Goal: Task Accomplishment & Management: Manage account settings

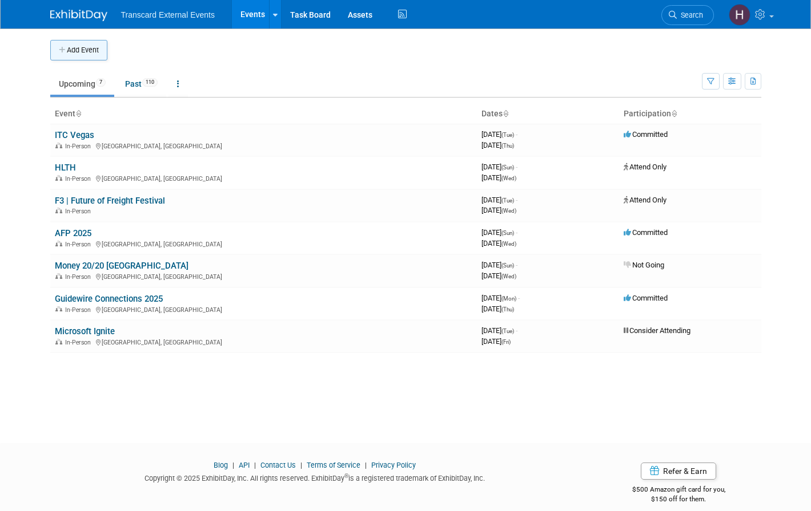
click at [95, 49] on button "Add Event" at bounding box center [78, 50] width 57 height 21
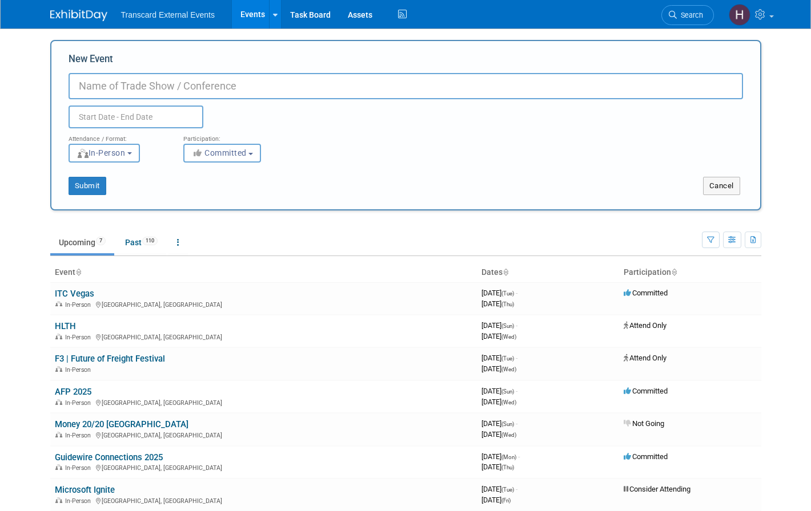
click at [110, 82] on input "New Event" at bounding box center [405, 86] width 674 height 26
type input "Transit Mobility Alliance Conference"
click at [142, 118] on input "text" at bounding box center [135, 117] width 135 height 23
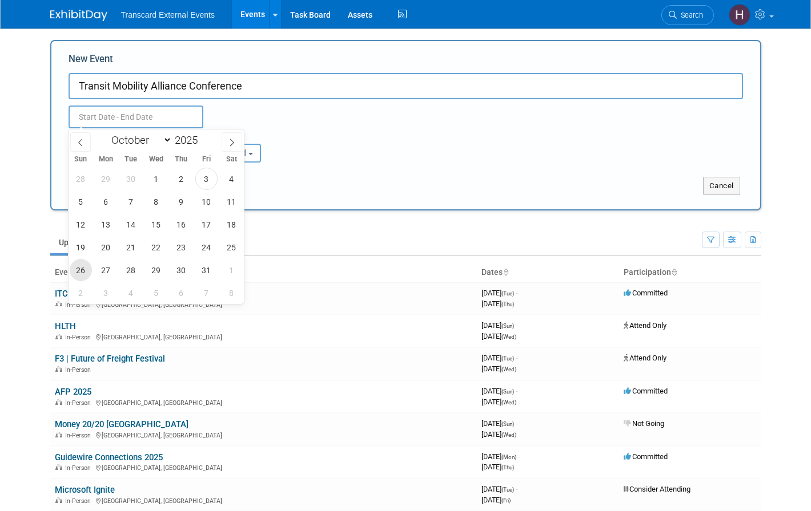
click at [83, 269] on span "26" at bounding box center [81, 270] width 22 height 22
click at [156, 269] on span "29" at bounding box center [156, 270] width 22 height 22
type input "[DATE] to [DATE]"
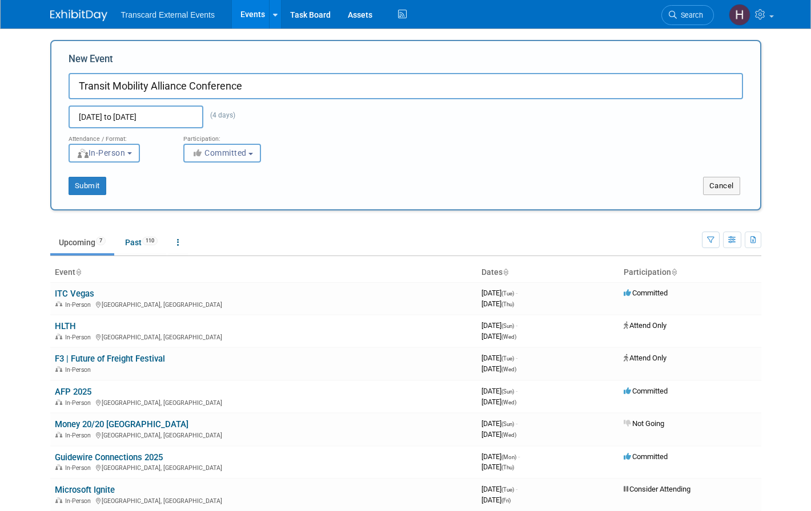
click at [221, 150] on span "Committed" at bounding box center [218, 152] width 55 height 9
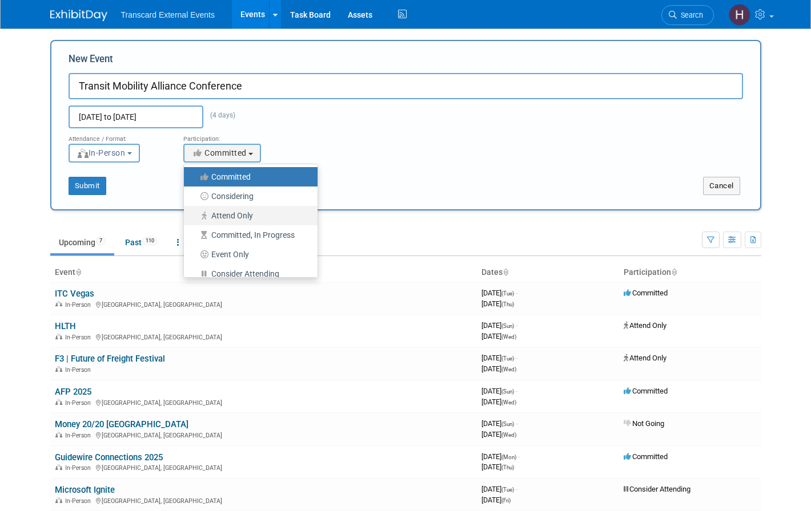
click at [239, 216] on label "Attend Only" at bounding box center [248, 215] width 116 height 15
click at [194, 216] on input "Attend Only" at bounding box center [190, 215] width 7 height 7
select select "101"
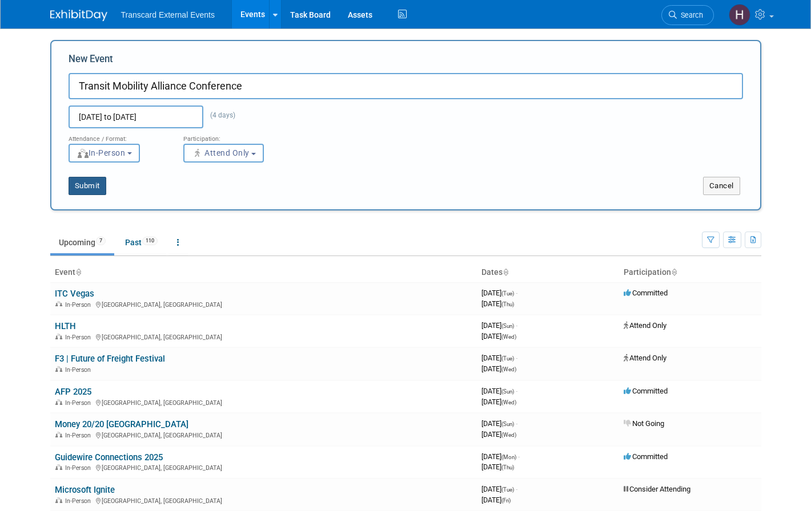
click at [100, 189] on button "Submit" at bounding box center [87, 186] width 38 height 18
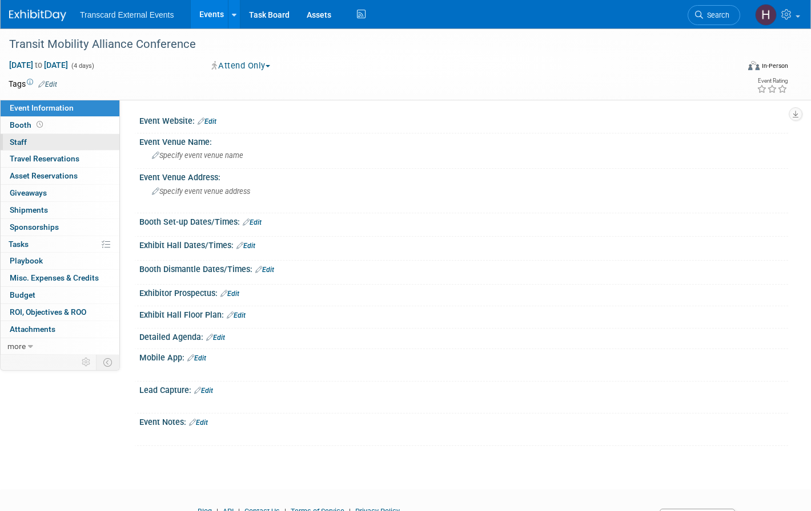
click at [84, 143] on link "0 Staff 0" at bounding box center [60, 142] width 119 height 17
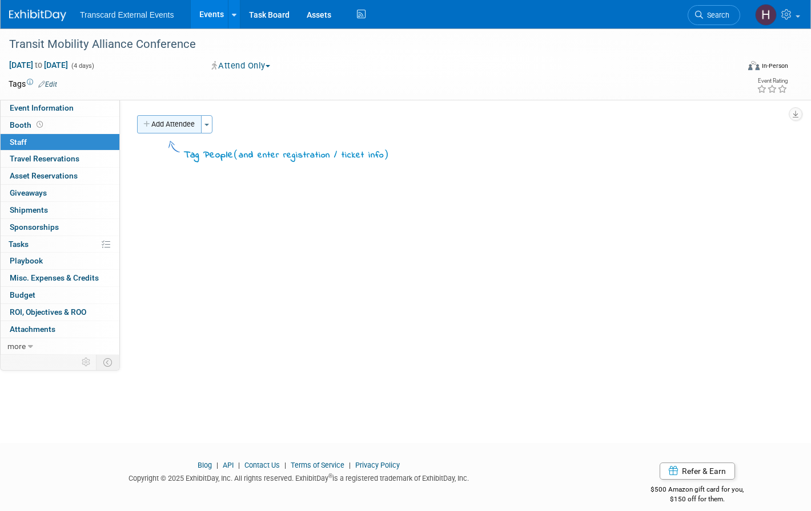
click at [188, 127] on button "Add Attendee" at bounding box center [169, 124] width 64 height 18
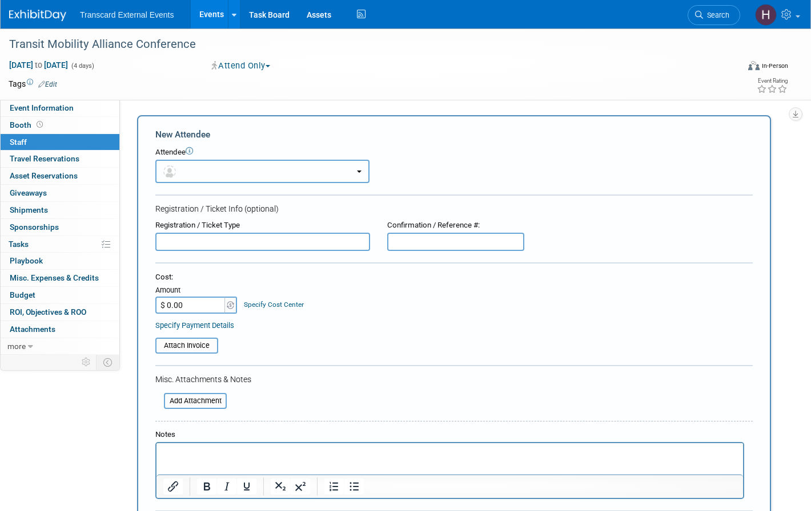
click at [195, 175] on button "button" at bounding box center [262, 171] width 214 height 23
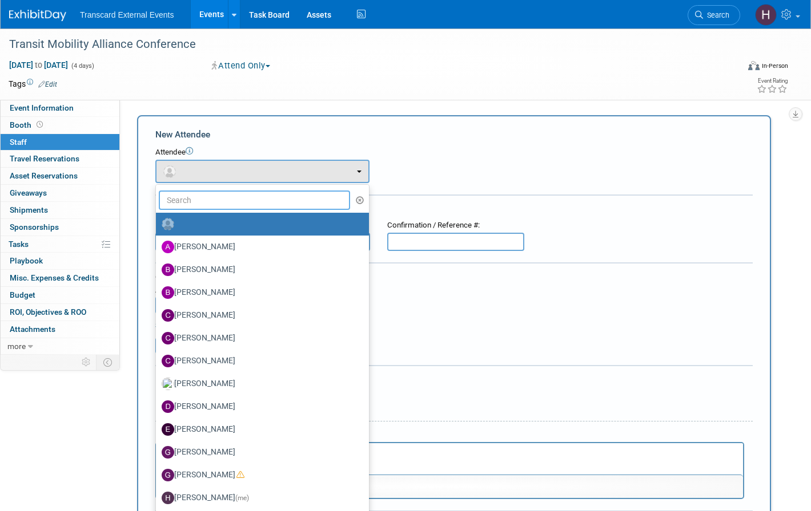
click at [199, 207] on input "text" at bounding box center [254, 200] width 191 height 19
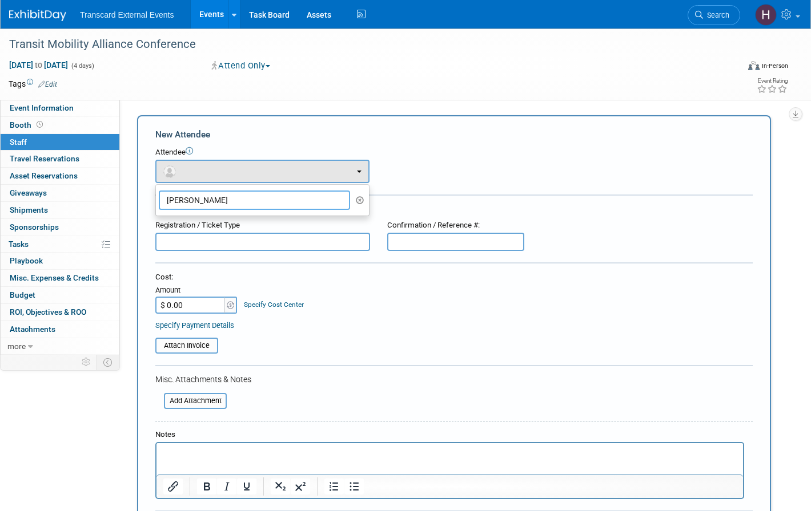
click at [207, 197] on input "nicole" at bounding box center [254, 200] width 191 height 19
click at [423, 159] on div "Attendee <img src="https://www.exhibitday.com/Images/Unassigned-User-Icon.png" …" at bounding box center [453, 165] width 597 height 36
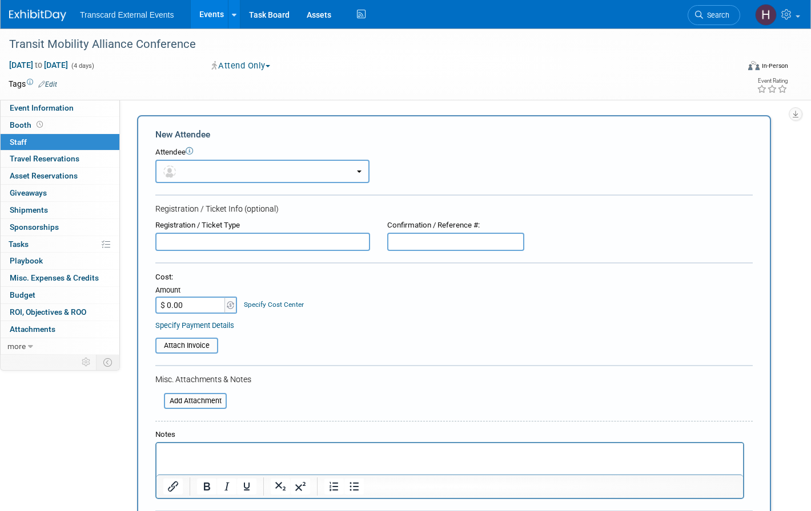
click at [221, 170] on button "button" at bounding box center [262, 171] width 214 height 23
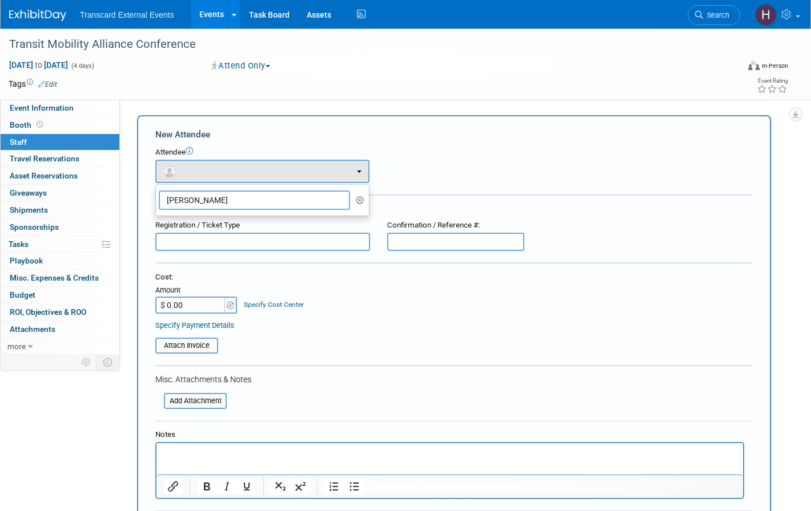
click at [215, 195] on input "nicole" at bounding box center [254, 200] width 191 height 19
type input "Nicole"
click at [410, 177] on div "Attendee <img src="https://www.exhibitday.com/Images/Unassigned-User-Icon.png" …" at bounding box center [453, 165] width 597 height 36
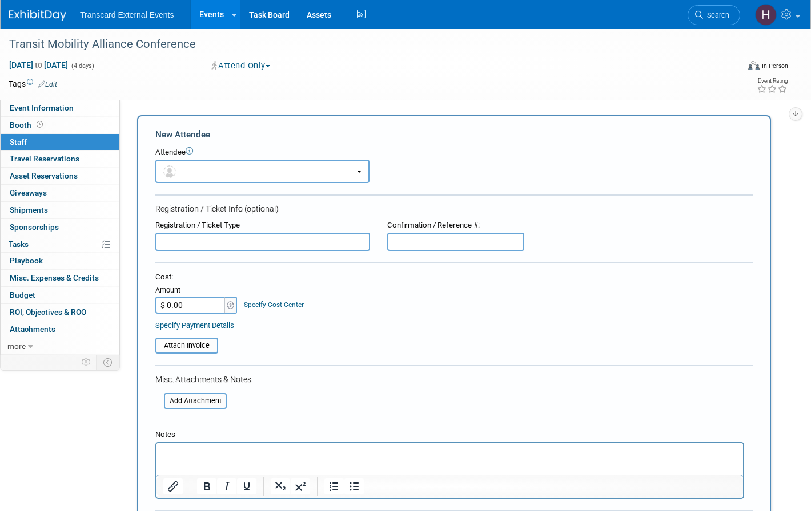
click at [227, 248] on input "text" at bounding box center [262, 242] width 215 height 18
type input "Nicole Curtis"
click at [376, 287] on div "Cost: Amount $ 0.00 Specify Cost Center Cost Center -- Not Specified --" at bounding box center [453, 293] width 597 height 42
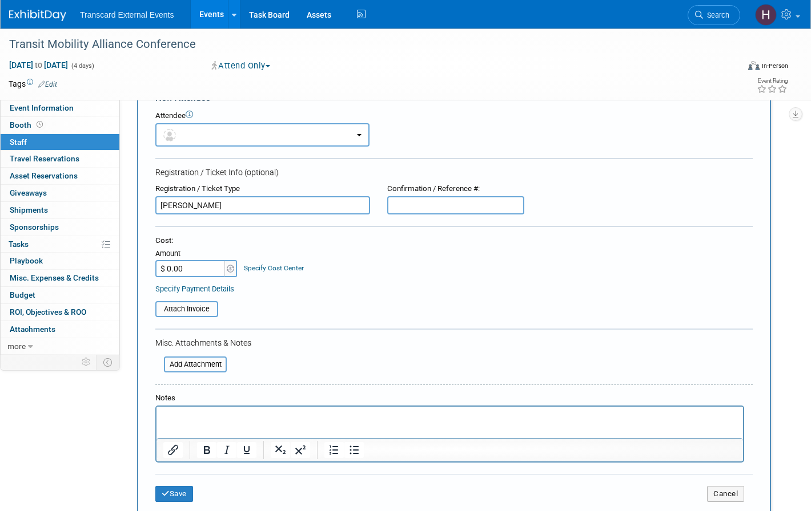
scroll to position [66, 0]
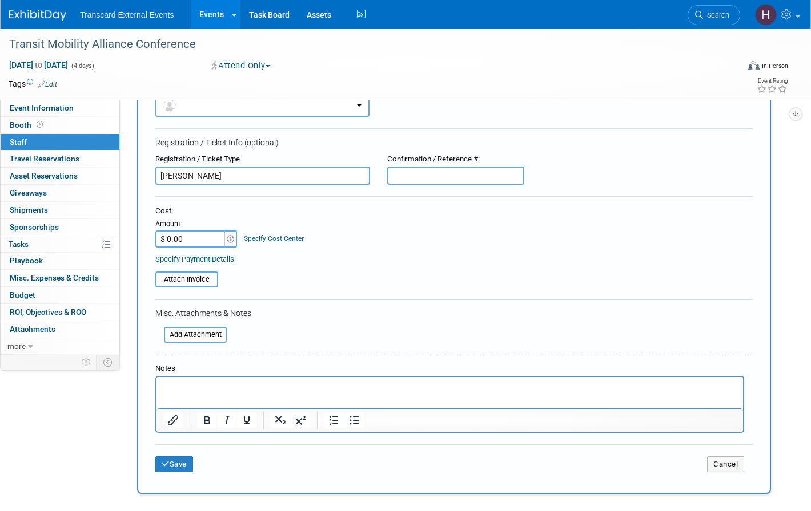
click at [171, 239] on input "$ 0.00" at bounding box center [190, 239] width 71 height 17
type input "$ 700.00"
click at [237, 391] on p "Rich Text Area. Press ALT-0 for help." at bounding box center [449, 387] width 573 height 11
click at [186, 464] on button "Save" at bounding box center [174, 465] width 38 height 16
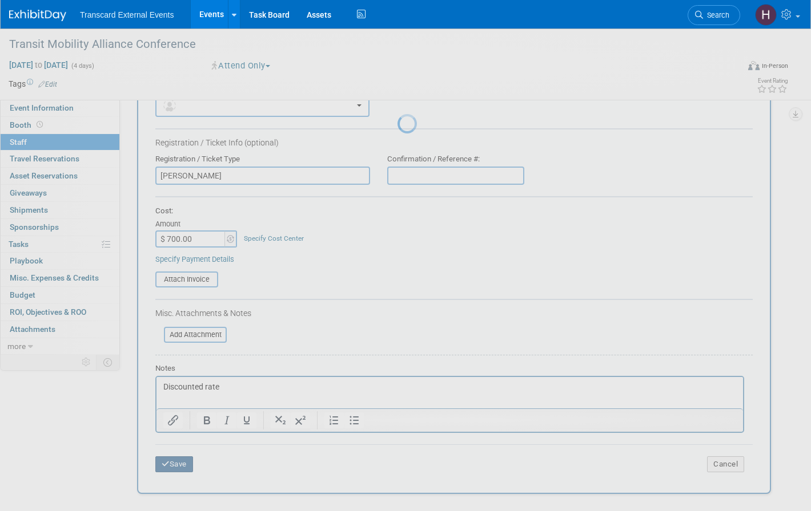
scroll to position [12, 0]
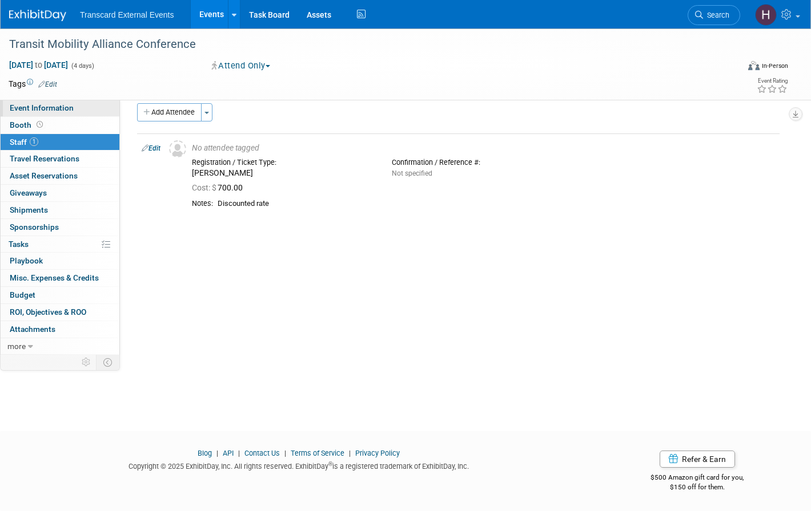
click at [101, 111] on link "Event Information" at bounding box center [60, 108] width 119 height 17
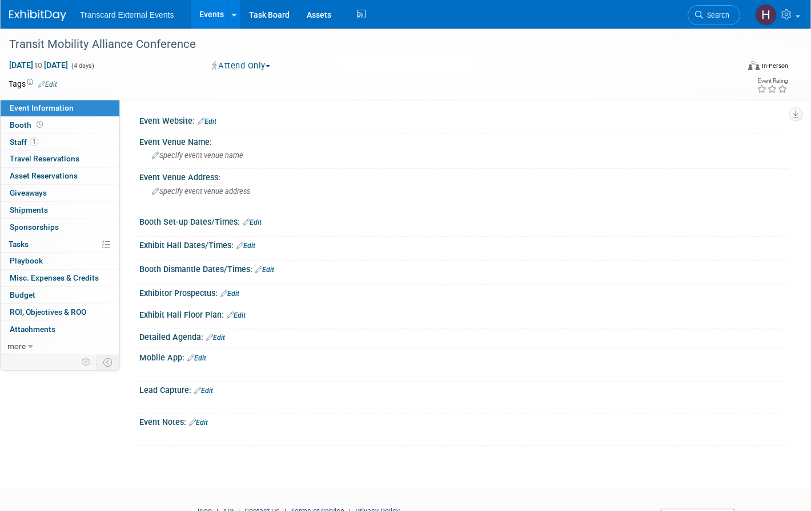
click at [203, 417] on div "Event Notes: Edit" at bounding box center [463, 421] width 648 height 15
click at [204, 423] on link "Edit" at bounding box center [198, 423] width 19 height 8
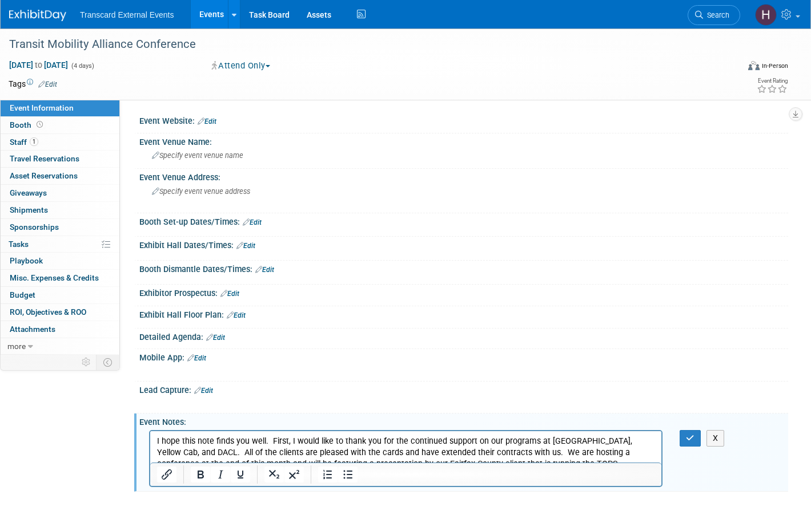
scroll to position [51, 0]
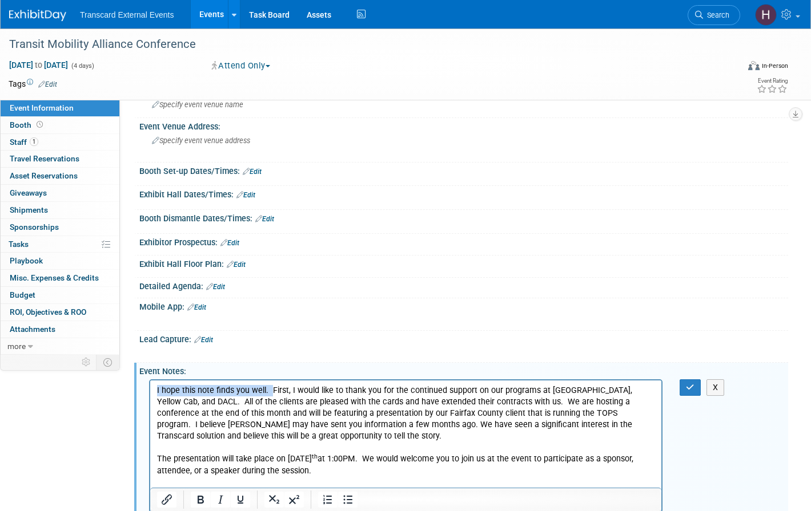
drag, startPoint x: 271, startPoint y: 392, endPoint x: 155, endPoint y: 389, distance: 115.9
click at [155, 389] on html "I hope this note finds you well. First, I would like to thank you for the conti…" at bounding box center [405, 434] width 511 height 108
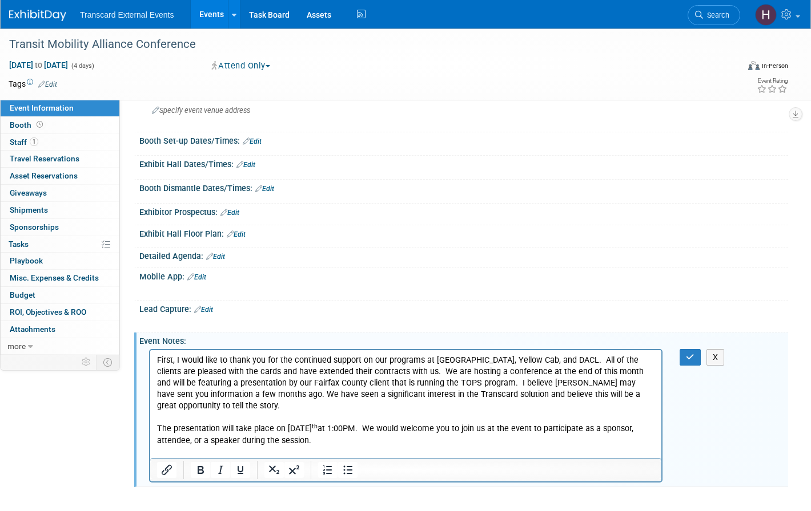
scroll to position [83, 0]
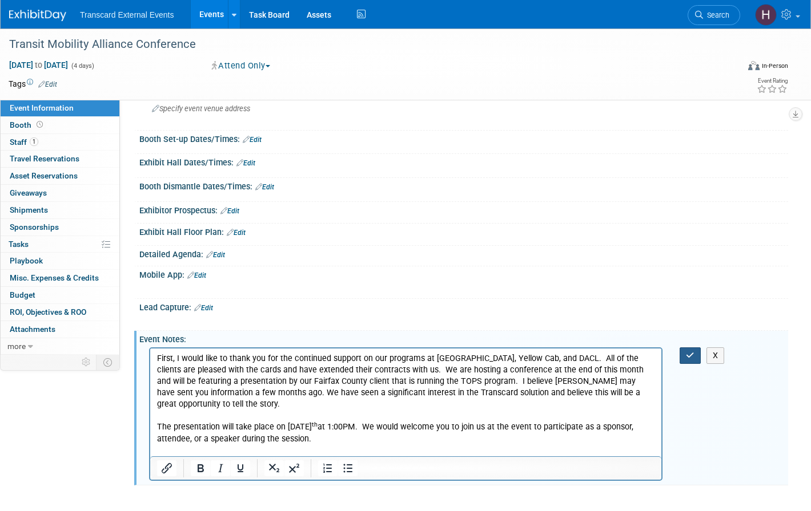
click at [686, 359] on button "button" at bounding box center [689, 356] width 21 height 17
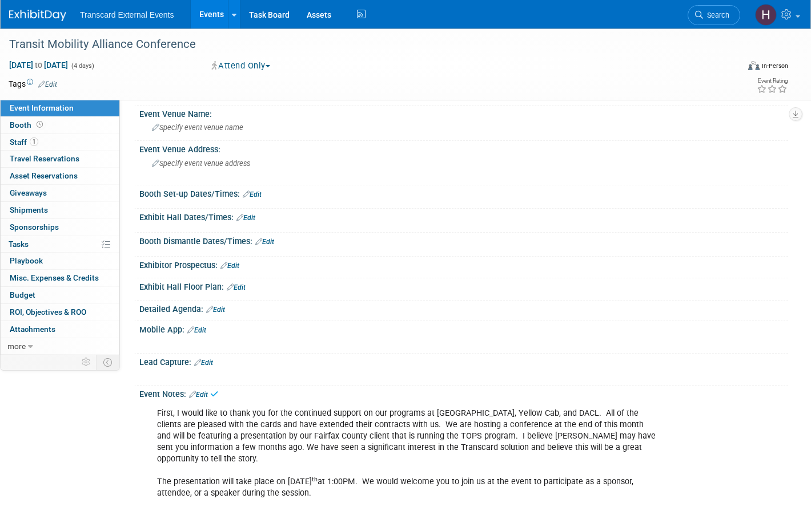
scroll to position [0, 0]
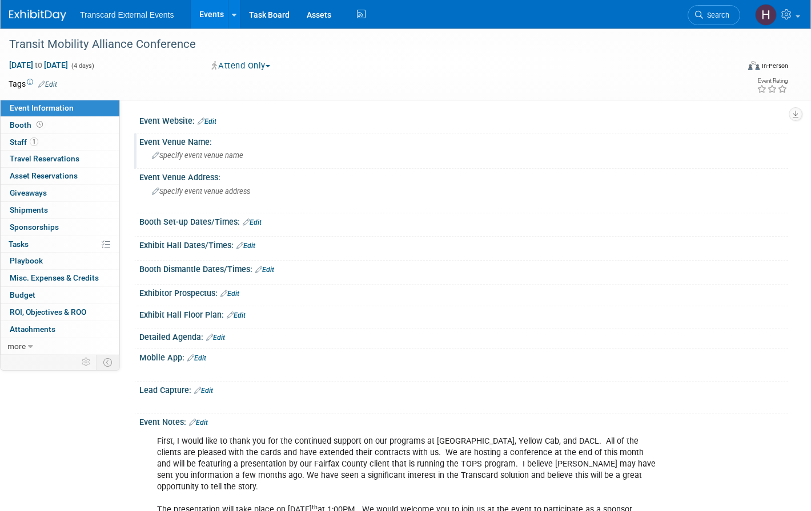
click at [209, 159] on span "Specify event venue name" at bounding box center [197, 155] width 91 height 9
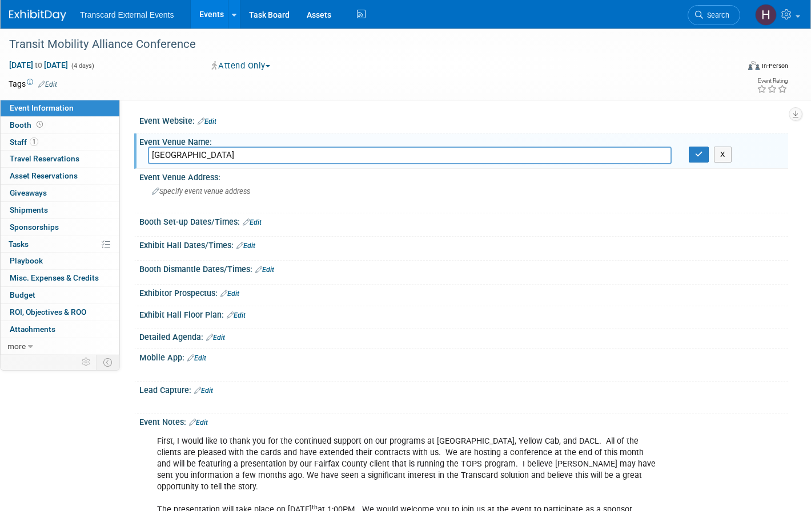
click at [306, 158] on input "Hilton Phoenix Tapatio Cliffs Resort" at bounding box center [409, 156] width 523 height 18
type input "Hilton Phoenix Tapatio Cliffs Resort"
click at [703, 157] on button "button" at bounding box center [698, 155] width 21 height 16
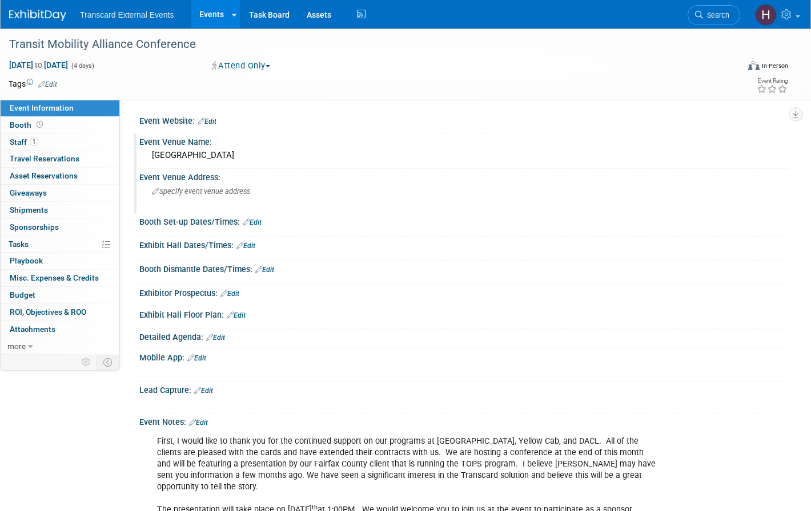
click at [222, 199] on div "Specify event venue address" at bounding box center [274, 196] width 253 height 26
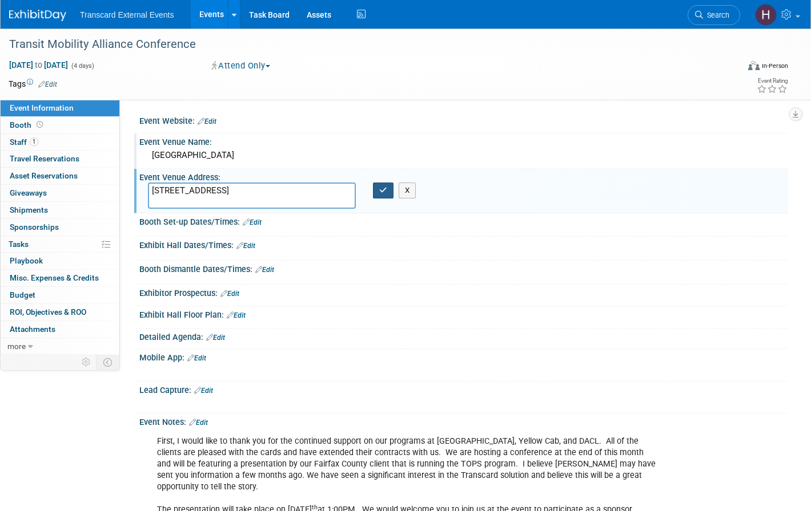
type textarea "11111 N 7th St, Phoenix, AZ 85020"
click at [382, 190] on icon "button" at bounding box center [383, 190] width 8 height 7
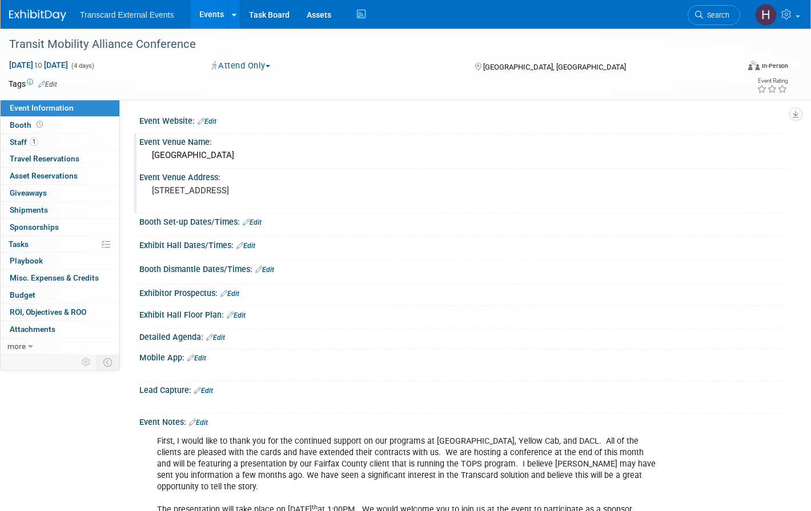
click at [214, 123] on link "Edit" at bounding box center [206, 122] width 19 height 8
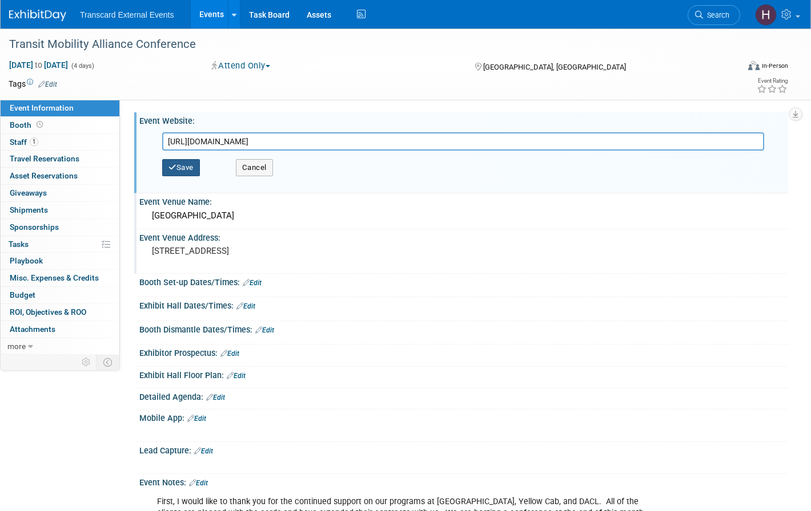
type input "https://www.transit-technologies.com/transit-mobility-alliance-conference-2025"
click at [191, 171] on button "Save" at bounding box center [181, 167] width 38 height 17
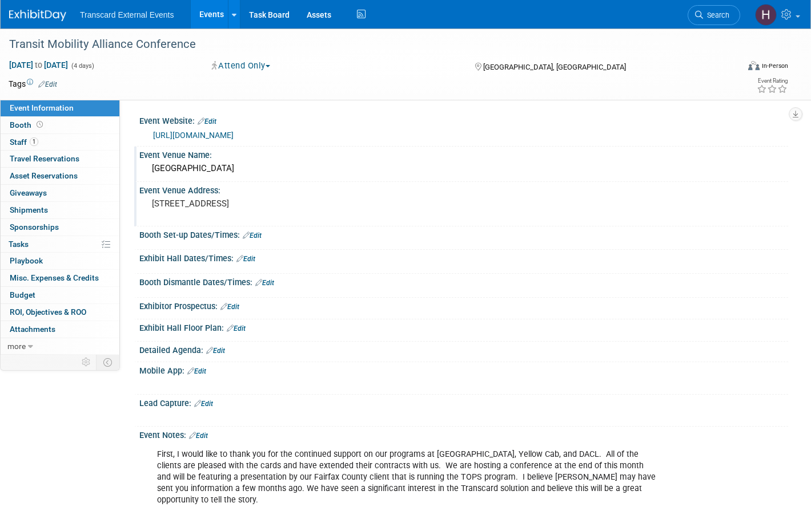
click at [208, 434] on link "Edit" at bounding box center [198, 436] width 19 height 8
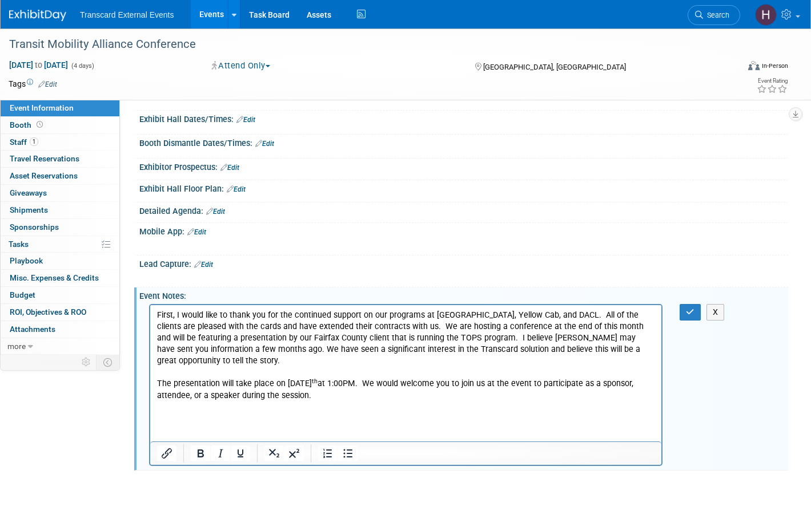
scroll to position [221, 0]
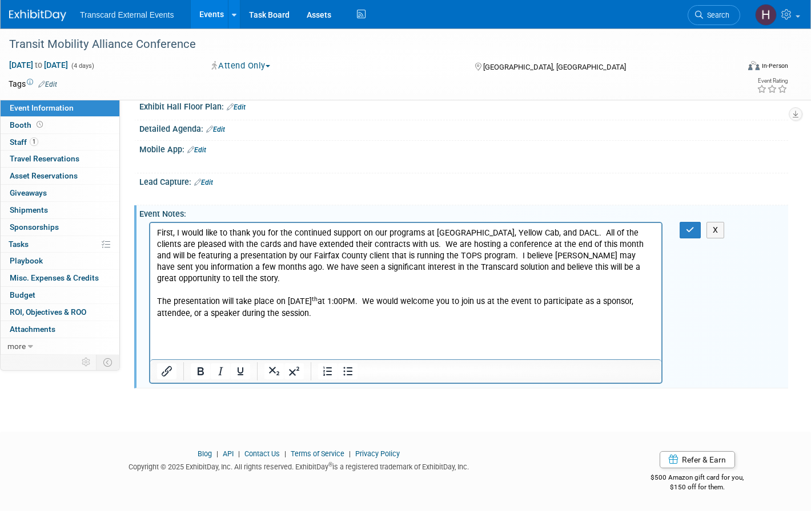
click at [209, 330] on html "First, I would like to thank you for the continued support on our programs at F…" at bounding box center [405, 277] width 511 height 108
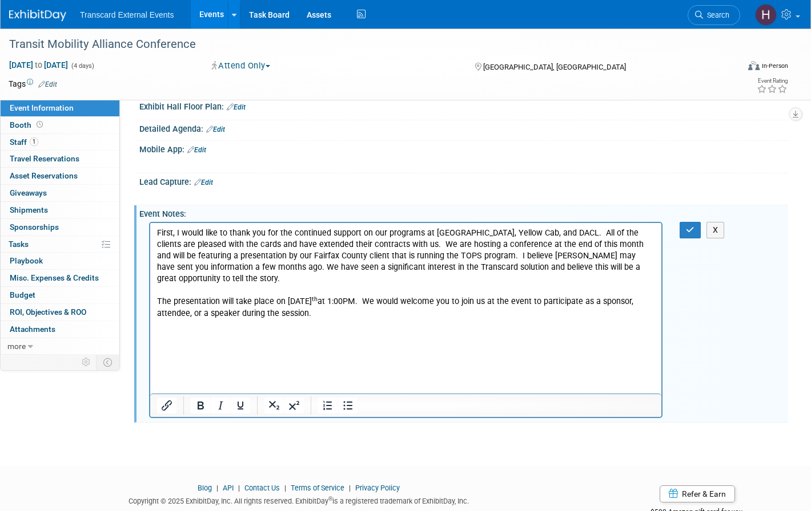
scroll to position [281, 0]
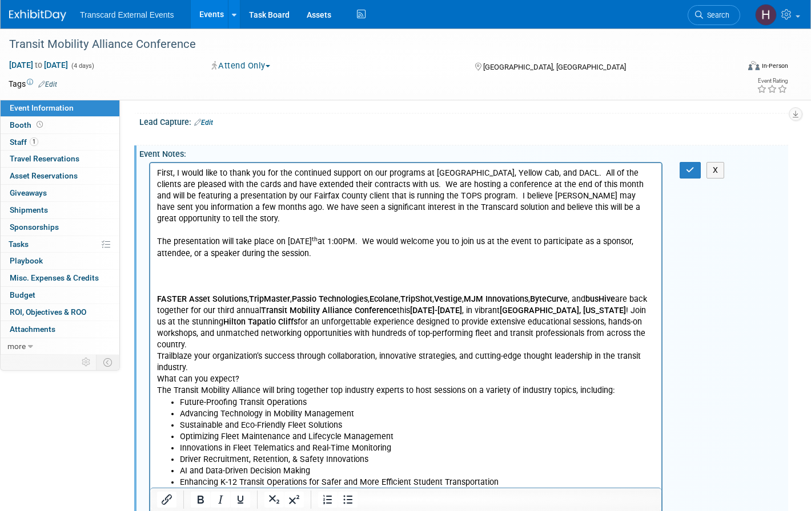
click at [159, 285] on p "Rich Text Area. Press ALT-0 for help." at bounding box center [406, 287] width 498 height 11
click at [156, 178] on body "First, I would like to thank you for the continued support on our programs at F…" at bounding box center [405, 327] width 499 height 321
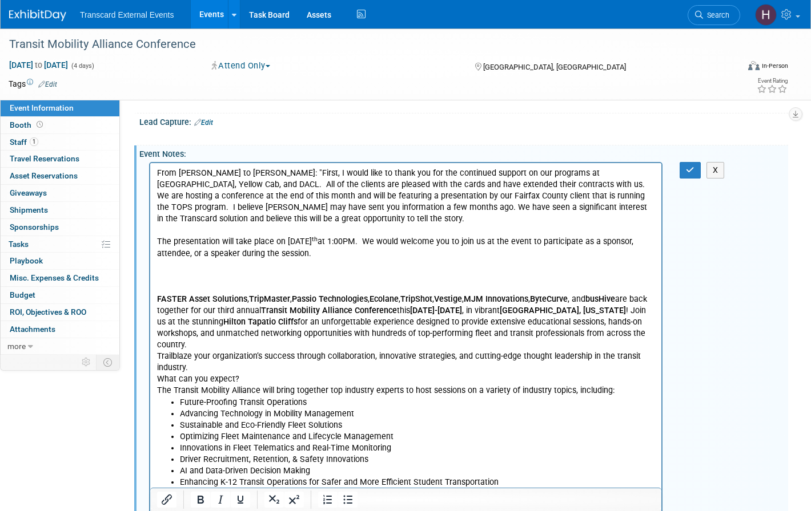
click at [321, 257] on p "From Robert to Nicole: "First, I would like to thank you for the continued supp…" at bounding box center [406, 218] width 498 height 103
click at [220, 280] on p "Rich Text Area. Press ALT-0 for help." at bounding box center [406, 276] width 498 height 11
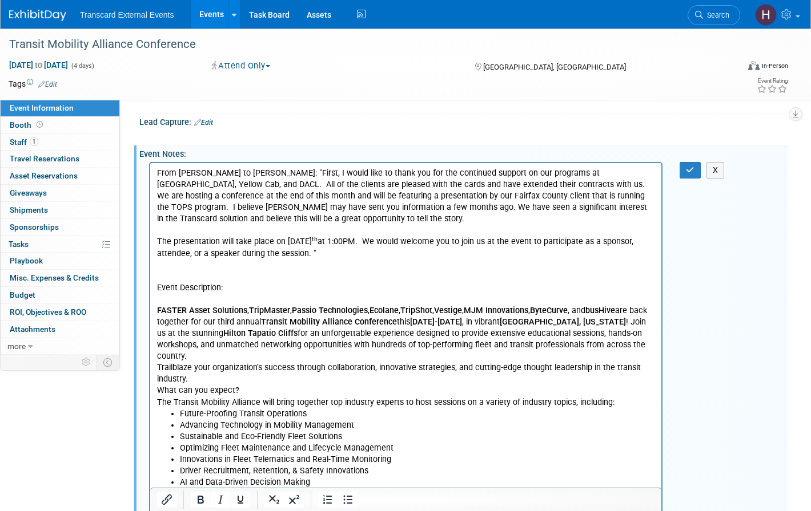
drag, startPoint x: 224, startPoint y: 286, endPoint x: 140, endPoint y: 286, distance: 83.9
click at [150, 286] on html "From Robert to Nicole: "First, I would like to thank you for the continued supp…" at bounding box center [405, 331] width 511 height 337
click at [205, 502] on icon "Bold" at bounding box center [200, 500] width 14 height 14
click at [236, 502] on icon "Underline" at bounding box center [240, 500] width 14 height 14
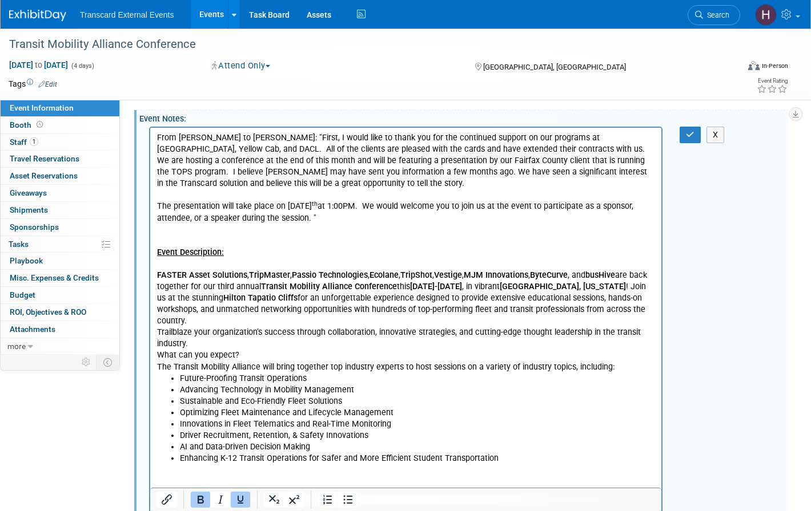
scroll to position [322, 0]
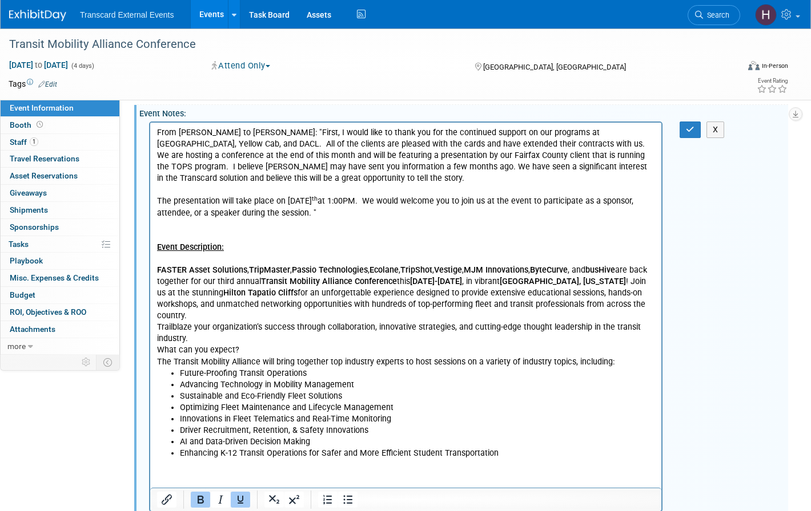
click at [159, 325] on p "Trailblaze your organization’s success through collaboration, innovative strate…" at bounding box center [406, 332] width 498 height 23
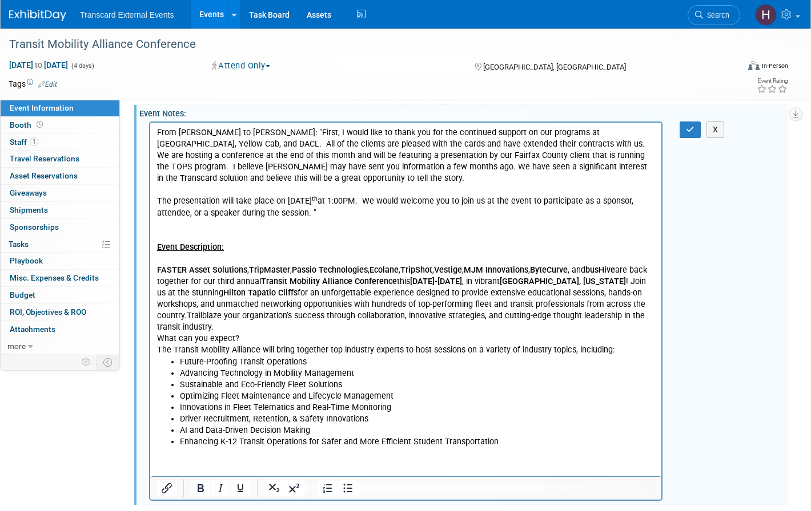
click at [236, 330] on p "FASTER Asset Solutions , TripMaster , Passio Technologies , Ecolane , TripShot …" at bounding box center [406, 298] width 498 height 68
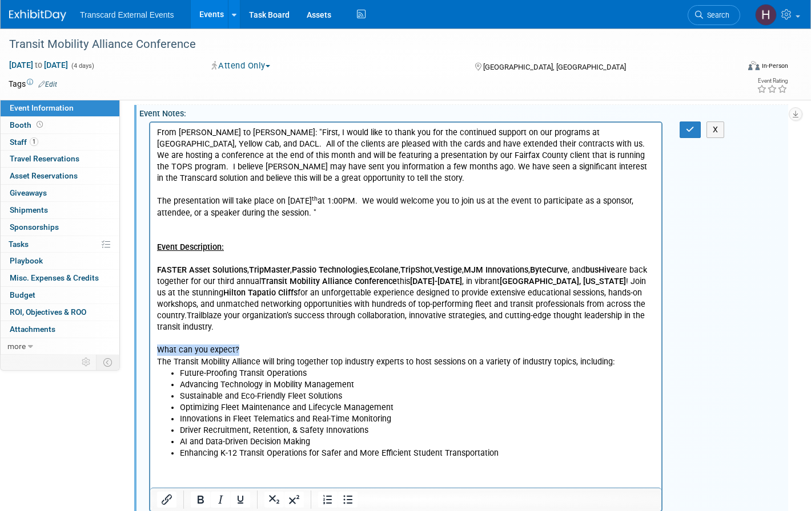
drag, startPoint x: 244, startPoint y: 347, endPoint x: 153, endPoint y: 347, distance: 90.8
click at [153, 347] on html "From Robert to Nicole: "First, I would like to thank you for the continued supp…" at bounding box center [405, 290] width 511 height 337
click at [204, 502] on icon "Bold" at bounding box center [200, 500] width 14 height 14
click at [240, 502] on icon "Underline" at bounding box center [240, 500] width 6 height 8
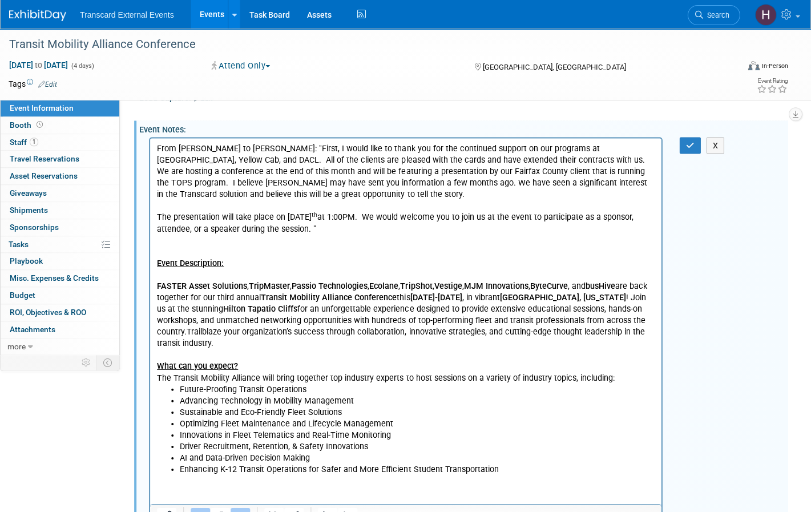
scroll to position [293, 0]
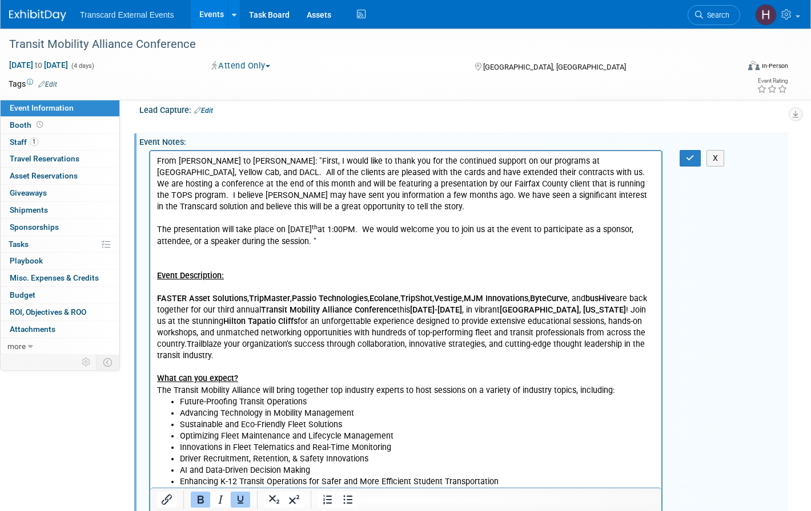
click at [224, 283] on p "Rich Text Area. Press ALT-0 for help." at bounding box center [406, 286] width 498 height 11
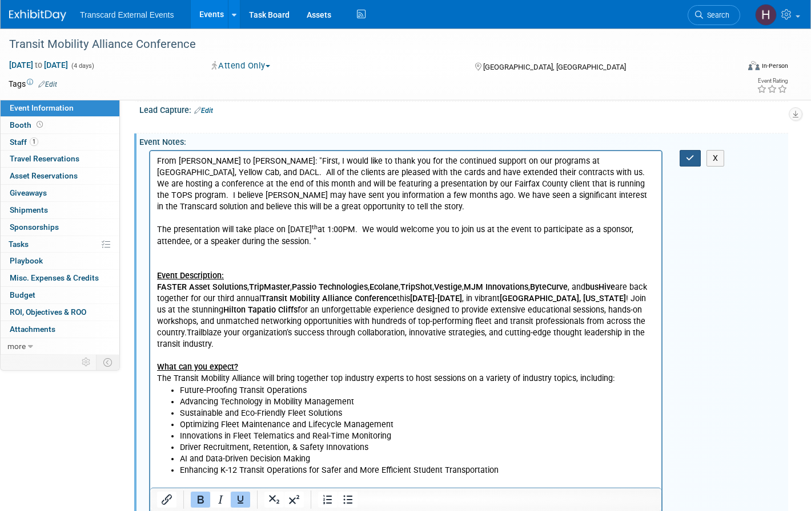
click at [686, 160] on icon "button" at bounding box center [690, 158] width 9 height 8
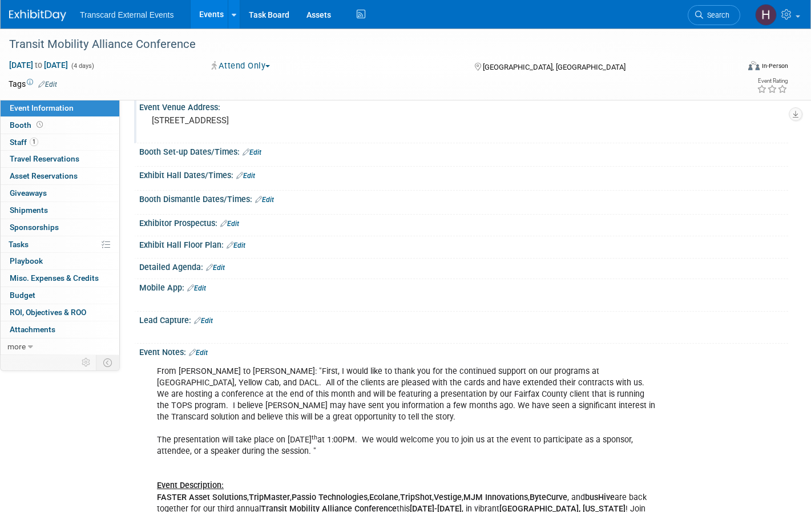
scroll to position [0, 0]
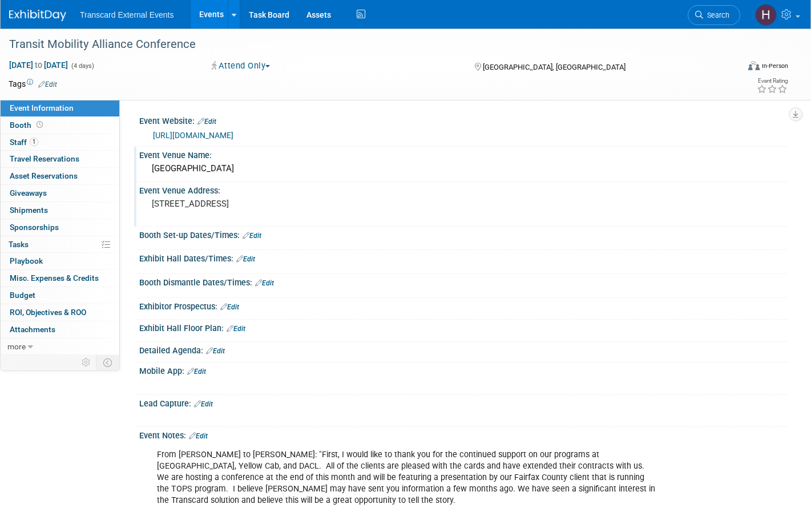
click at [233, 135] on link "https://www.transit-technologies.com/transit-mobility-alliance-conference-2025" at bounding box center [193, 135] width 80 height 9
click at [207, 434] on link "Edit" at bounding box center [198, 436] width 19 height 8
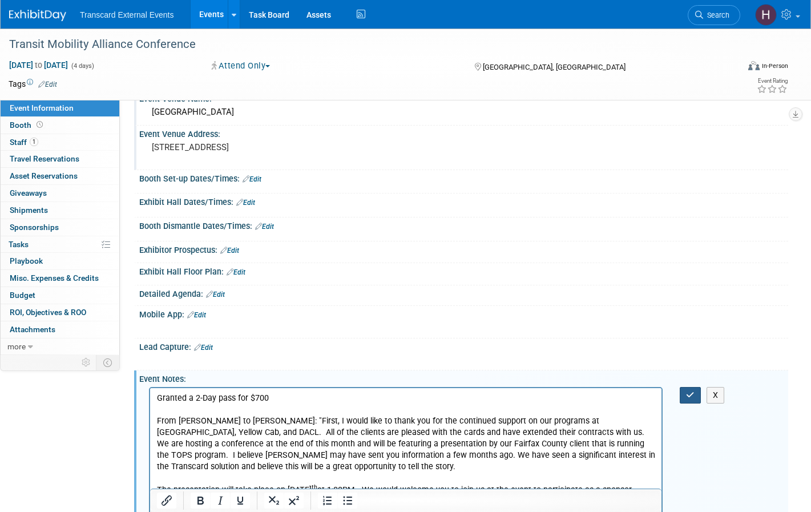
click at [692, 392] on icon "button" at bounding box center [690, 395] width 9 height 8
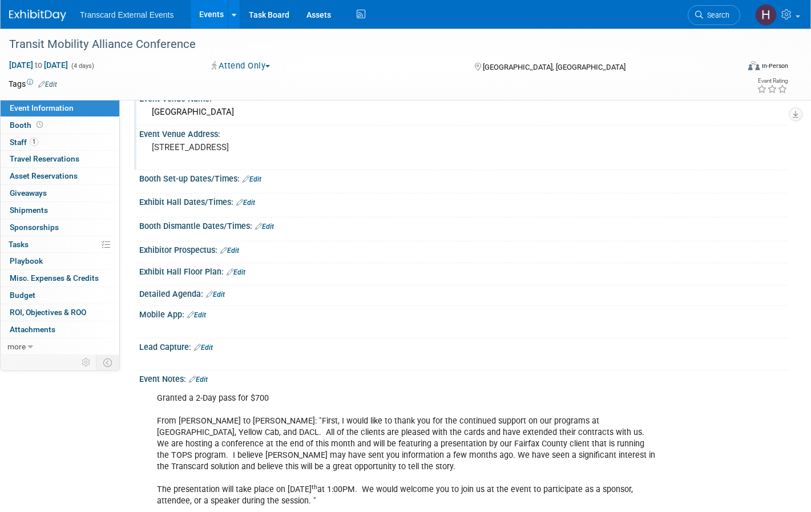
click at [217, 294] on link "Edit" at bounding box center [215, 295] width 19 height 8
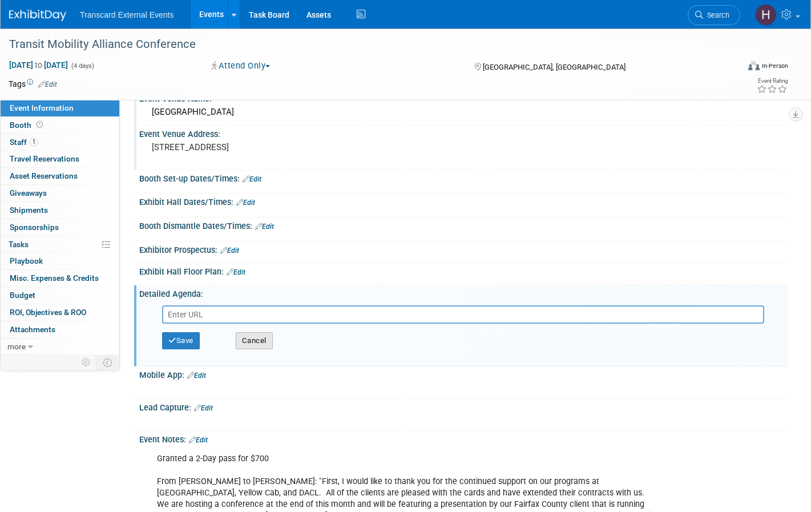
click at [258, 342] on button "Cancel" at bounding box center [254, 340] width 37 height 17
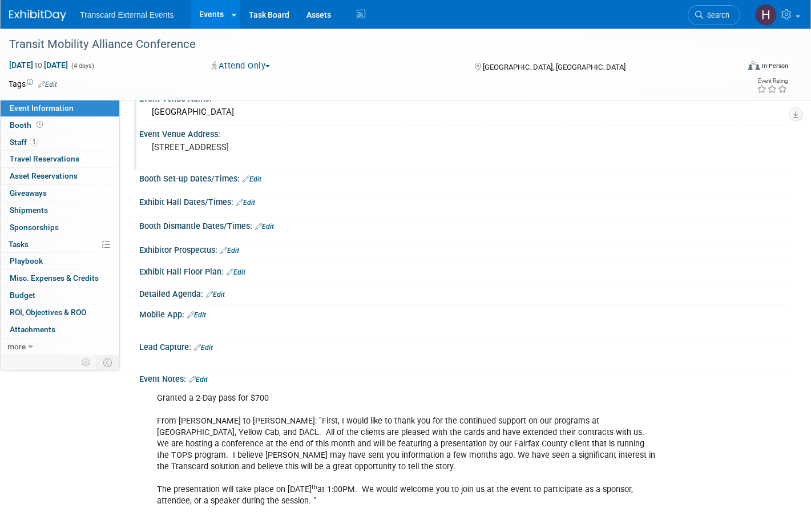
click at [248, 203] on link "Edit" at bounding box center [245, 203] width 19 height 8
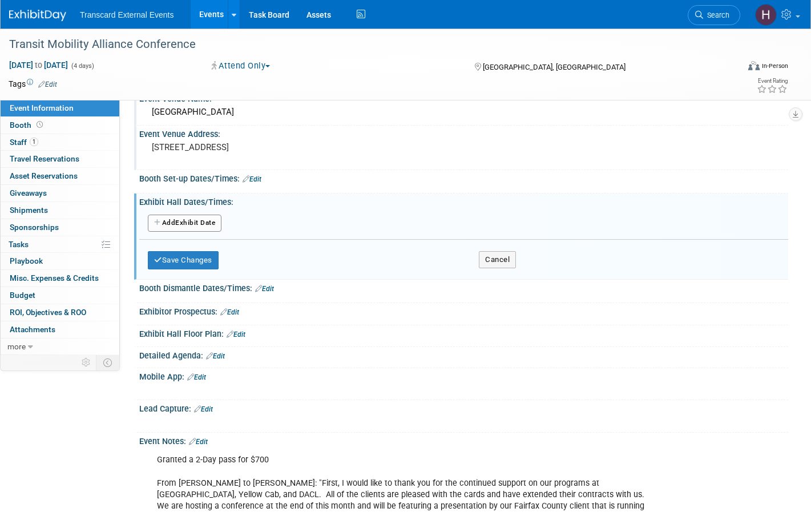
click at [207, 224] on button "Add Another Exhibit Date" at bounding box center [185, 223] width 74 height 17
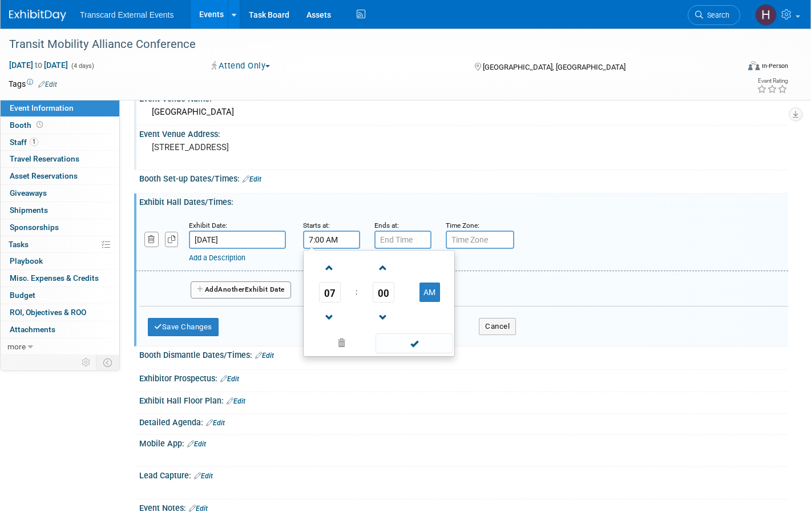
click at [350, 237] on input "7:00 AM" at bounding box center [331, 240] width 57 height 18
click at [324, 294] on span "07" at bounding box center [330, 292] width 22 height 21
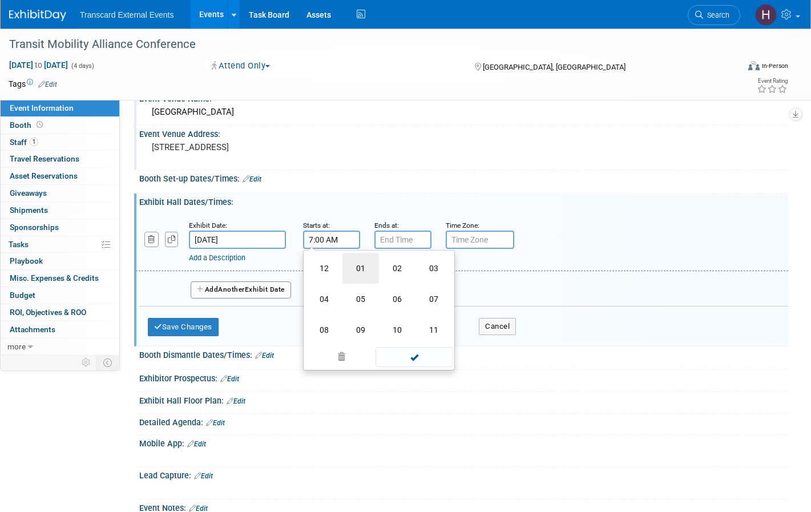
click at [354, 275] on td "01" at bounding box center [360, 268] width 37 height 31
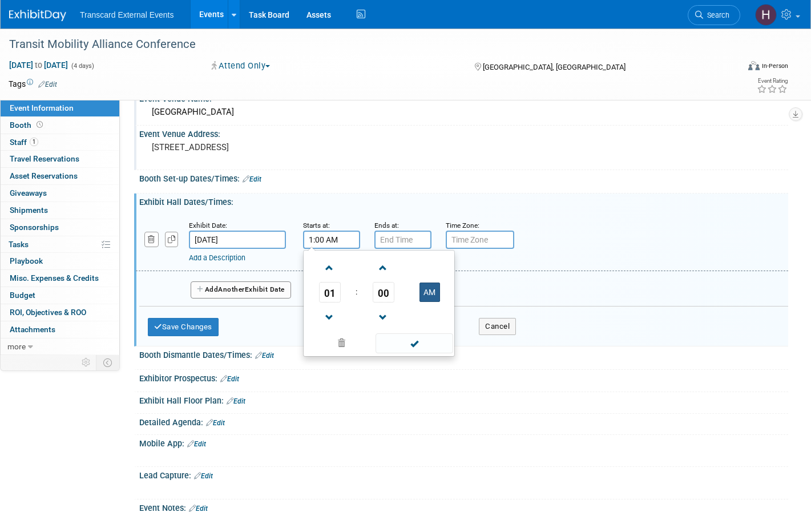
click at [433, 296] on button "AM" at bounding box center [430, 292] width 21 height 19
type input "1:00 PM"
click at [399, 241] on input "7:00 PM" at bounding box center [402, 240] width 57 height 18
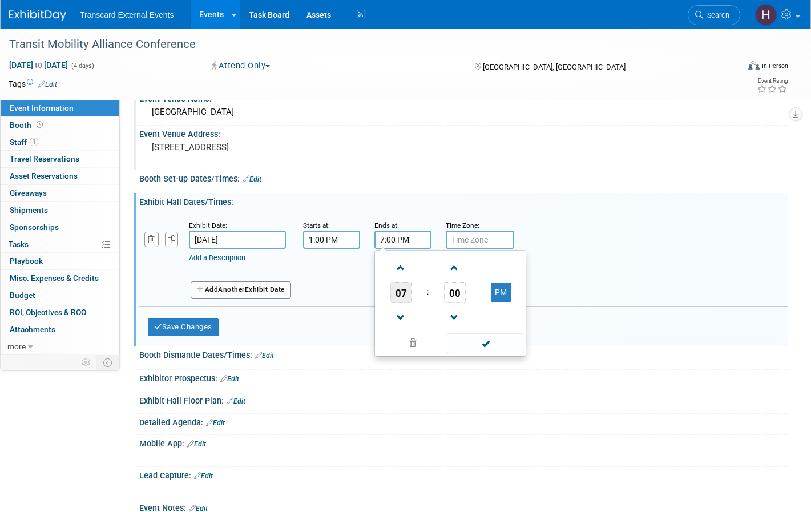
click at [403, 291] on span "07" at bounding box center [401, 292] width 22 height 21
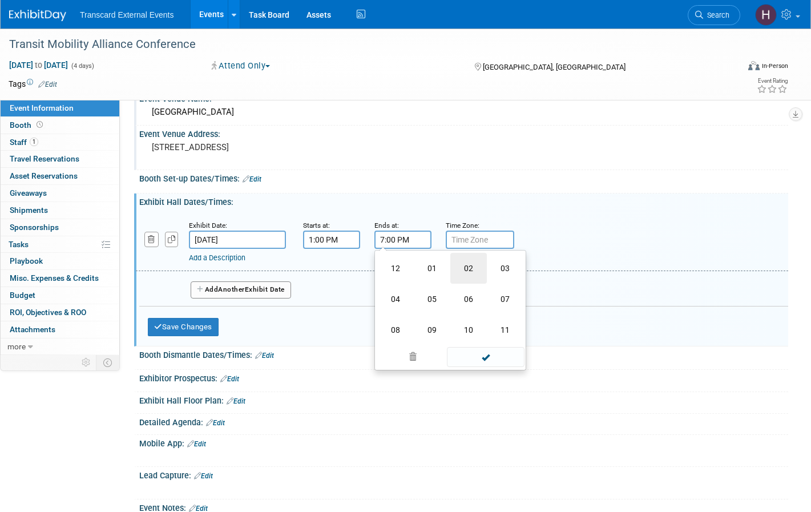
click at [466, 275] on td "02" at bounding box center [468, 268] width 37 height 31
type input "2:00 PM"
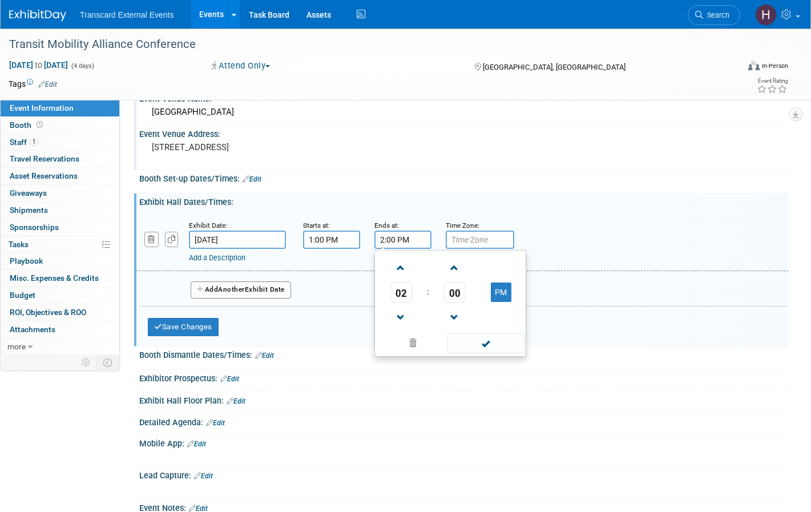
click at [485, 342] on span at bounding box center [485, 343] width 77 height 20
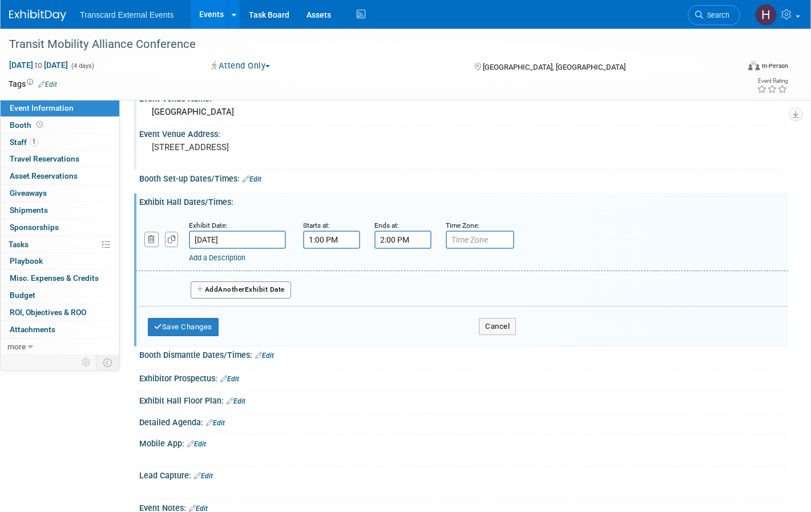
click at [226, 263] on div "Add a Description" at bounding box center [433, 258] width 488 height 10
click at [225, 261] on link "Add a Description" at bounding box center [217, 257] width 57 height 9
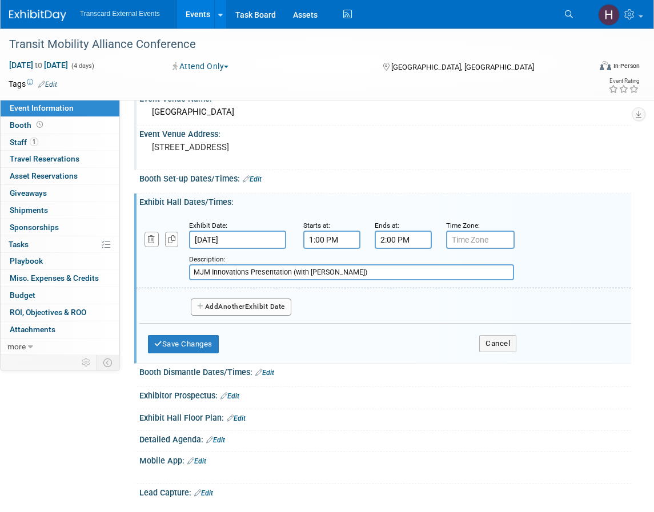
type input "MJM Innovations Presentation (with Nicole)"
click at [274, 310] on button "Add Another Exhibit Date" at bounding box center [241, 307] width 100 height 17
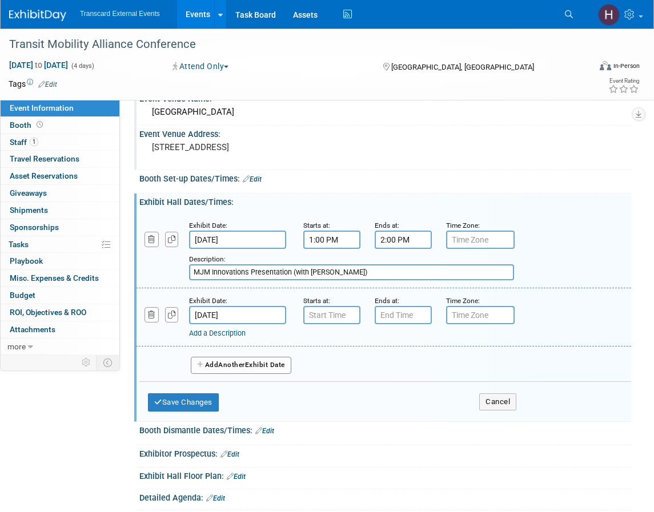
click at [230, 318] on input "Oct 27, 2025" at bounding box center [237, 315] width 97 height 18
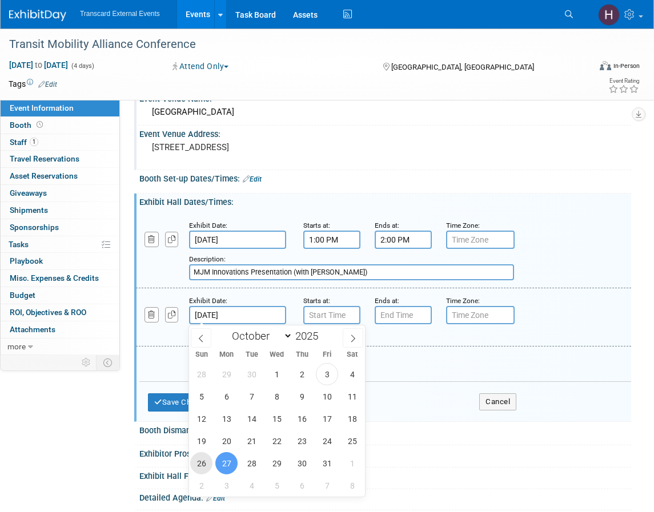
click at [203, 462] on span "26" at bounding box center [201, 463] width 22 height 22
type input "[DATE]"
click at [139, 368] on div "Exhibit Hall Dates/Times: Edit Exhibit Date: Oct 26, 2025 Starts at: 1:00 PM En…" at bounding box center [382, 307] width 497 height 228
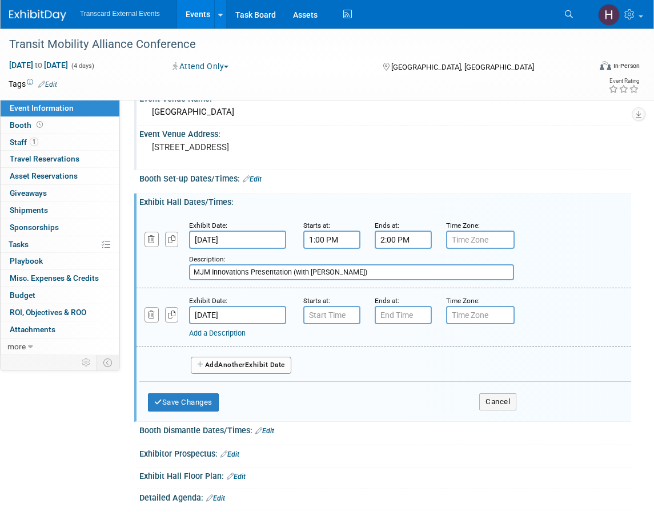
click at [205, 331] on link "Add a Description" at bounding box center [217, 333] width 57 height 9
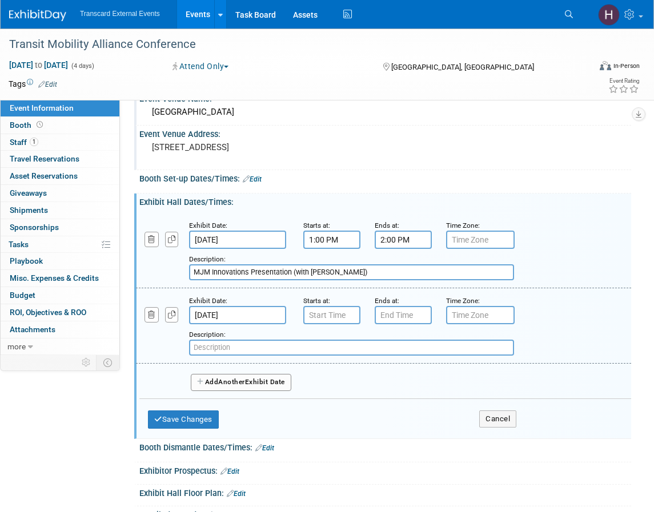
paste input "Attendee Registration & Check-In"
type input "Attendee Registration & Check-In"
click at [329, 313] on input "7:00 AM" at bounding box center [331, 315] width 57 height 18
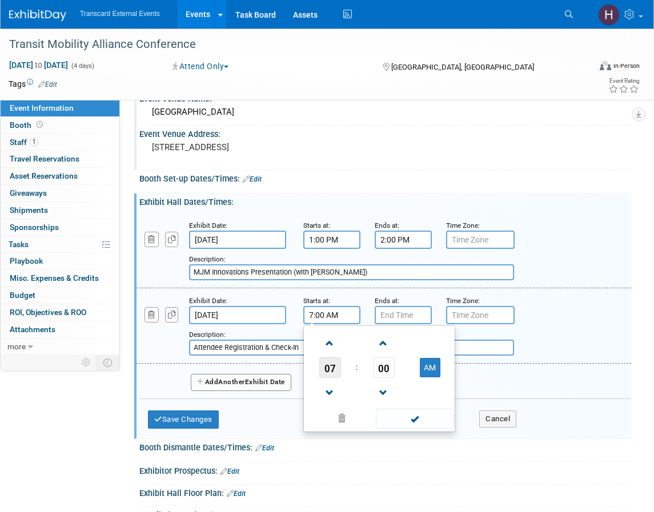
click at [328, 364] on span "07" at bounding box center [330, 367] width 22 height 21
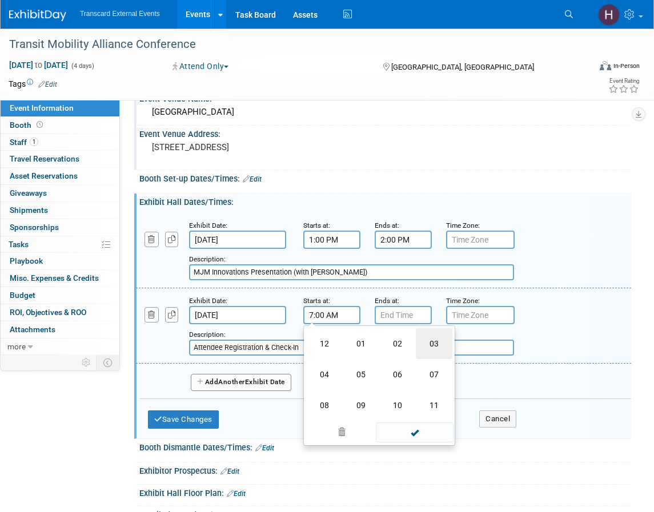
click at [436, 351] on td "03" at bounding box center [434, 343] width 37 height 31
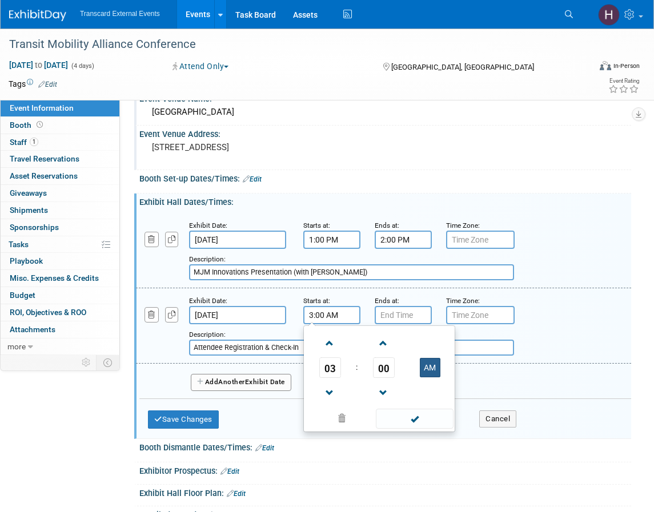
click at [424, 368] on button "AM" at bounding box center [430, 367] width 21 height 19
type input "3:00 PM"
click at [399, 320] on input "7:00 PM" at bounding box center [402, 315] width 57 height 18
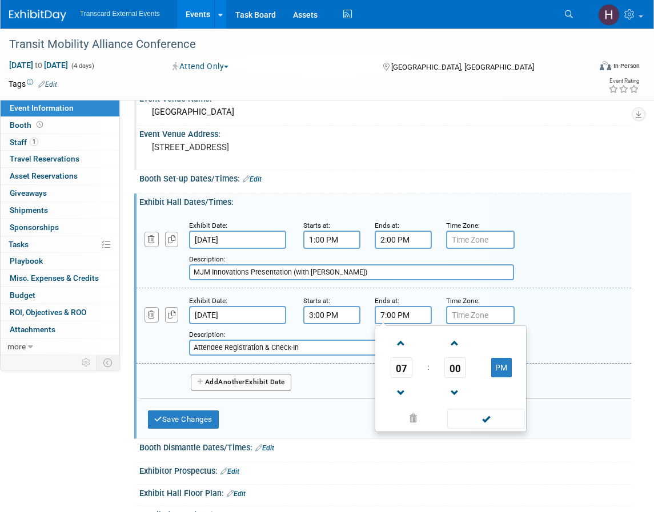
click at [412, 364] on td "07" at bounding box center [400, 367] width 47 height 21
click at [406, 365] on span "07" at bounding box center [401, 367] width 22 height 21
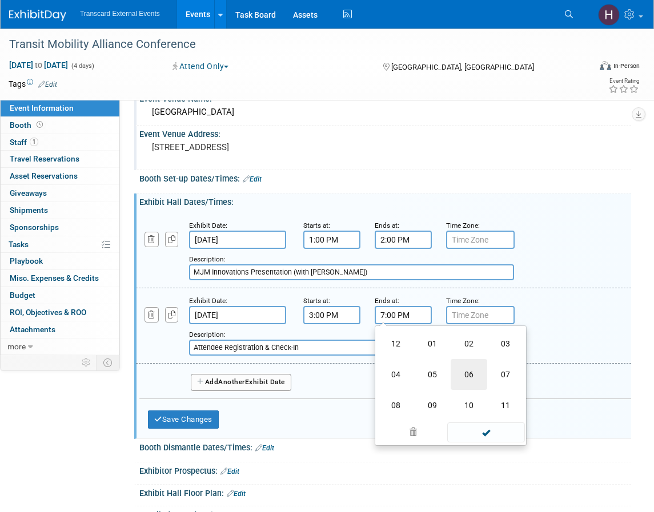
click at [468, 374] on td "06" at bounding box center [468, 374] width 37 height 31
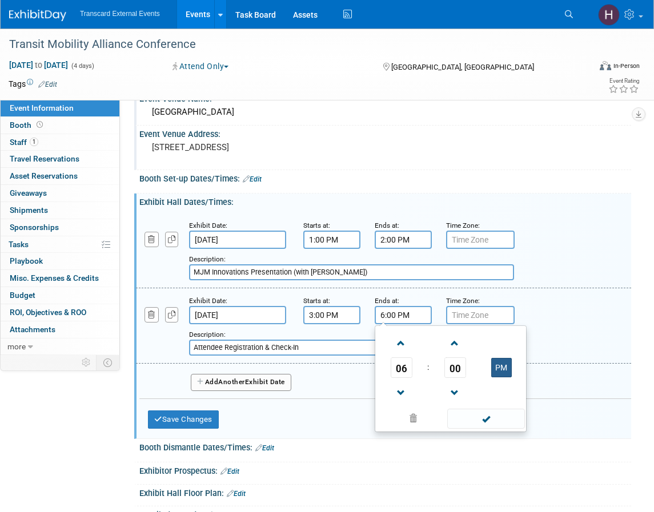
click at [497, 376] on button "PM" at bounding box center [501, 367] width 21 height 19
click at [497, 376] on button "AM" at bounding box center [501, 367] width 21 height 19
type input "6:00 PM"
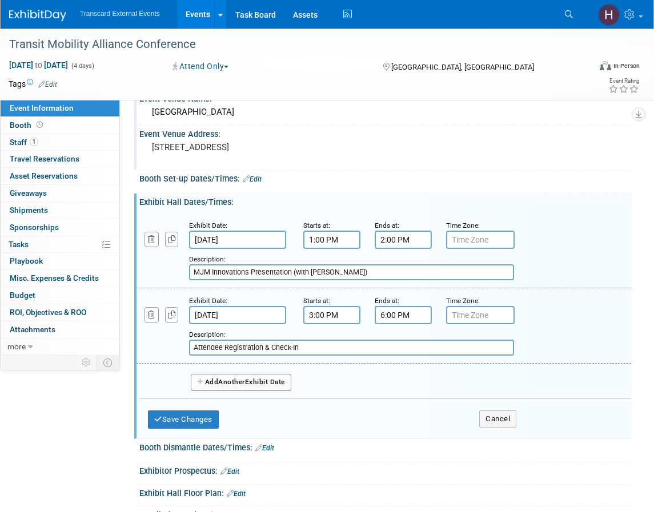
click at [320, 353] on input "Attendee Registration & Check-In" at bounding box center [351, 348] width 325 height 16
type input "Attendee Registration & Check-In (Convention Center Lobby)"
click at [228, 381] on span "Another" at bounding box center [231, 382] width 27 height 8
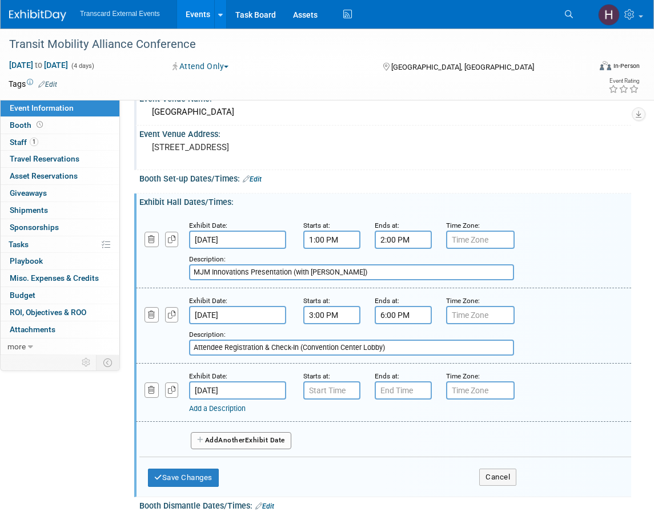
click at [217, 409] on link "Add a Description" at bounding box center [217, 408] width 57 height 9
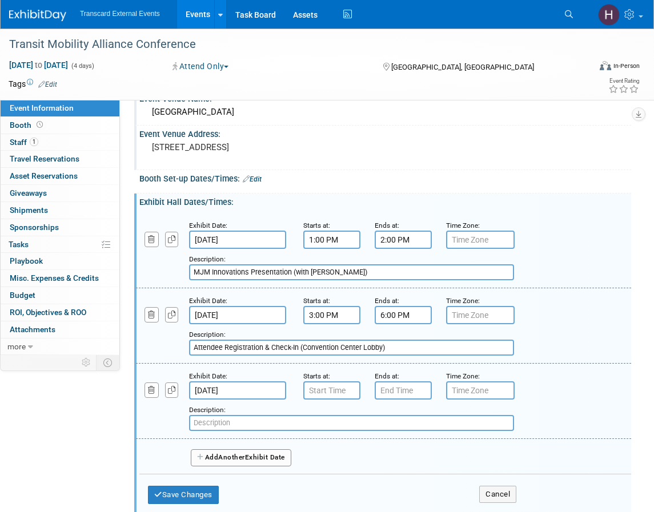
paste input "Opening Reception"
type input "Opening Reception"
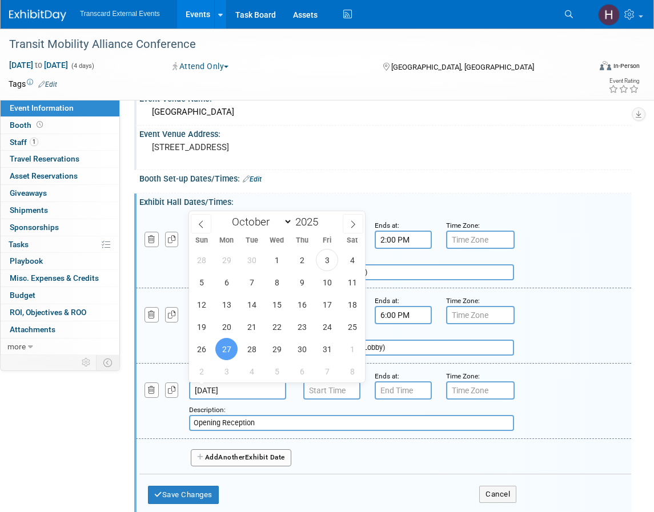
click at [258, 393] on input "Oct 27, 2025" at bounding box center [237, 390] width 97 height 18
click at [199, 352] on span "26" at bounding box center [201, 349] width 22 height 22
type input "[DATE]"
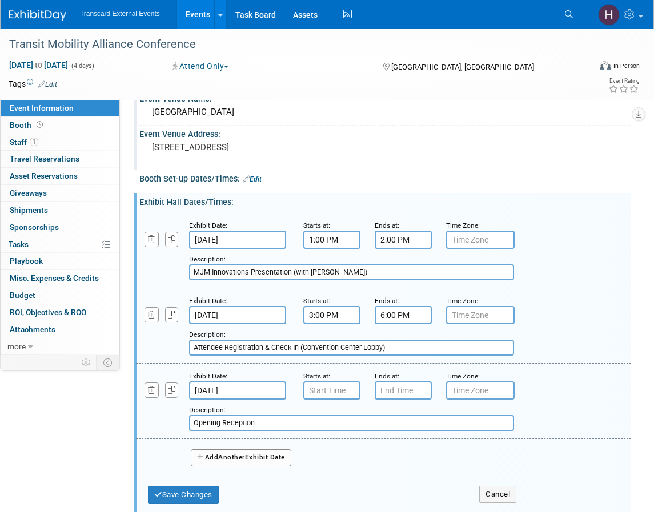
click at [265, 422] on input "Opening Reception" at bounding box center [351, 423] width 325 height 16
paste input "at Palm Terrace"
type input "Opening Reception at Palm Terrace"
click at [332, 395] on input "7:00 AM" at bounding box center [331, 390] width 57 height 18
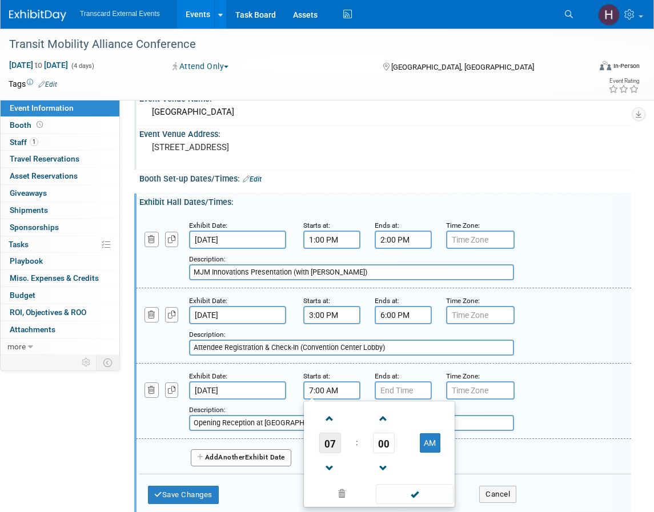
click at [337, 433] on span "07" at bounding box center [330, 443] width 22 height 21
click at [405, 442] on td "06" at bounding box center [397, 449] width 37 height 31
click at [438, 439] on button "AM" at bounding box center [430, 442] width 21 height 19
type input "6:00 PM"
click at [421, 393] on input "7:00 PM" at bounding box center [402, 390] width 57 height 18
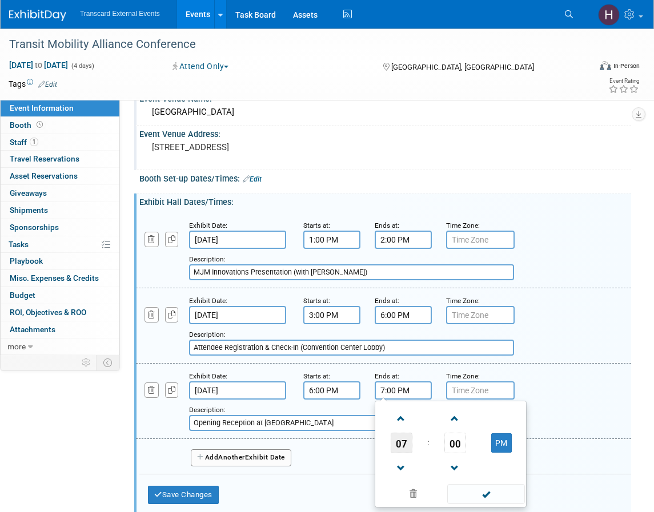
click at [404, 448] on span "07" at bounding box center [401, 443] width 22 height 21
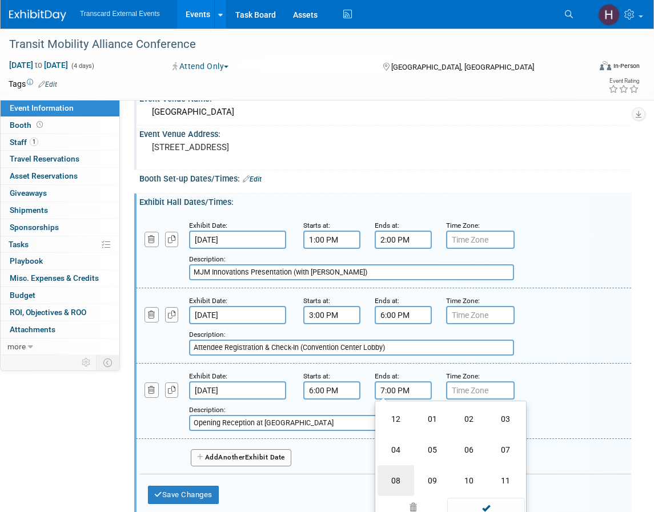
click at [405, 475] on td "08" at bounding box center [395, 480] width 37 height 31
type input "8:00 PM"
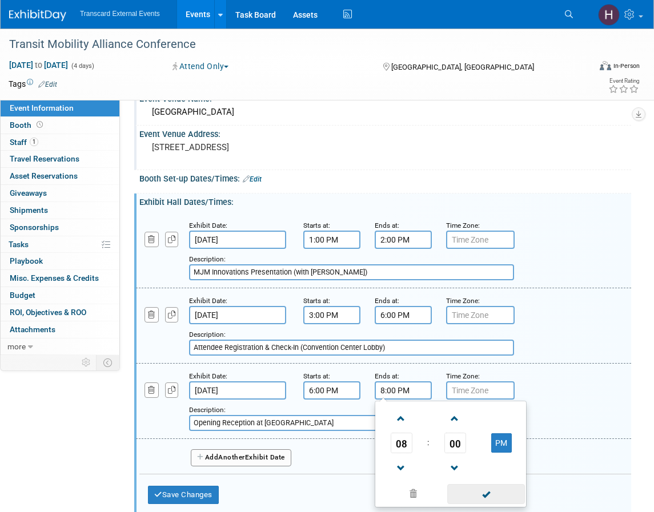
click at [467, 489] on span at bounding box center [485, 494] width 77 height 20
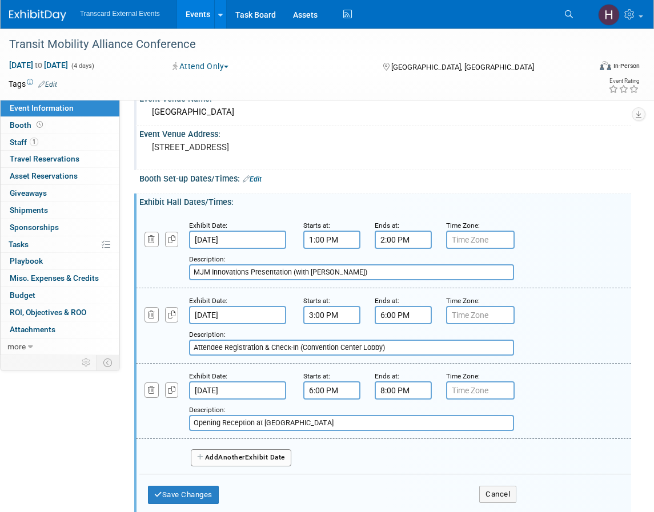
click at [252, 457] on button "Add Another Exhibit Date" at bounding box center [241, 457] width 100 height 17
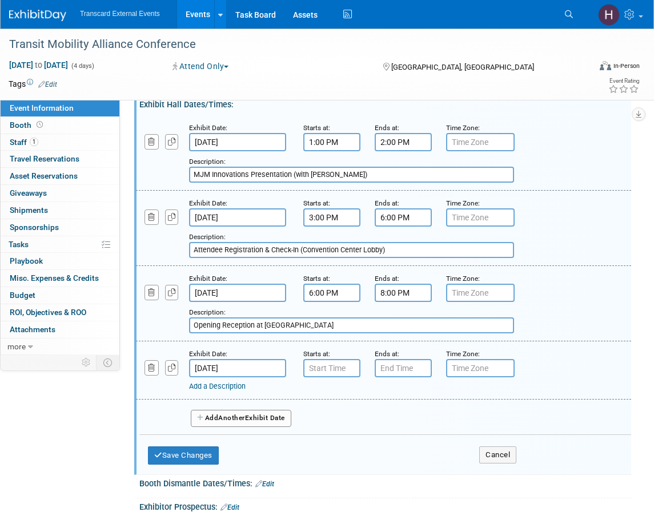
scroll to position [156, 0]
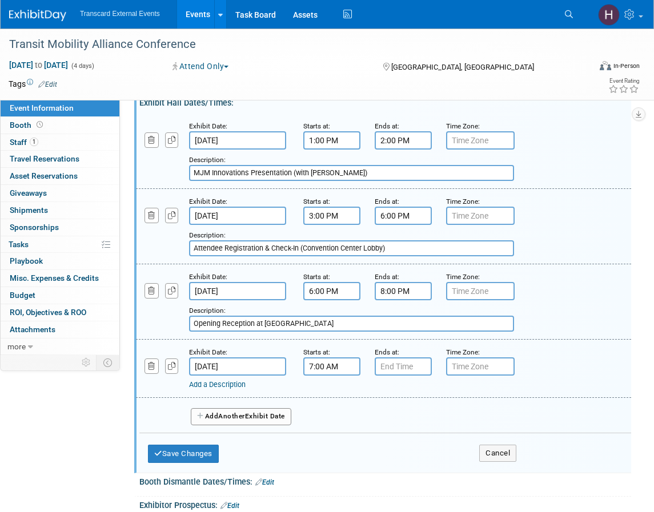
click at [326, 366] on input "7:00 AM" at bounding box center [331, 366] width 57 height 18
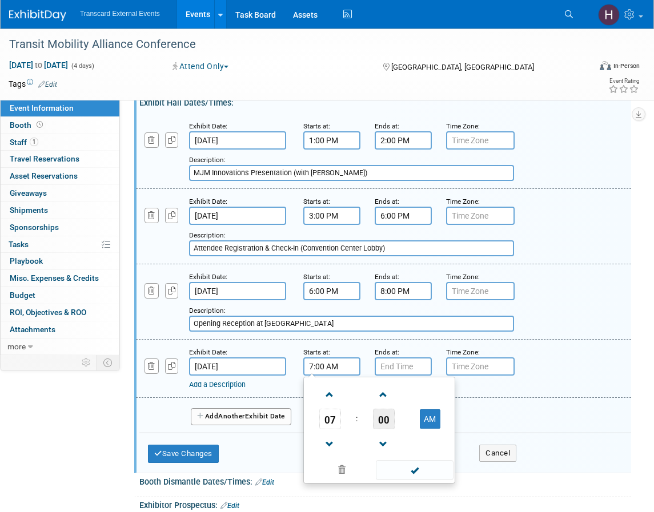
click at [390, 418] on span "00" at bounding box center [384, 419] width 22 height 21
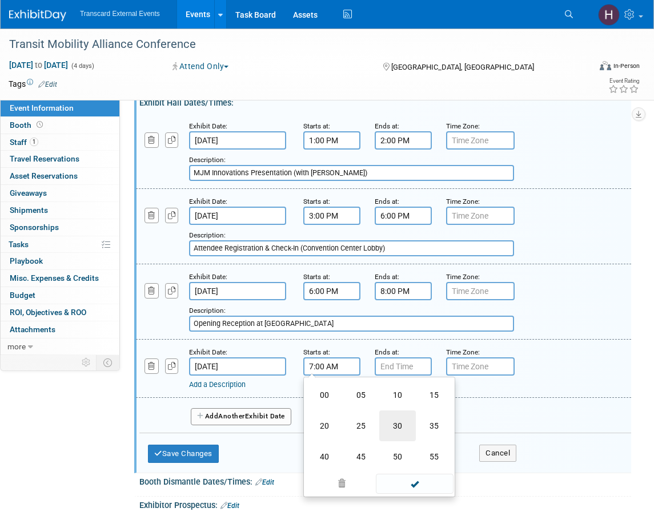
click at [401, 426] on td "30" at bounding box center [397, 425] width 37 height 31
type input "7:30 AM"
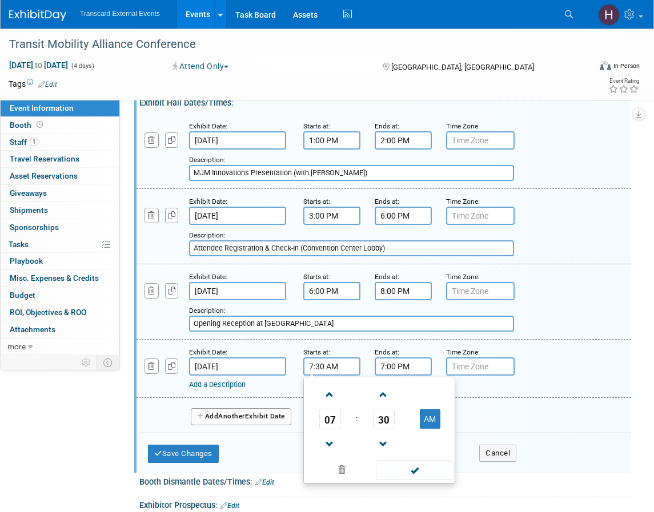
click at [401, 364] on input "7:00 PM" at bounding box center [402, 366] width 57 height 18
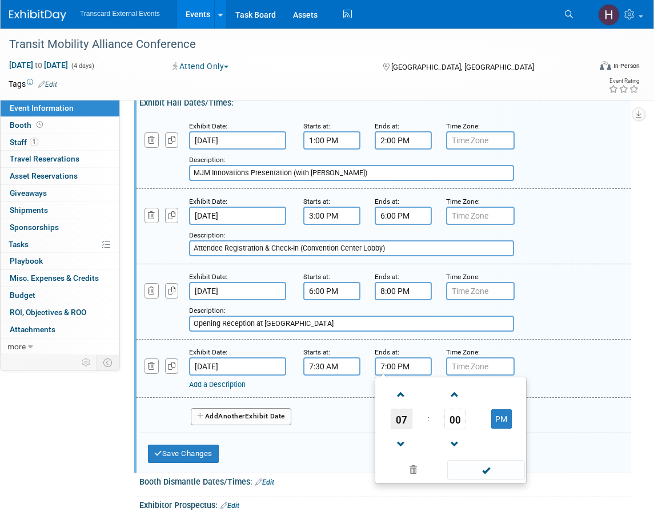
click at [412, 417] on td "07" at bounding box center [400, 419] width 47 height 21
click at [414, 414] on td "07" at bounding box center [400, 419] width 47 height 21
click at [406, 422] on span "07" at bounding box center [401, 419] width 22 height 21
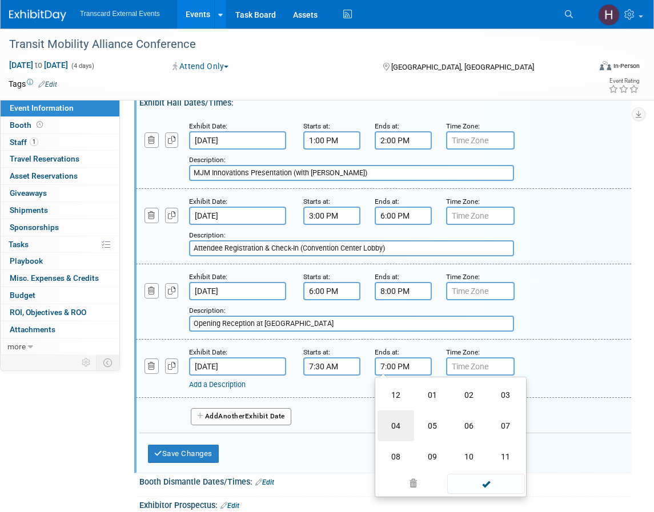
click at [403, 423] on td "04" at bounding box center [395, 425] width 37 height 31
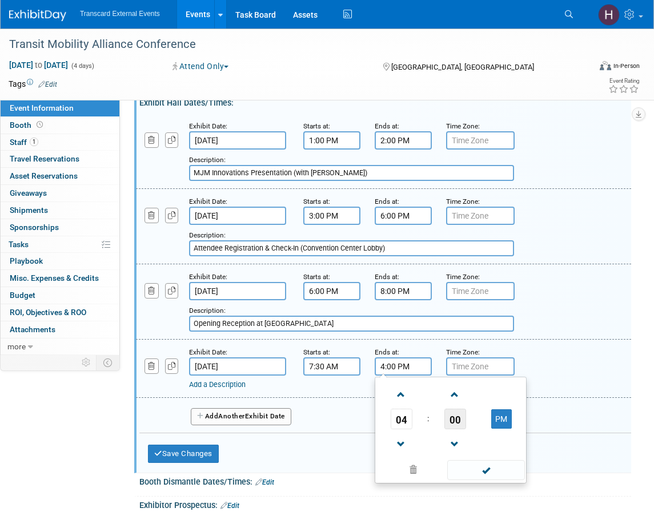
click at [460, 418] on span "00" at bounding box center [455, 419] width 22 height 21
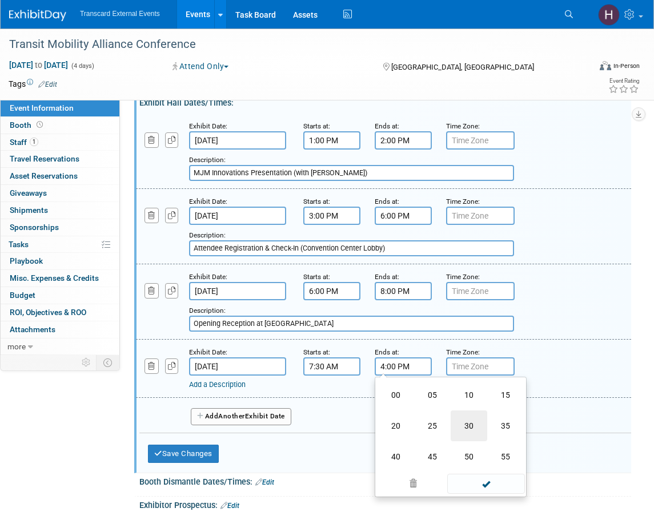
click at [470, 437] on td "30" at bounding box center [468, 425] width 37 height 31
type input "4:30 PM"
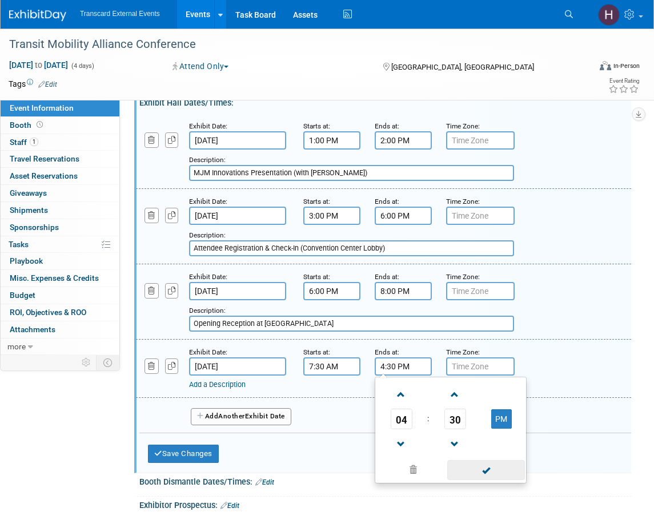
click at [480, 478] on span at bounding box center [485, 470] width 77 height 20
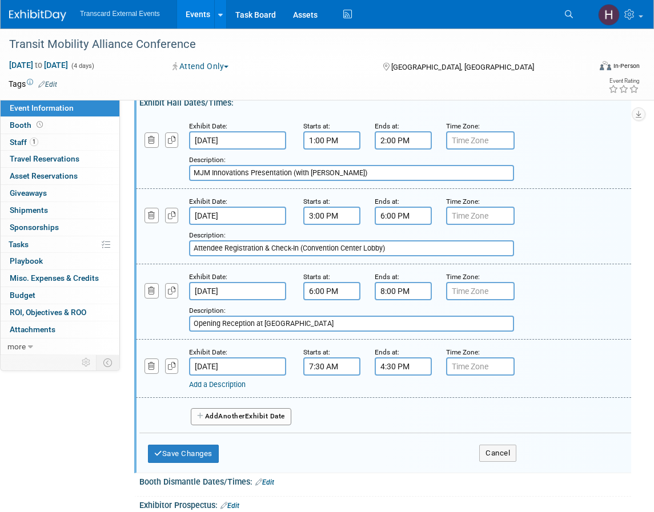
click at [209, 388] on link "Add a Description" at bounding box center [217, 384] width 57 height 9
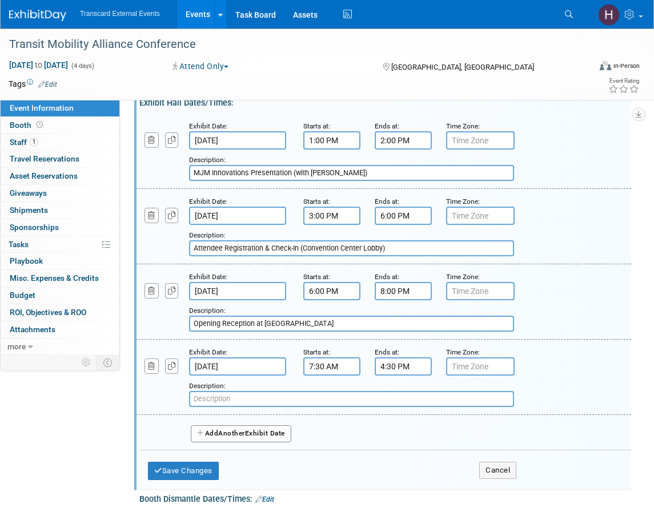
paste input "Registration and Check-in"
type input "Registration and Check-in (Convention Center Lobby)"
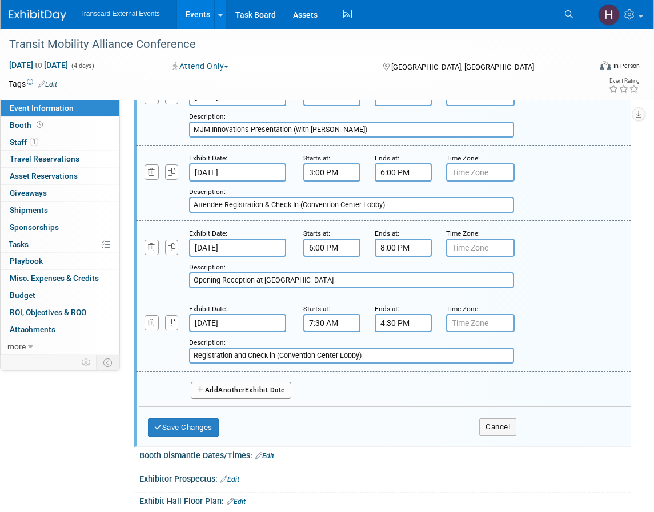
click at [231, 389] on span "Another" at bounding box center [231, 390] width 27 height 8
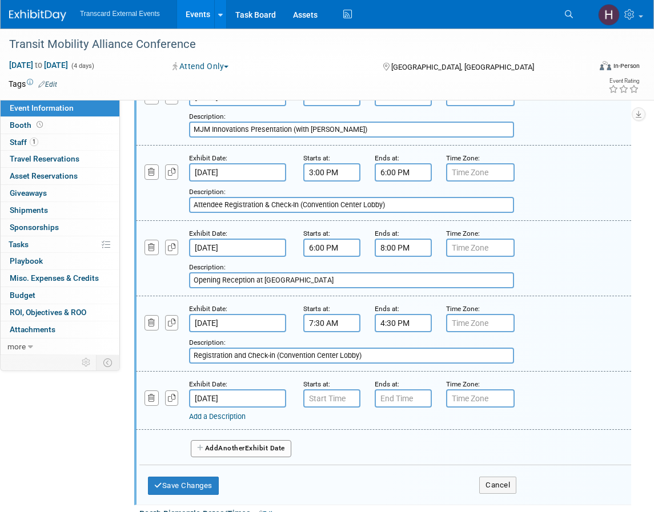
click at [233, 398] on input "Oct 28, 2025" at bounding box center [237, 398] width 97 height 18
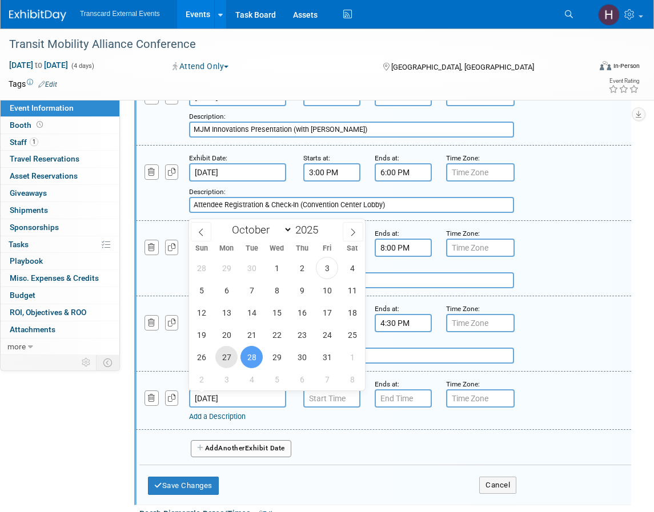
click at [224, 361] on span "27" at bounding box center [226, 357] width 22 height 22
type input "Oct 27, 2025"
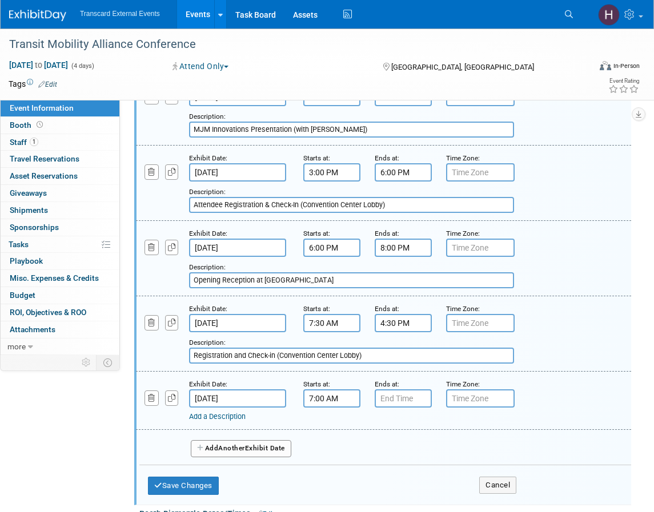
click at [336, 398] on input "7:00 AM" at bounding box center [331, 398] width 57 height 18
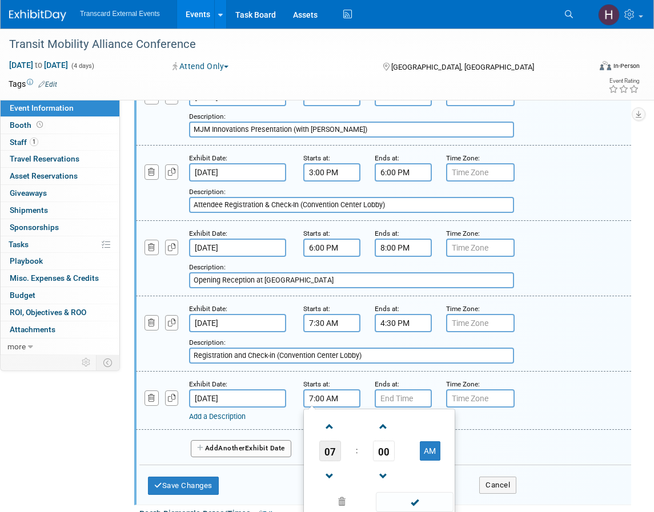
click at [332, 451] on span "07" at bounding box center [330, 451] width 22 height 21
click at [326, 488] on td "08" at bounding box center [324, 488] width 37 height 31
type input "8:00 AM"
click at [405, 392] on input "7:00 PM" at bounding box center [402, 398] width 57 height 18
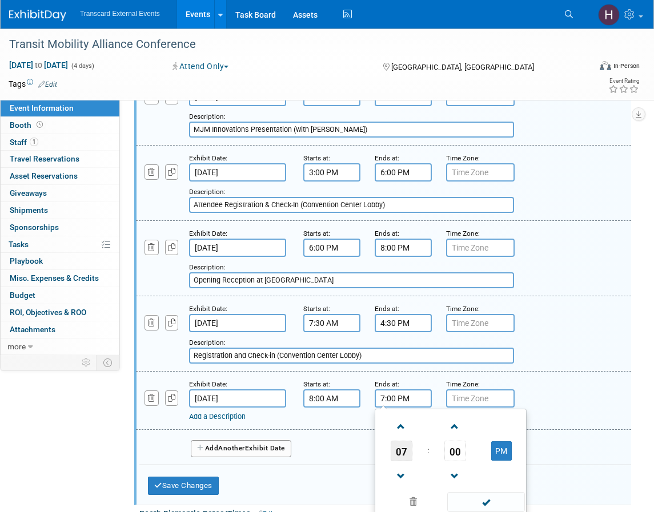
click at [405, 452] on span "07" at bounding box center [401, 451] width 22 height 21
click at [433, 490] on td "09" at bounding box center [432, 488] width 37 height 31
click at [455, 450] on span "00" at bounding box center [455, 451] width 22 height 21
click at [469, 455] on td "30" at bounding box center [468, 457] width 37 height 31
click at [507, 449] on button "PM" at bounding box center [501, 450] width 21 height 19
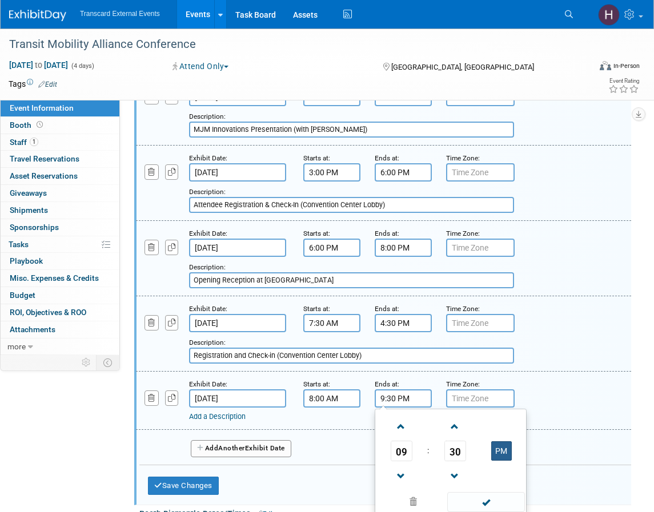
type input "9:30 AM"
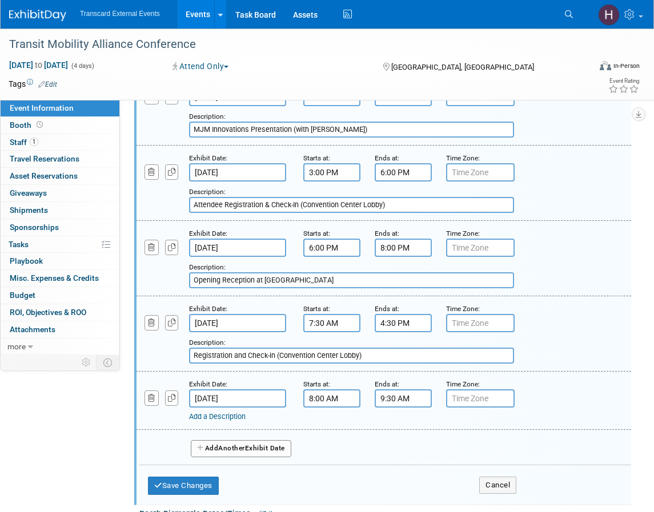
click at [212, 412] on link "Add a Description" at bounding box center [217, 416] width 57 height 9
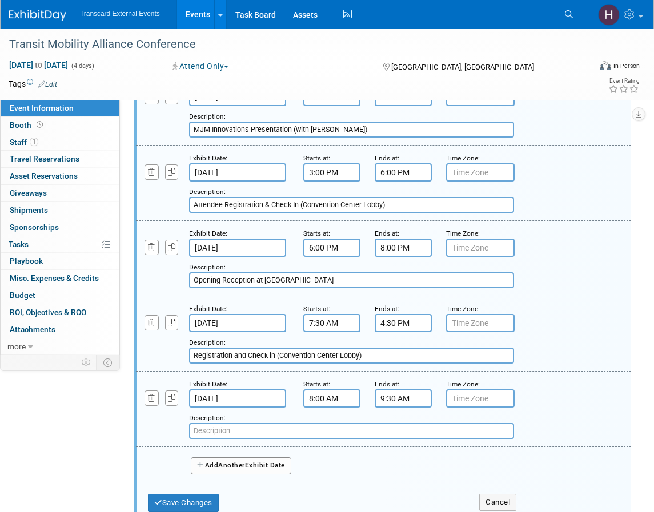
paste input "Breakfast & Welcome: ﻿Opening & Introduction"
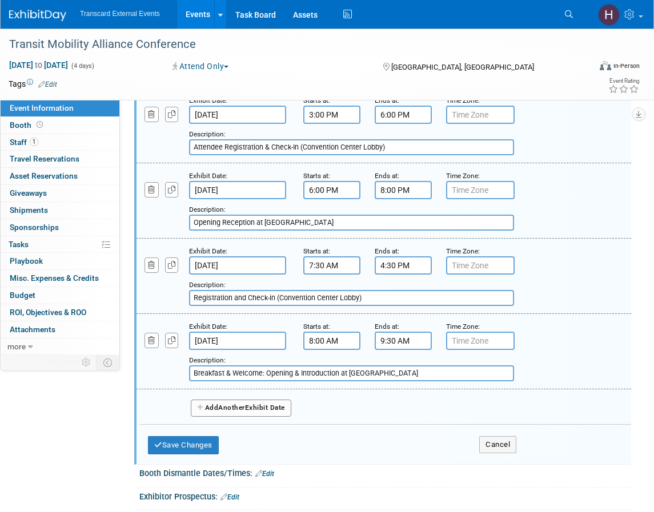
scroll to position [257, 0]
type input "Breakfast & Welcome: ﻿Opening & Introduction at Highland"
click at [253, 406] on button "Add Another Exhibit Date" at bounding box center [241, 407] width 100 height 17
select select "9"
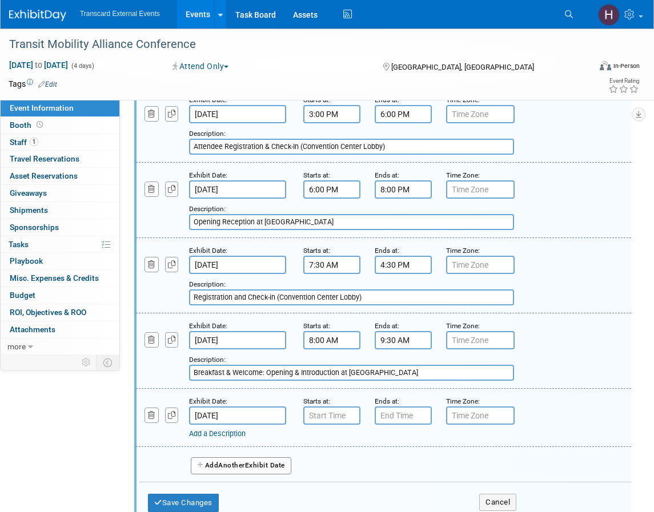
click at [263, 417] on input "Oct 28, 2025" at bounding box center [237, 415] width 97 height 18
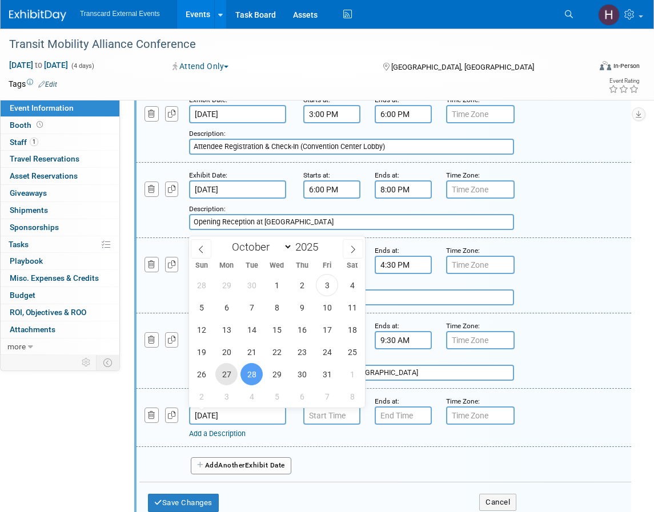
click at [225, 376] on span "27" at bounding box center [226, 374] width 22 height 22
type input "Oct 27, 2025"
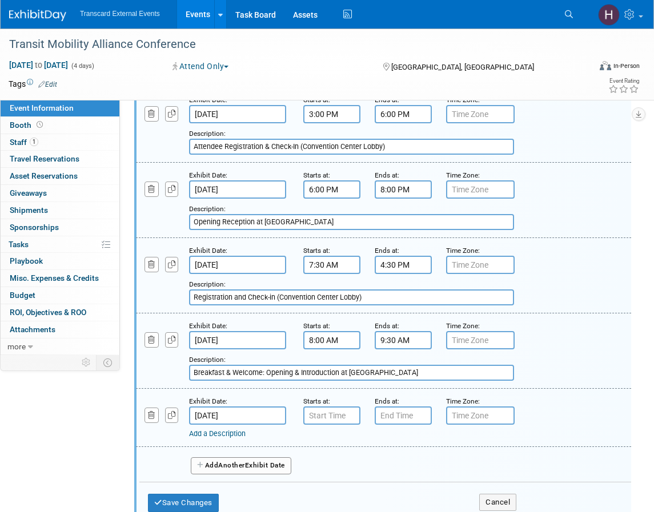
click at [233, 433] on link "Add a Description" at bounding box center [217, 433] width 57 height 9
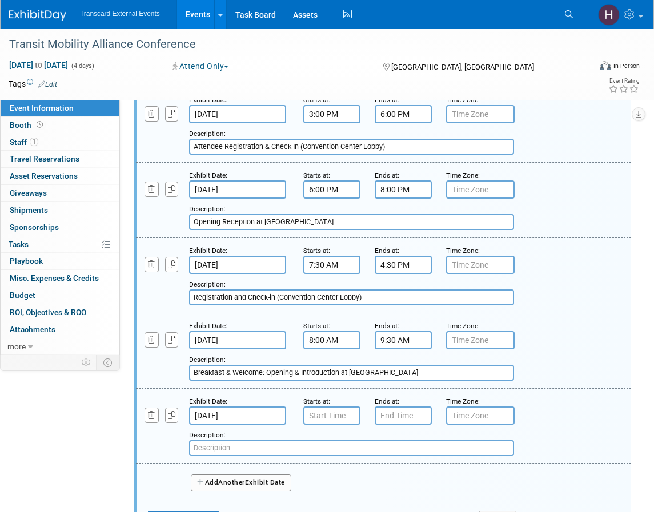
paste input "Partner Pavilion Open Hours"
type input "Partner Pavilion Open Hours"
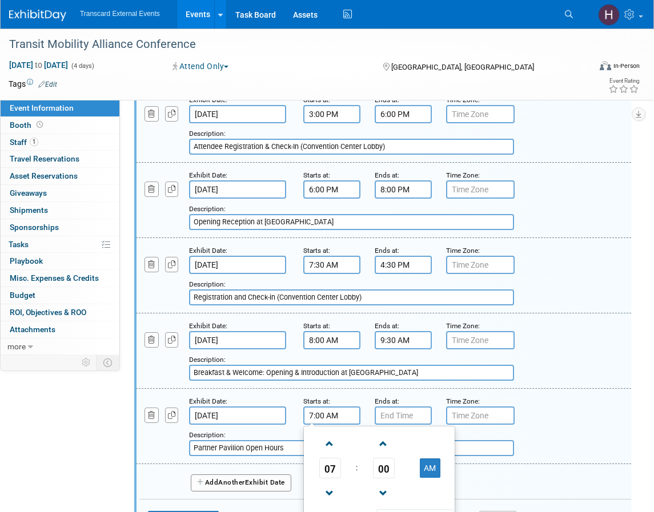
click at [336, 416] on input "7:00 AM" at bounding box center [331, 415] width 57 height 18
click at [337, 468] on span "07" at bounding box center [330, 468] width 22 height 21
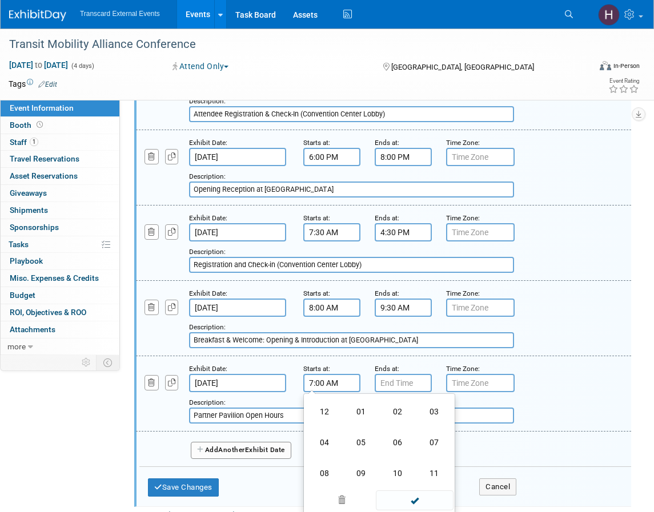
scroll to position [297, 0]
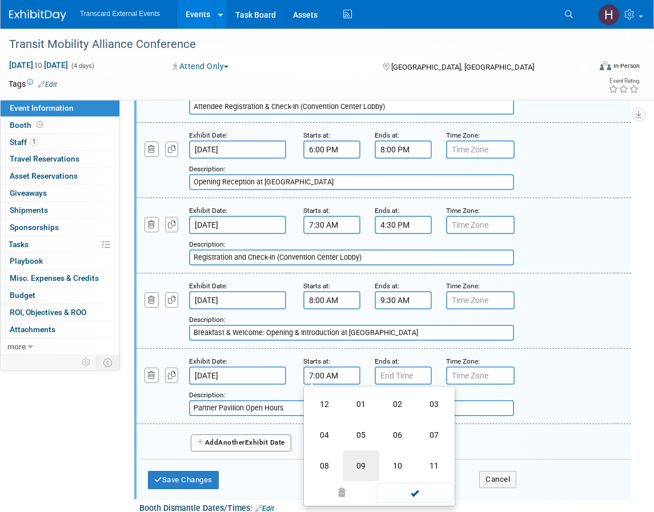
click at [362, 455] on td "09" at bounding box center [360, 465] width 37 height 31
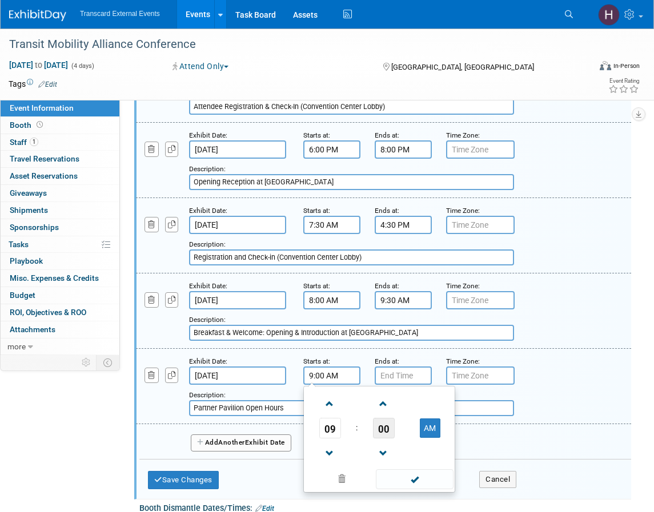
click at [379, 427] on span "00" at bounding box center [384, 428] width 22 height 21
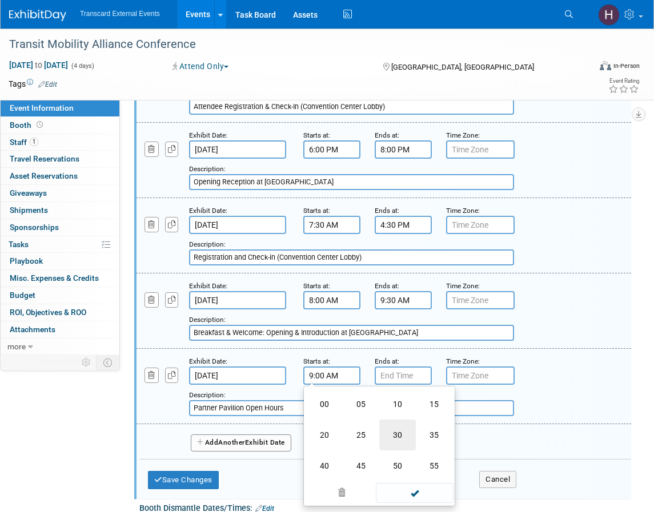
click at [408, 432] on td "30" at bounding box center [397, 435] width 37 height 31
type input "9:30 AM"
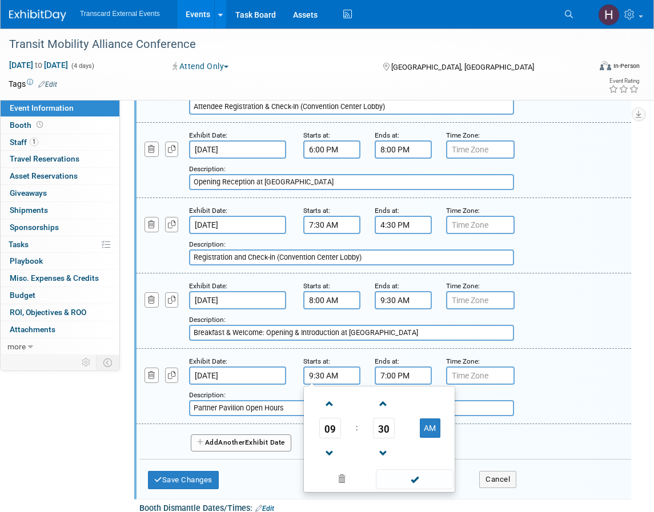
click at [398, 376] on input "7:00 PM" at bounding box center [402, 375] width 57 height 18
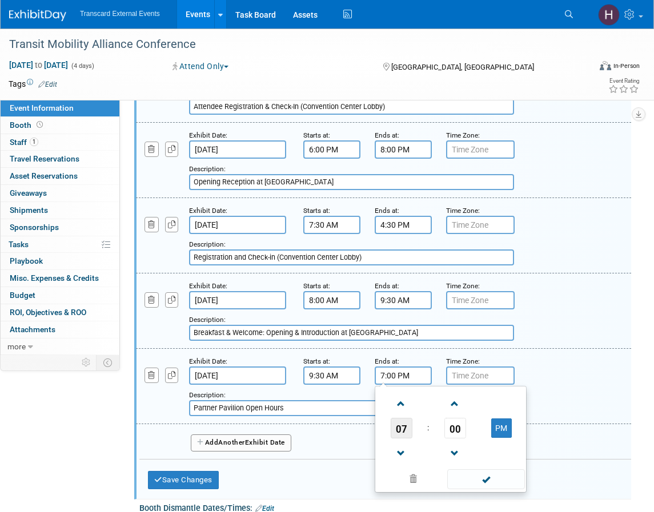
click at [402, 430] on span "07" at bounding box center [401, 428] width 22 height 21
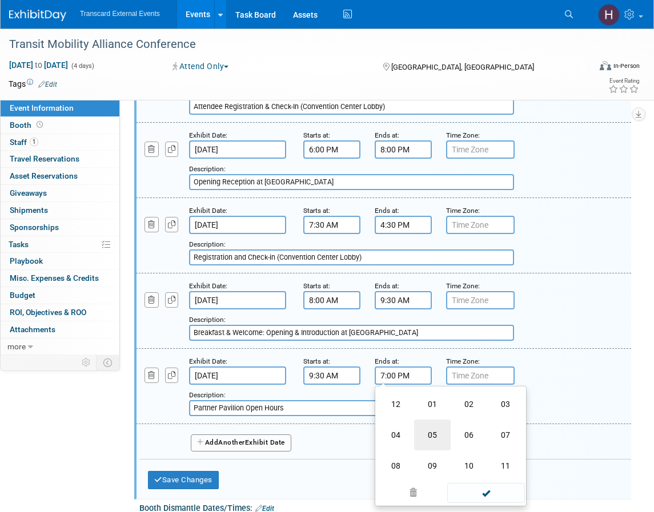
click at [437, 434] on td "05" at bounding box center [432, 435] width 37 height 31
type input "5:00 PM"
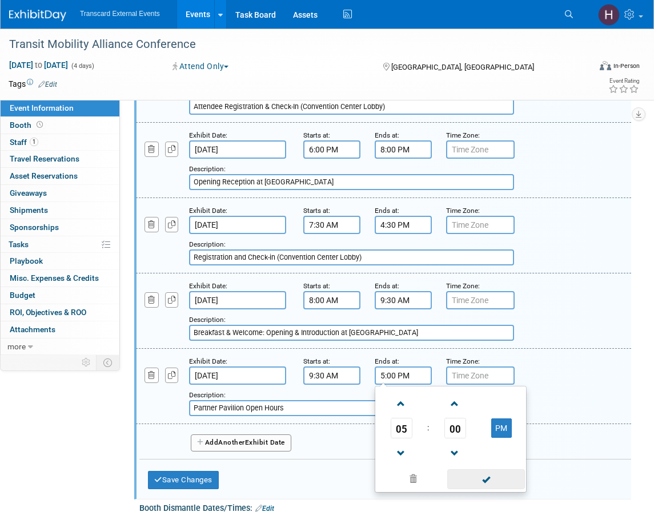
click at [484, 482] on span at bounding box center [485, 479] width 77 height 20
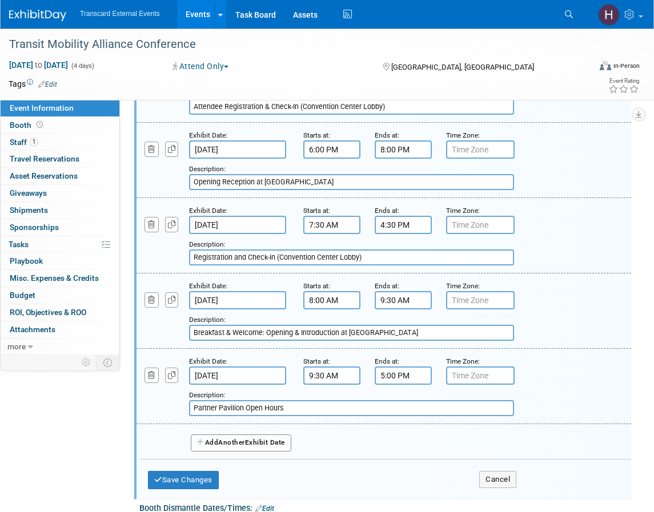
click at [258, 444] on button "Add Another Exhibit Date" at bounding box center [241, 442] width 100 height 17
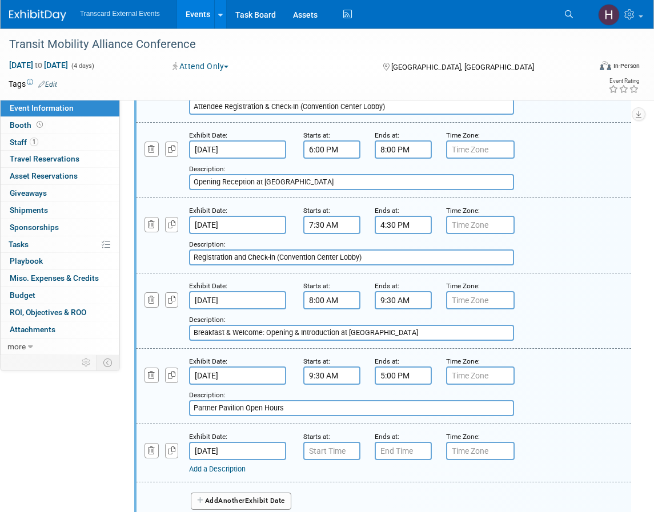
click at [260, 453] on input "Oct 28, 2025" at bounding box center [237, 451] width 97 height 18
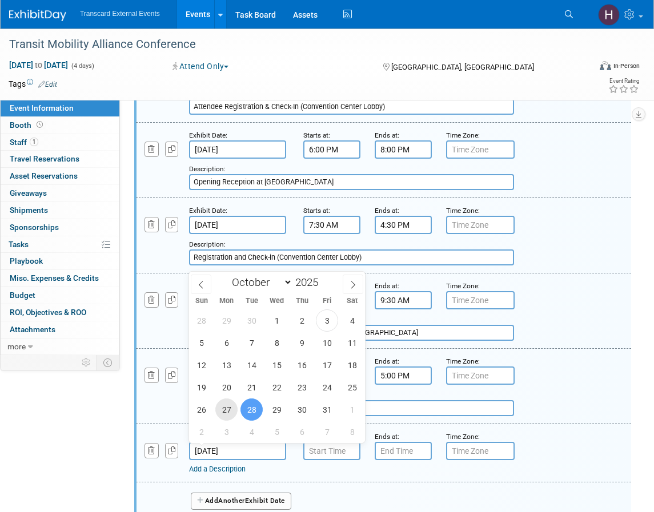
click at [232, 410] on span "27" at bounding box center [226, 409] width 22 height 22
type input "Oct 27, 2025"
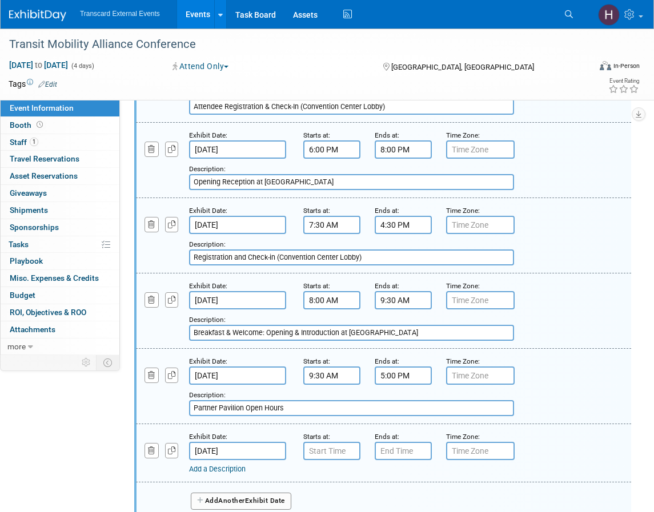
click at [240, 465] on link "Add a Description" at bounding box center [217, 469] width 57 height 9
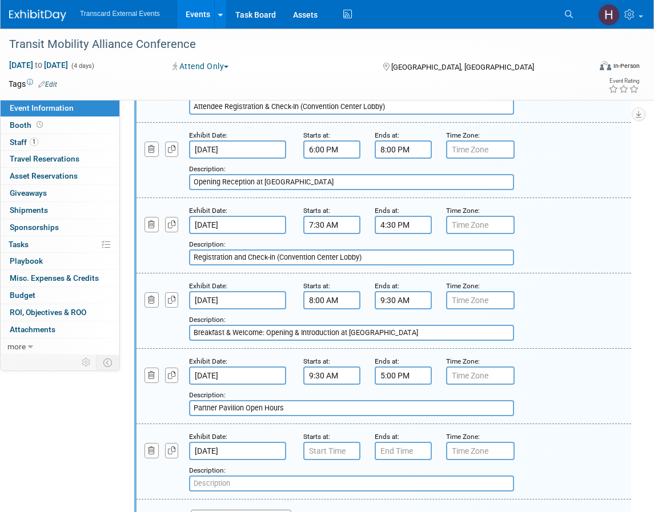
paste input "Wild West Evening Event"
paste input "at Hidden Valley"
type input "Wild West Evening Event at Hidden Valley"
click at [315, 448] on input "7:00 AM" at bounding box center [331, 451] width 57 height 18
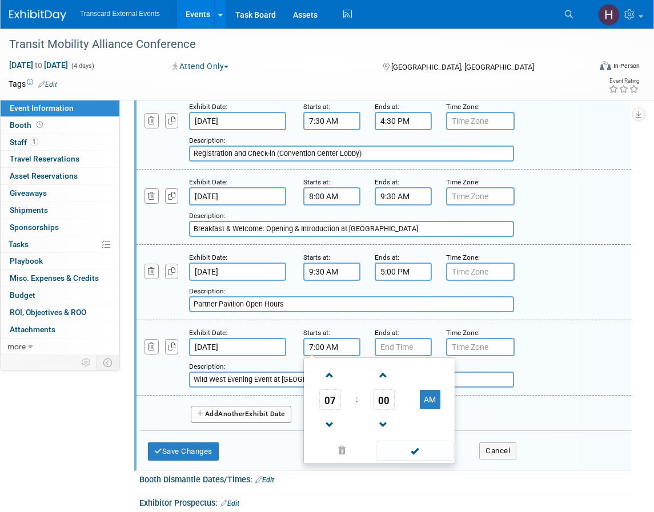
scroll to position [415, 0]
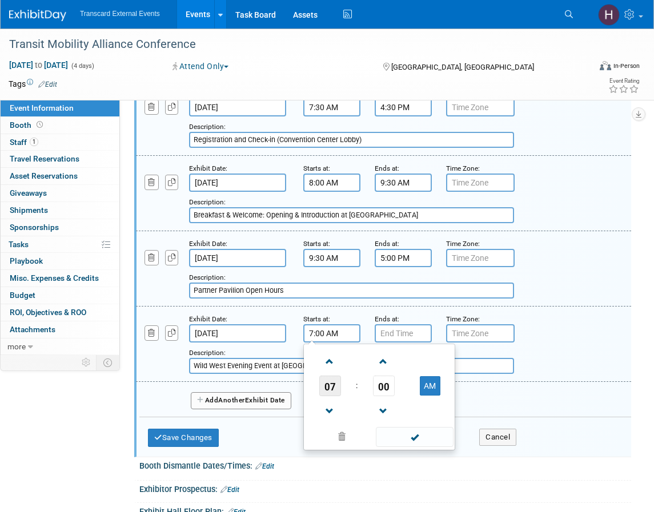
click at [330, 390] on span "07" at bounding box center [330, 386] width 22 height 21
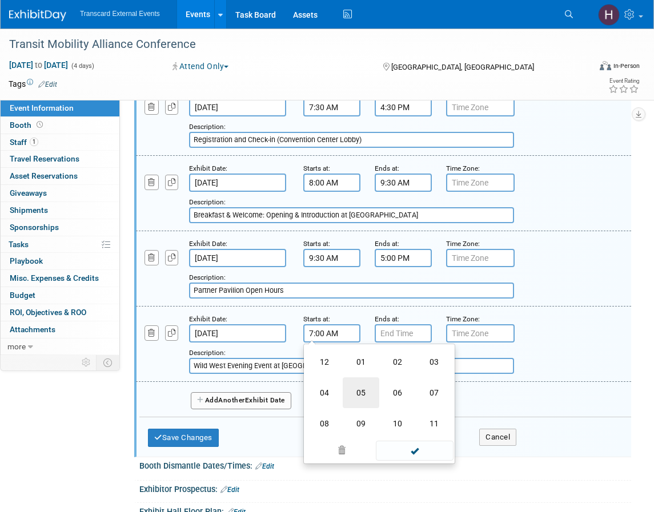
click at [360, 398] on td "05" at bounding box center [360, 392] width 37 height 31
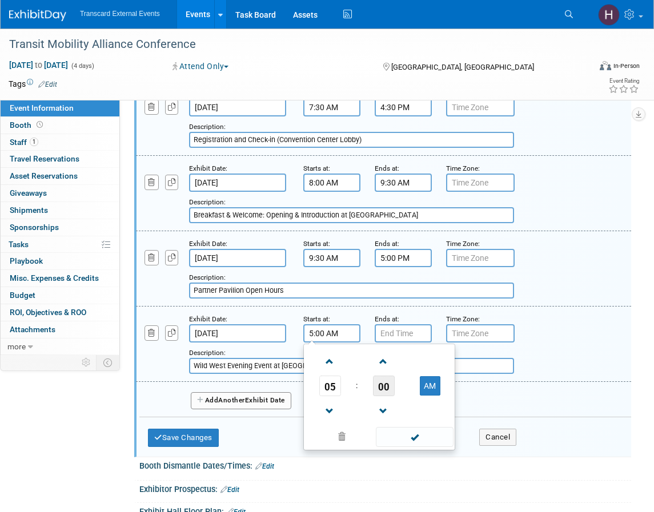
click at [379, 381] on span "00" at bounding box center [384, 386] width 22 height 21
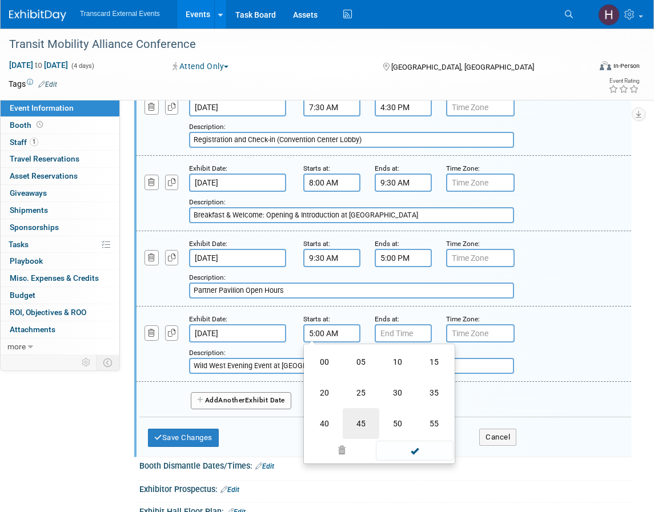
click at [359, 416] on td "45" at bounding box center [360, 423] width 37 height 31
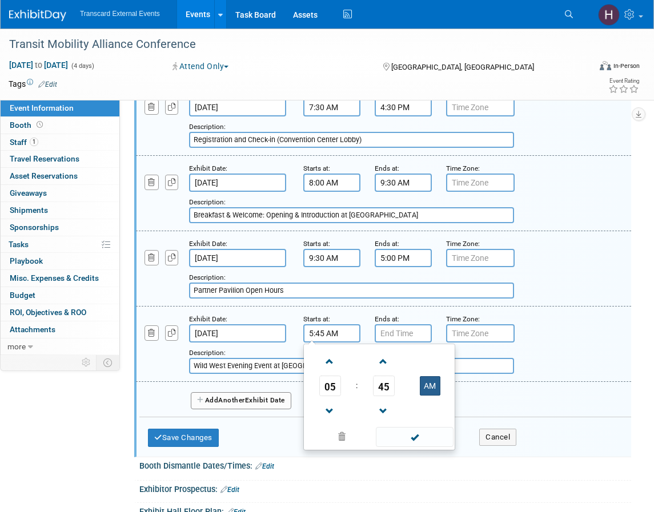
click at [432, 383] on button "AM" at bounding box center [430, 385] width 21 height 19
type input "5:45 PM"
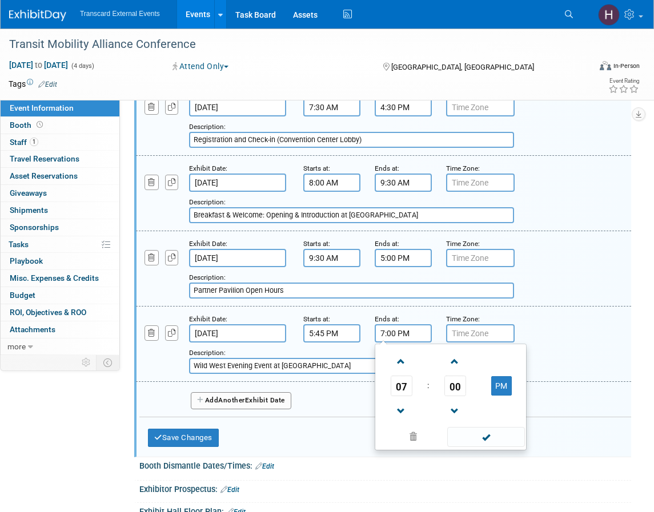
click at [377, 334] on input "7:00 PM" at bounding box center [402, 333] width 57 height 18
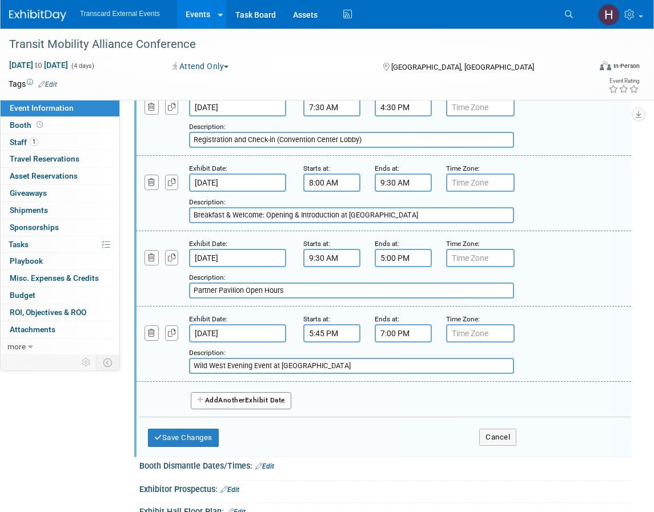
click at [390, 341] on input "7:00 PM" at bounding box center [402, 333] width 57 height 18
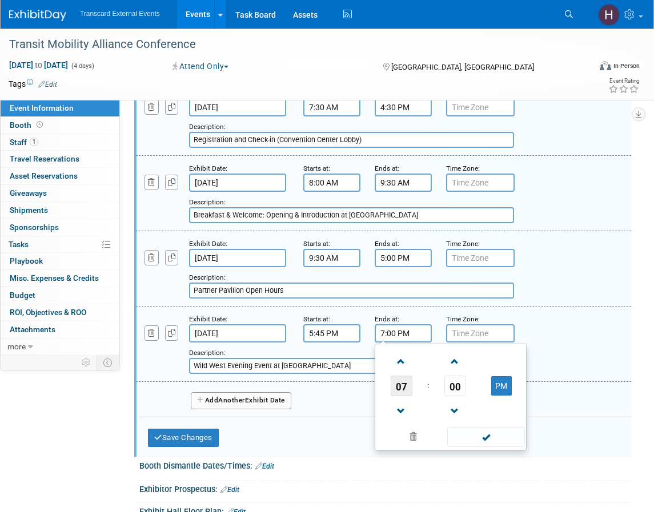
click at [402, 384] on span "07" at bounding box center [401, 386] width 22 height 21
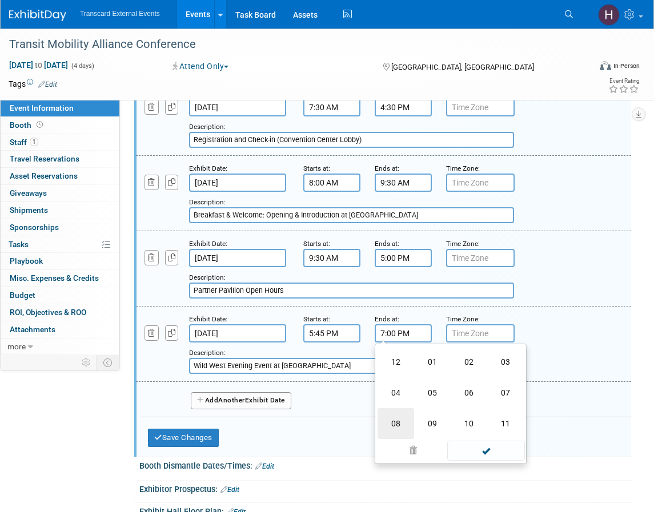
click at [396, 413] on td "08" at bounding box center [395, 423] width 37 height 31
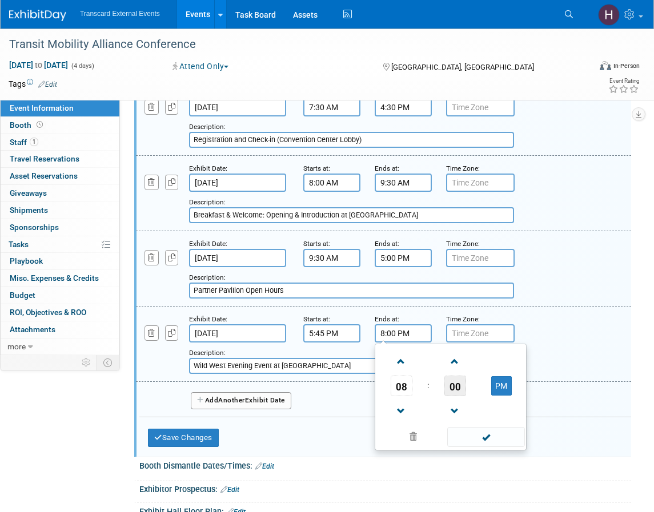
click at [451, 394] on span "00" at bounding box center [455, 386] width 22 height 21
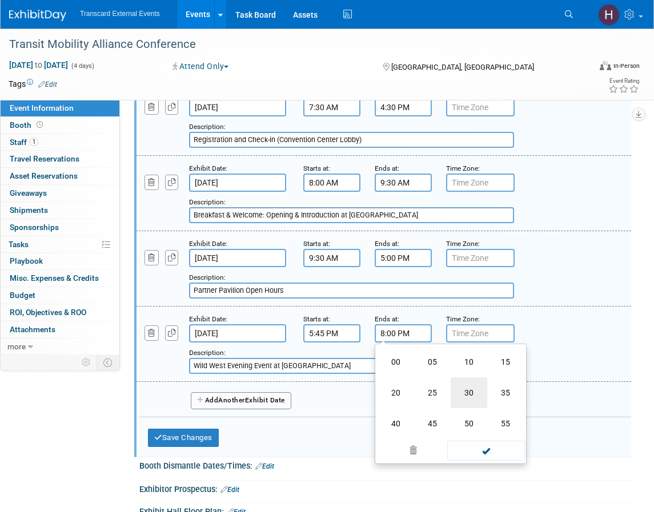
click at [465, 389] on td "30" at bounding box center [468, 392] width 37 height 31
type input "8:30 PM"
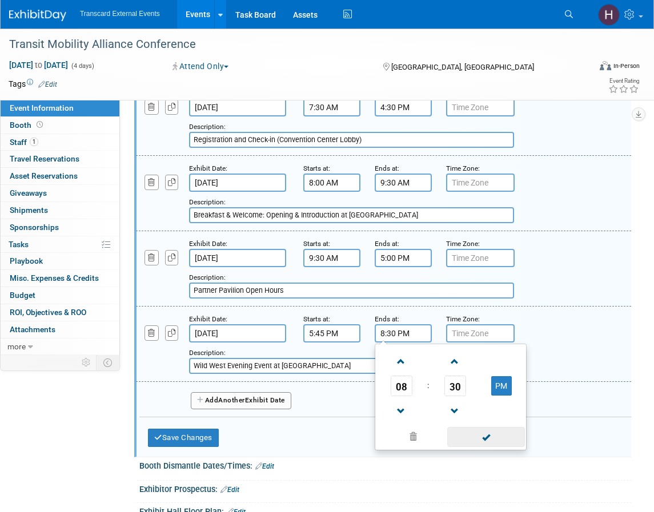
click at [481, 429] on span at bounding box center [485, 437] width 77 height 20
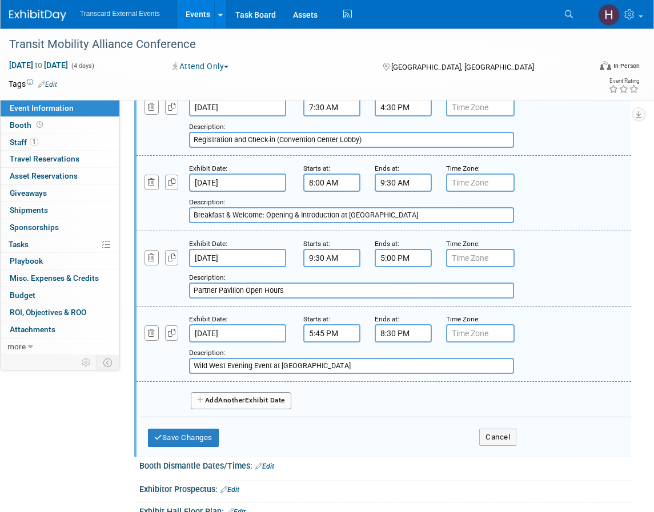
click at [251, 398] on button "Add Another Exhibit Date" at bounding box center [241, 400] width 100 height 17
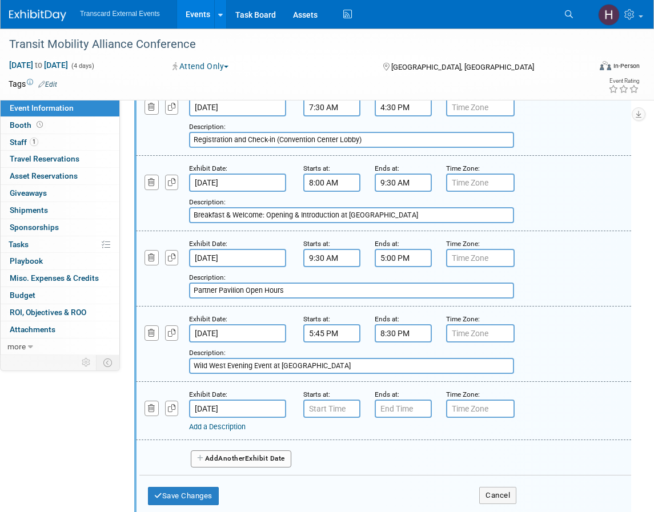
click at [237, 427] on link "Add a Description" at bounding box center [217, 426] width 57 height 9
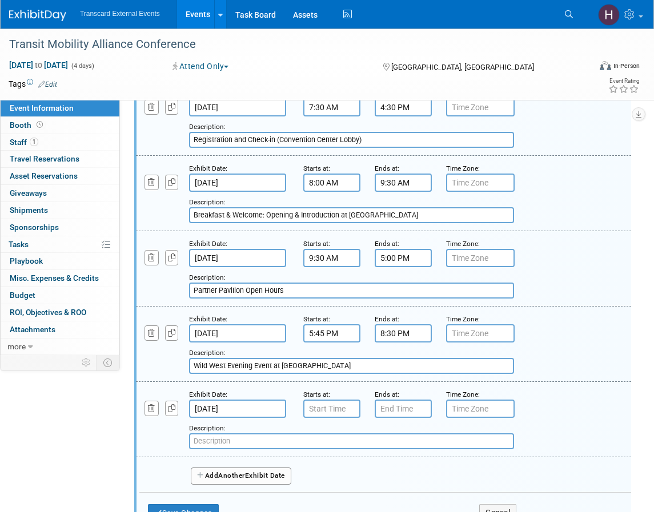
paste input "Breakfast & AI Panel"
drag, startPoint x: 340, startPoint y: 216, endPoint x: 411, endPoint y: 216, distance: 70.8
click at [411, 216] on input "Breakfast & Welcome: ﻿Opening & Introduction at Highland" at bounding box center [351, 215] width 325 height 16
click at [295, 442] on input "Breakfast & AI Panel" at bounding box center [351, 441] width 325 height 16
paste input "at Highland"
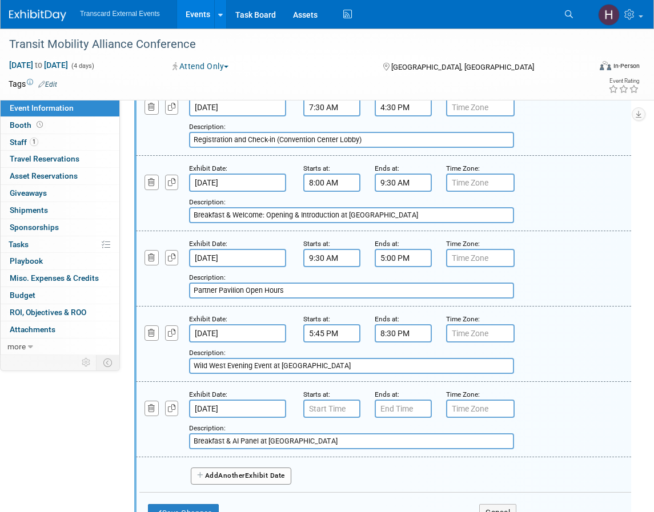
type input "Breakfast & AI Panel at Highland"
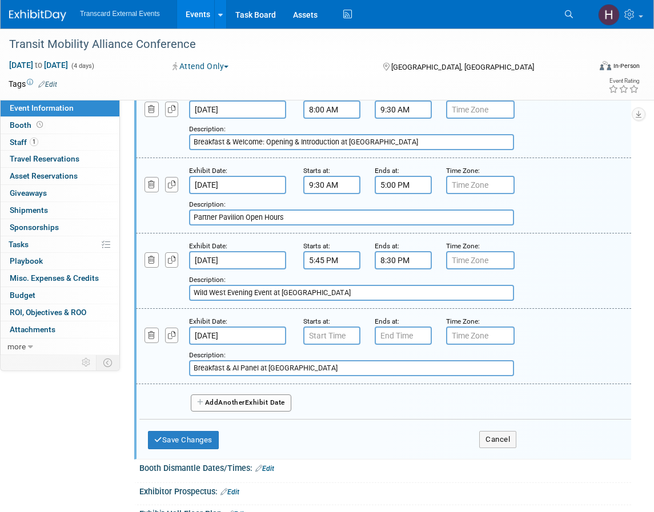
scroll to position [509, 0]
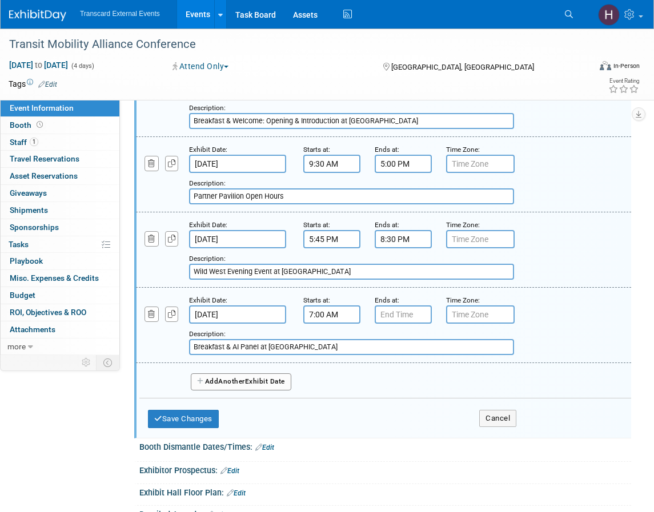
click at [336, 322] on input "7:00 AM" at bounding box center [331, 314] width 57 height 18
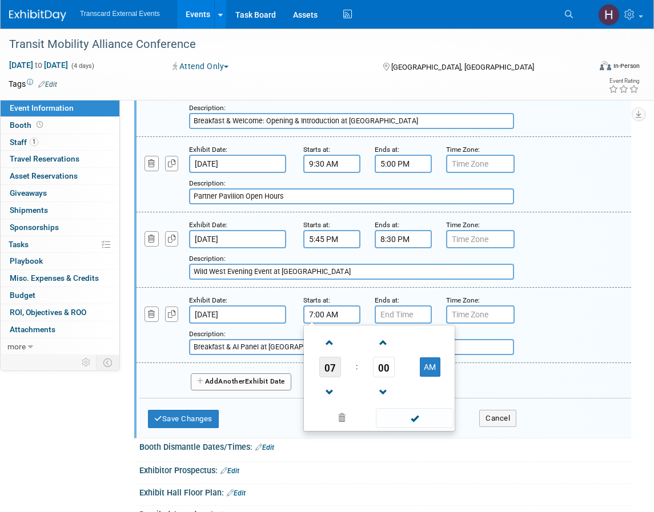
click at [327, 370] on span "07" at bounding box center [330, 367] width 22 height 21
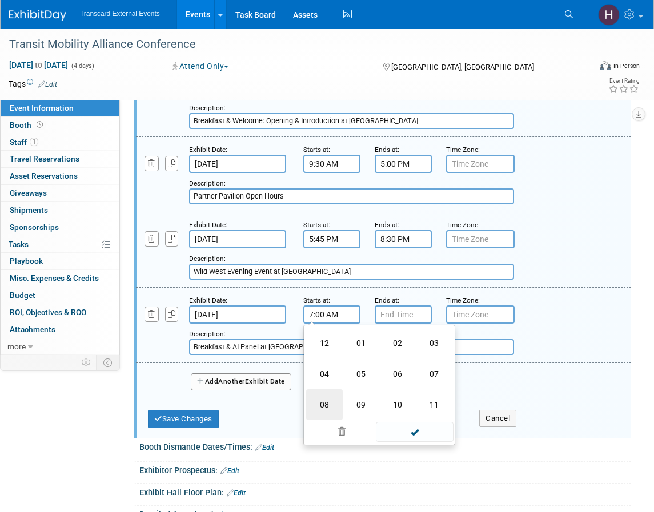
click at [321, 413] on td "08" at bounding box center [324, 404] width 37 height 31
type input "8:00 AM"
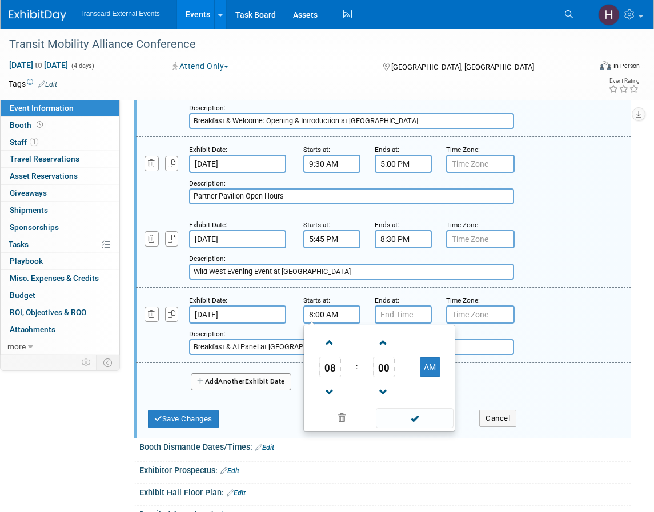
click at [402, 294] on div "Ends at:" at bounding box center [401, 299] width 54 height 11
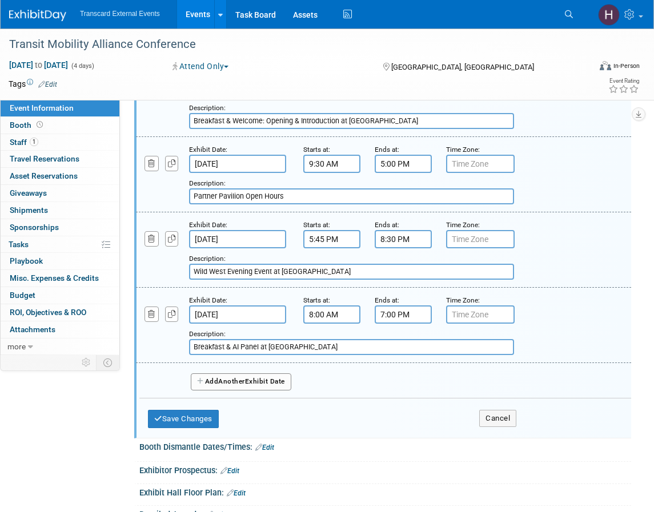
click at [402, 310] on input "7:00 PM" at bounding box center [402, 314] width 57 height 18
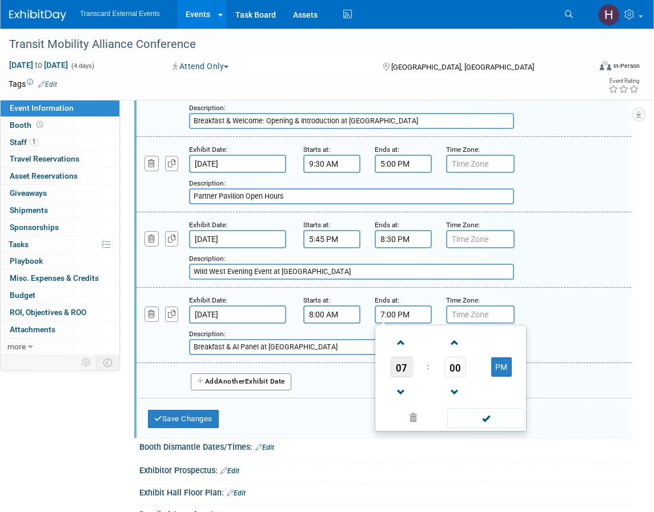
click at [405, 374] on span "07" at bounding box center [401, 367] width 22 height 21
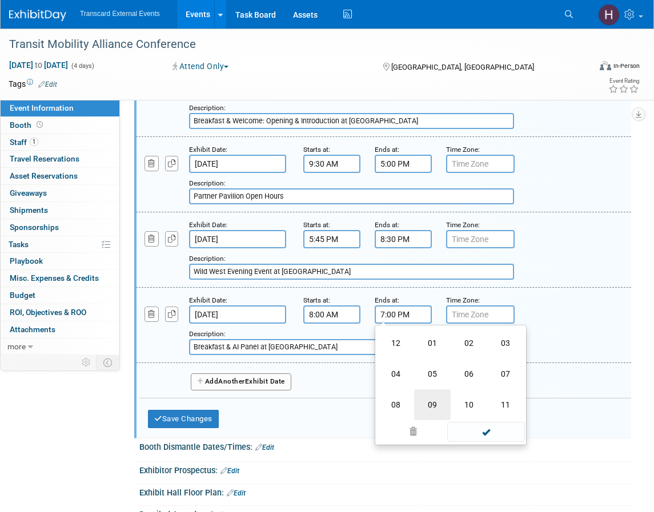
click at [440, 400] on td "09" at bounding box center [432, 404] width 37 height 31
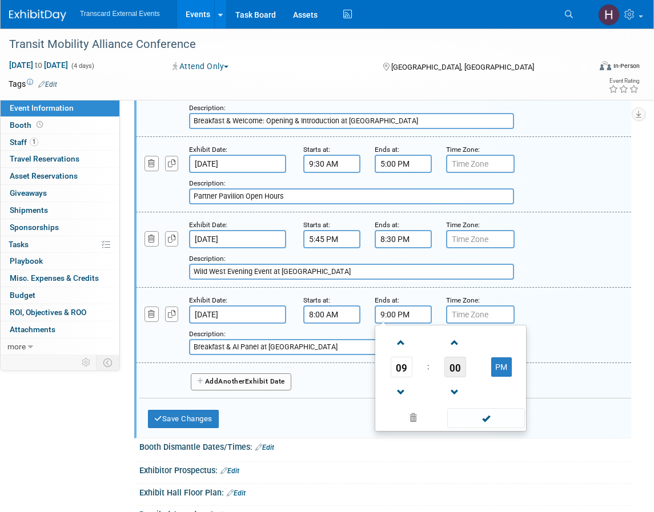
click at [465, 367] on td "00" at bounding box center [454, 367] width 47 height 21
click at [462, 367] on span "00" at bounding box center [455, 367] width 22 height 21
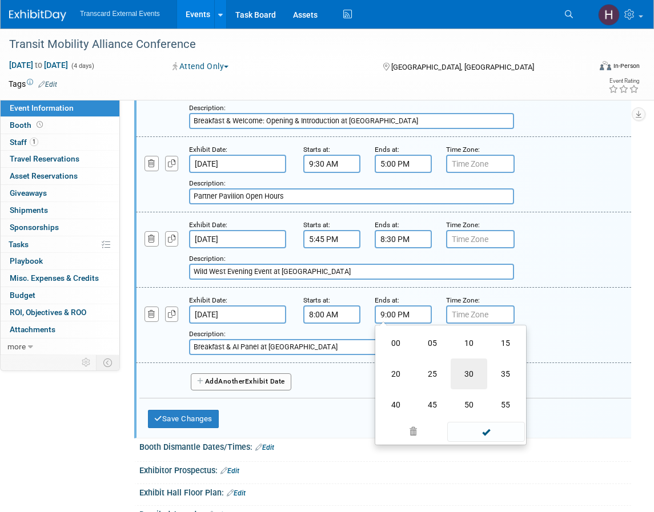
click at [469, 376] on td "30" at bounding box center [468, 373] width 37 height 31
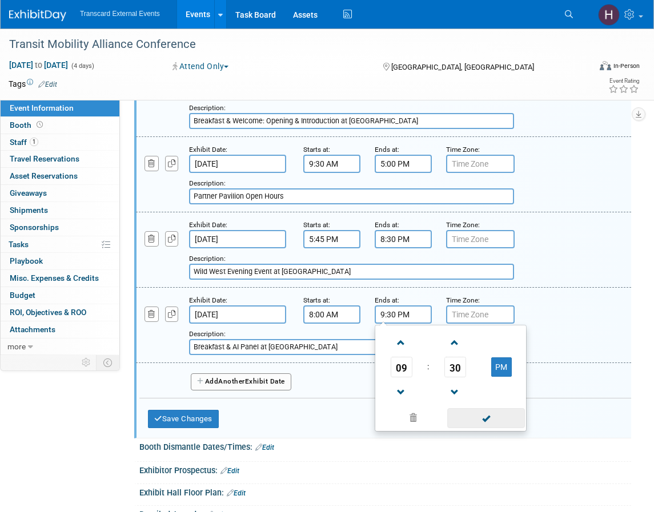
click at [475, 415] on span at bounding box center [485, 418] width 77 height 20
click at [408, 317] on input "9:30 PM" at bounding box center [402, 314] width 57 height 18
click at [489, 364] on td "PM" at bounding box center [500, 367] width 45 height 21
click at [496, 366] on button "PM" at bounding box center [501, 366] width 21 height 19
type input "9:30 AM"
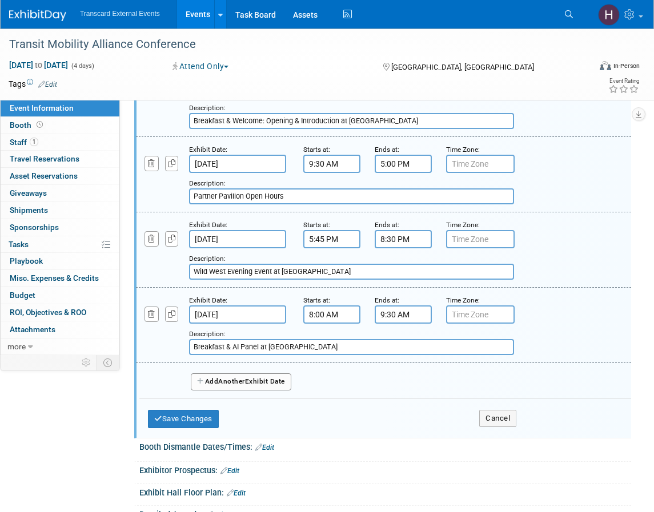
click at [263, 386] on button "Add Another Exhibit Date" at bounding box center [241, 381] width 100 height 17
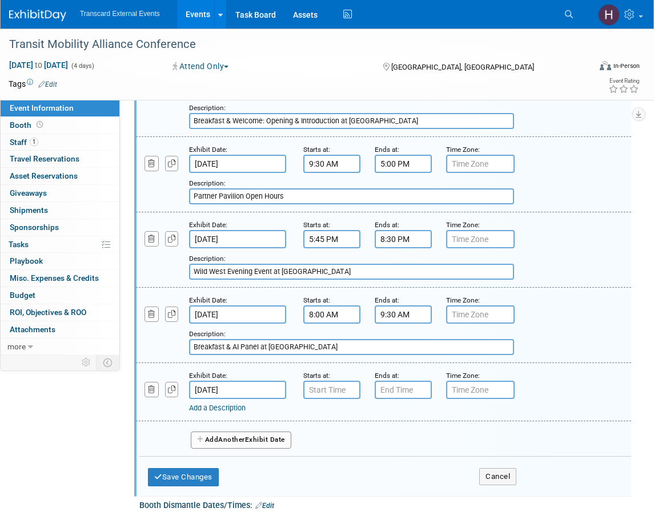
click at [233, 406] on link "Add a Description" at bounding box center [217, 408] width 57 height 9
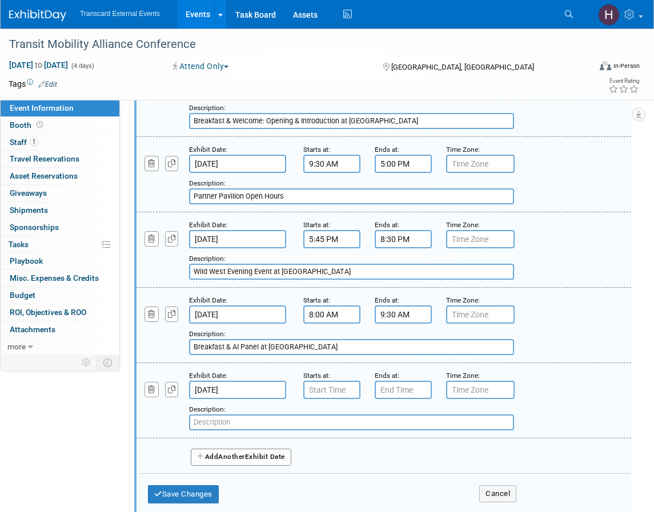
paste input "Partner Pavilion Open Hours"
type input "Partner Pavilion Open Hours"
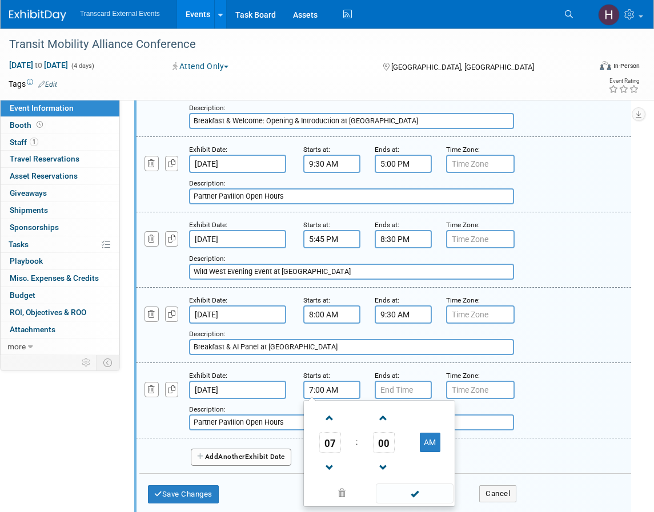
click at [328, 388] on input "7:00 AM" at bounding box center [331, 390] width 57 height 18
click at [335, 446] on span "07" at bounding box center [330, 442] width 22 height 21
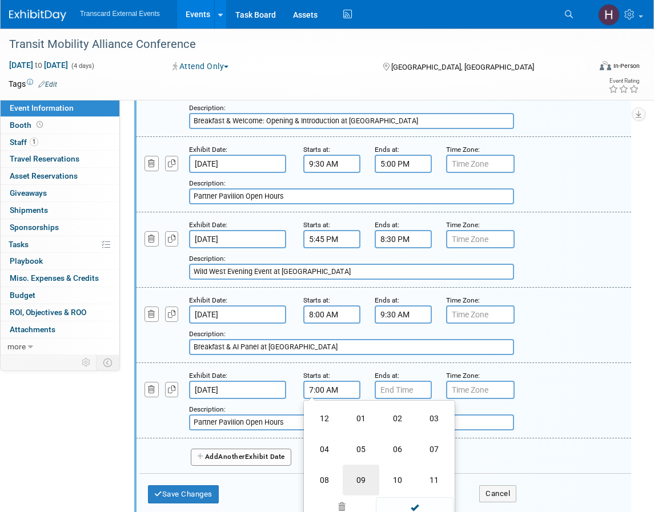
click at [366, 475] on td "09" at bounding box center [360, 480] width 37 height 31
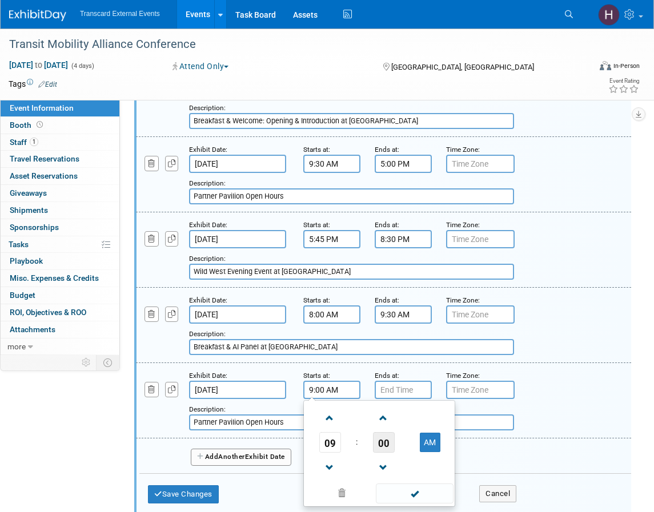
click at [386, 442] on span "00" at bounding box center [384, 442] width 22 height 21
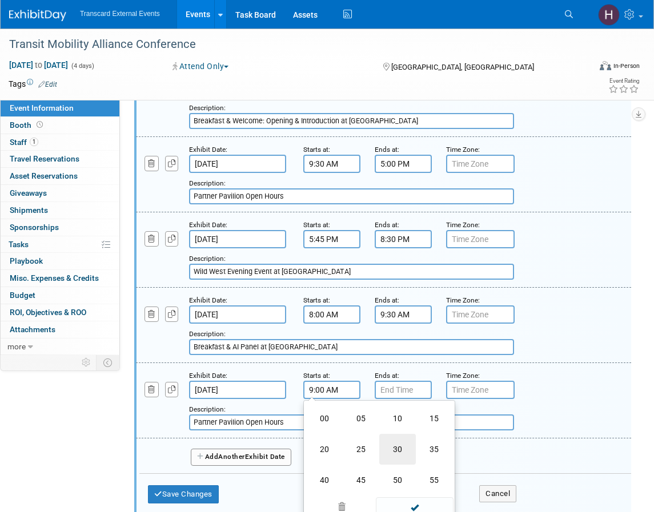
click at [401, 455] on td "30" at bounding box center [397, 449] width 37 height 31
type input "9:30 AM"
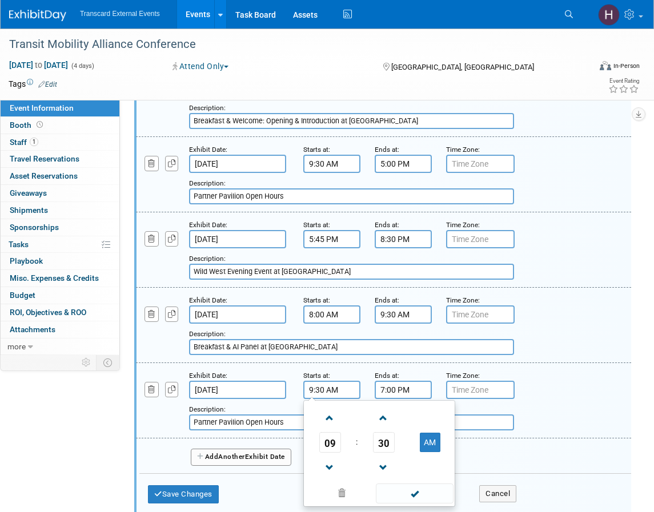
click at [399, 389] on input "7:00 PM" at bounding box center [402, 390] width 57 height 18
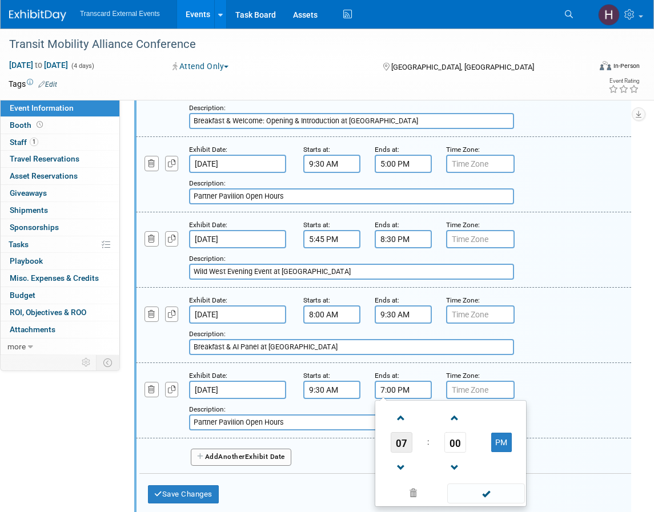
click at [400, 438] on span "07" at bounding box center [401, 442] width 22 height 21
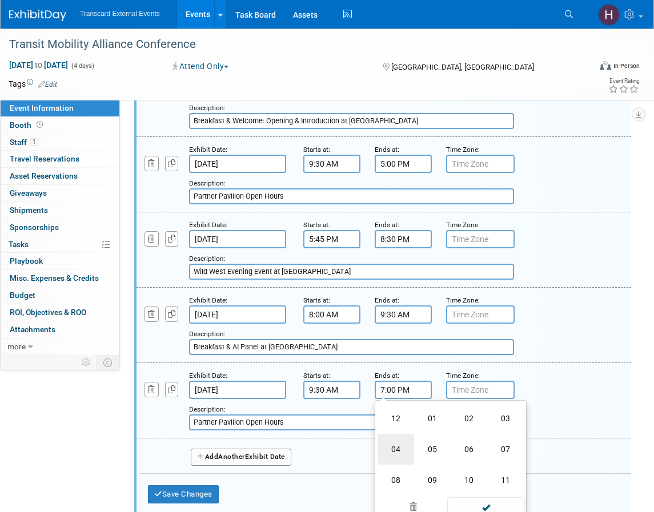
click at [401, 444] on td "04" at bounding box center [395, 449] width 37 height 31
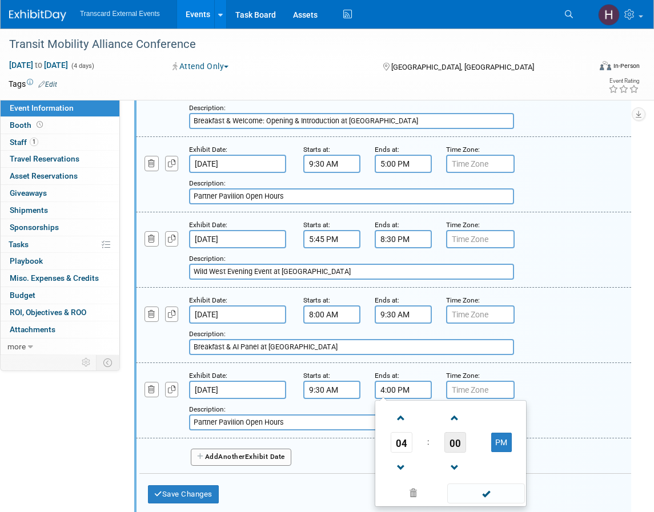
click at [459, 443] on span "00" at bounding box center [455, 442] width 22 height 21
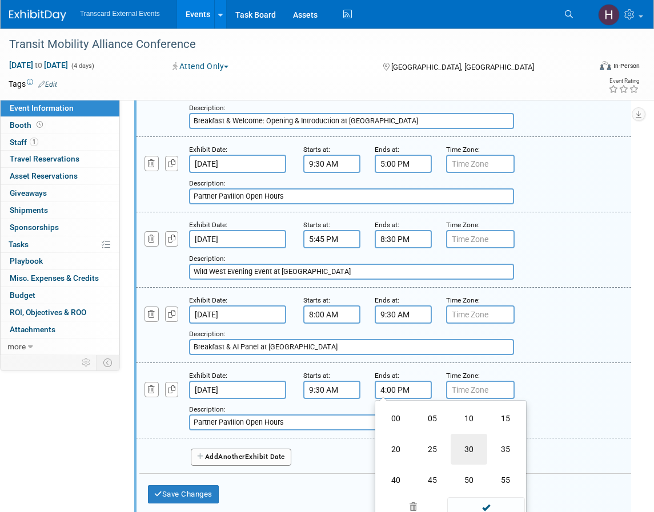
click at [465, 451] on td "30" at bounding box center [468, 449] width 37 height 31
type input "4:30 PM"
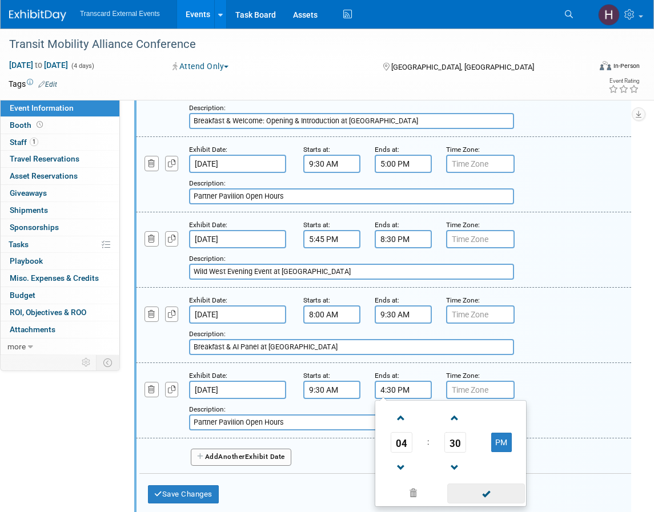
click at [483, 488] on span at bounding box center [485, 493] width 77 height 20
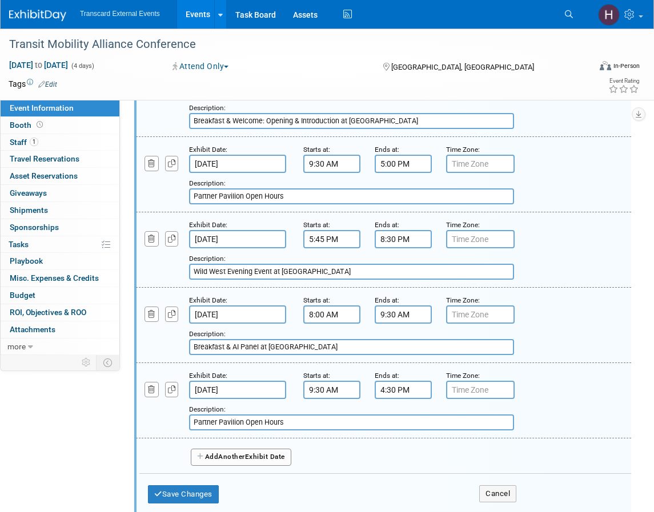
click at [255, 453] on button "Add Another Exhibit Date" at bounding box center [241, 457] width 100 height 17
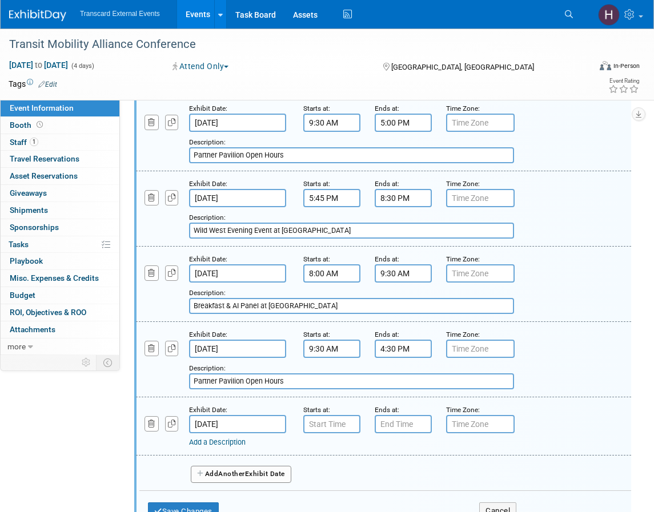
scroll to position [591, 0]
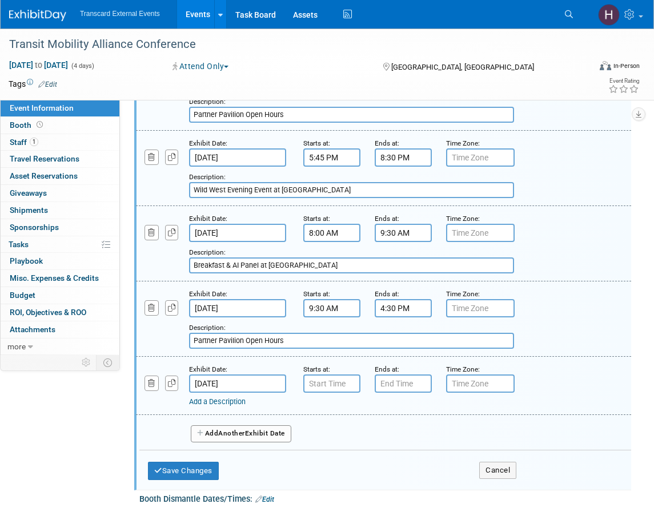
click at [229, 397] on link "Add a Description" at bounding box center [217, 401] width 57 height 9
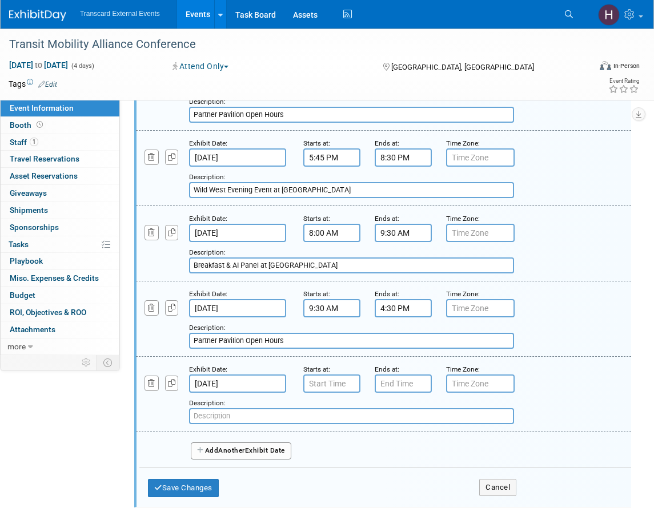
paste input "Evening Event - Different Pointe of View"
click at [243, 415] on input "Evening Event - Different Pointe of View" at bounding box center [351, 416] width 325 height 16
type input "Evening Event at Different Pointe of View"
click at [337, 385] on input "text" at bounding box center [331, 383] width 57 height 18
click at [337, 385] on input "7:00 AM" at bounding box center [331, 383] width 57 height 18
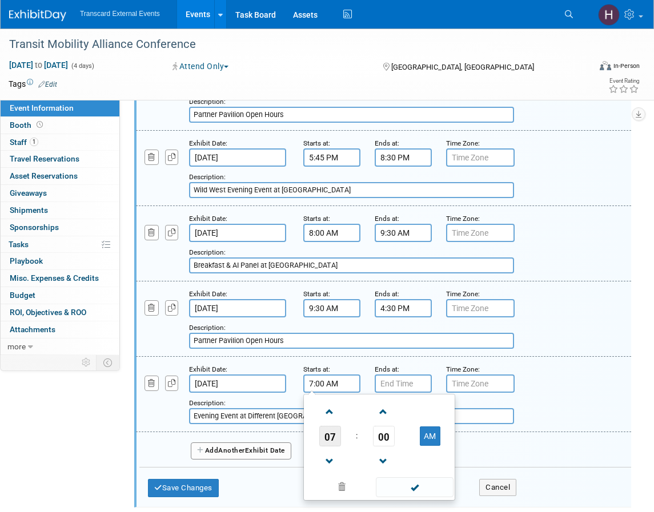
click at [337, 427] on span "07" at bounding box center [330, 436] width 22 height 21
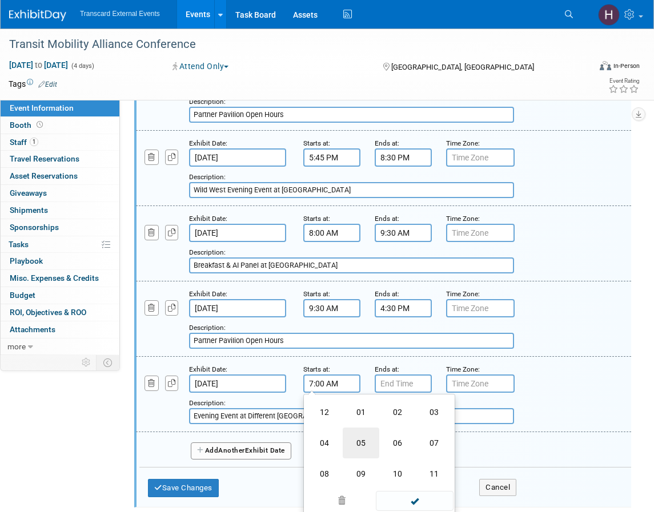
click at [361, 438] on td "05" at bounding box center [360, 443] width 37 height 31
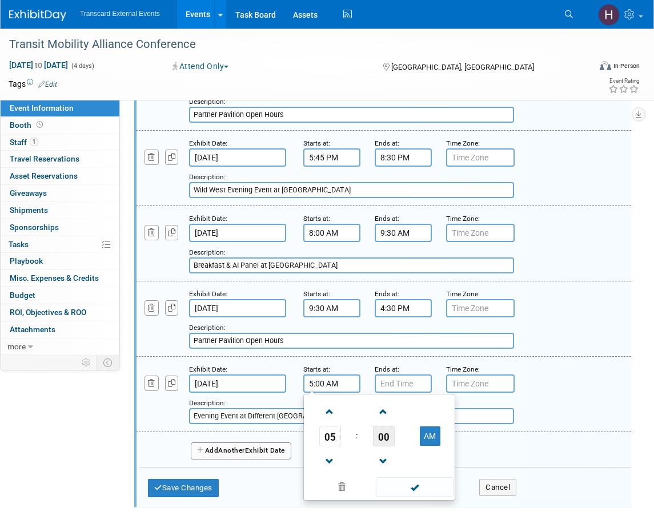
click at [378, 434] on span "00" at bounding box center [384, 436] width 22 height 21
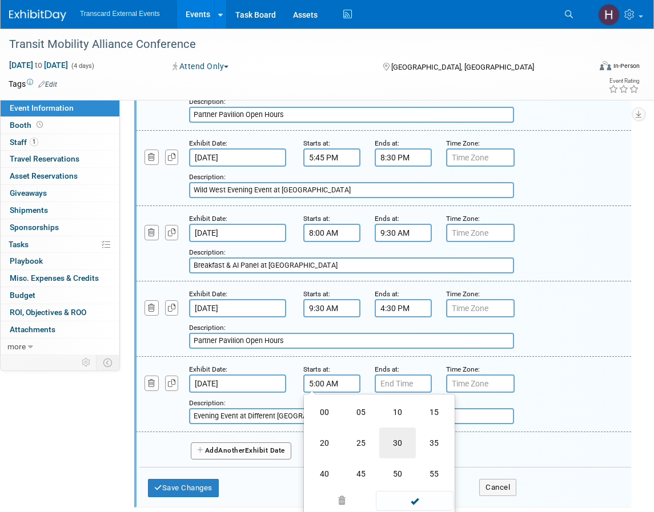
click at [399, 441] on td "30" at bounding box center [397, 443] width 37 height 31
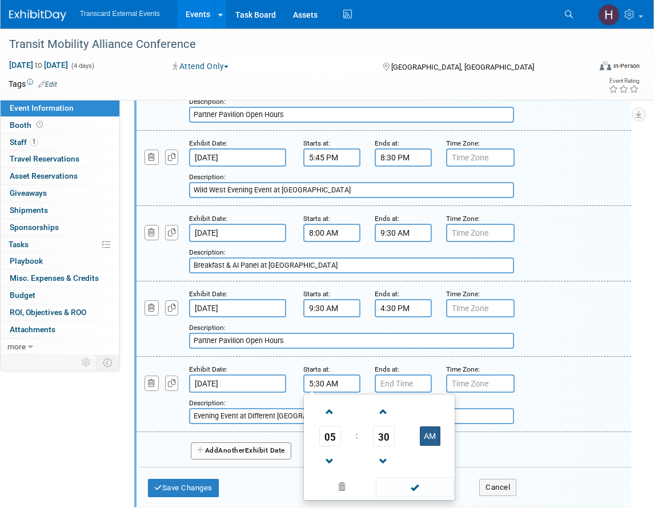
click at [429, 433] on button "AM" at bounding box center [430, 435] width 21 height 19
type input "5:30 PM"
click at [417, 384] on input "7:00 PM" at bounding box center [402, 383] width 57 height 18
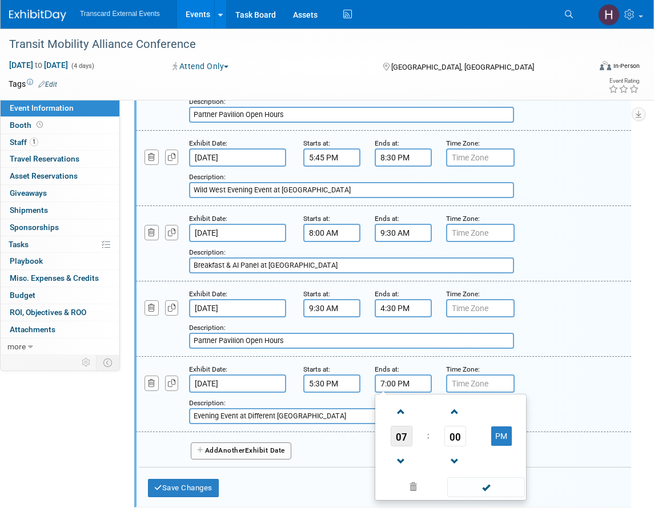
click at [394, 435] on span "07" at bounding box center [401, 436] width 22 height 21
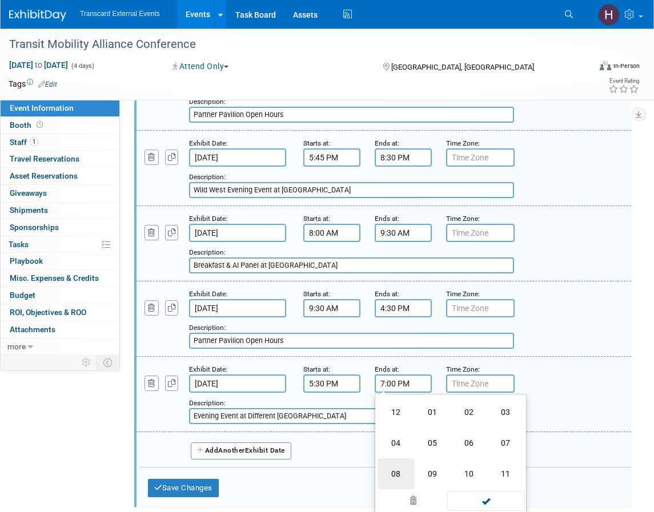
click at [402, 469] on td "08" at bounding box center [395, 473] width 37 height 31
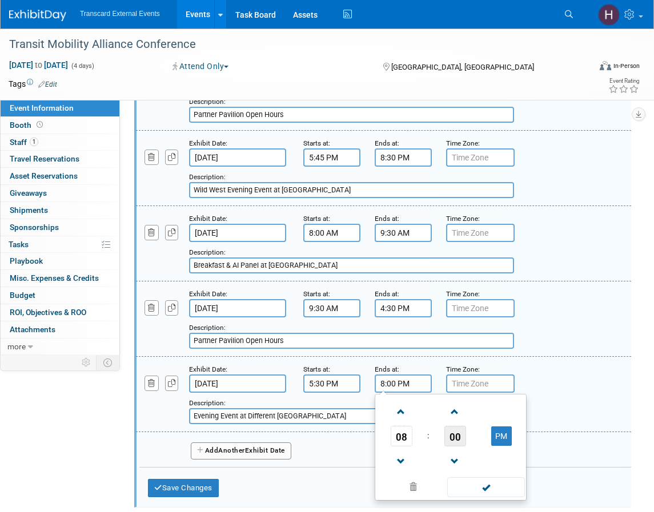
click at [454, 445] on span "00" at bounding box center [455, 436] width 22 height 21
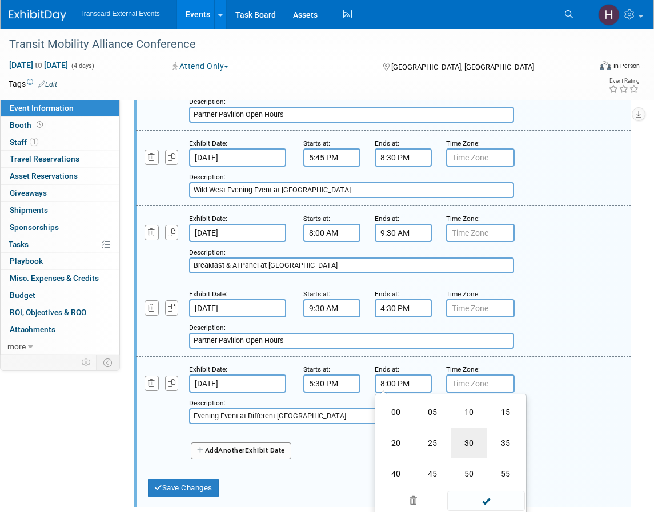
click at [458, 447] on td "30" at bounding box center [468, 443] width 37 height 31
type input "8:30 PM"
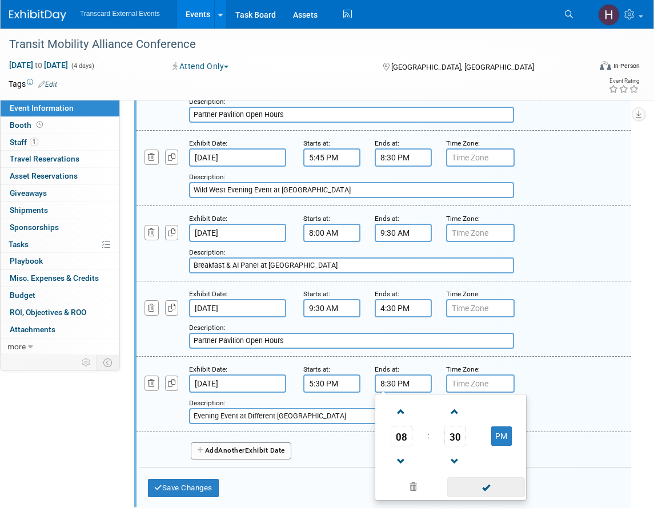
click at [469, 487] on span at bounding box center [485, 487] width 77 height 20
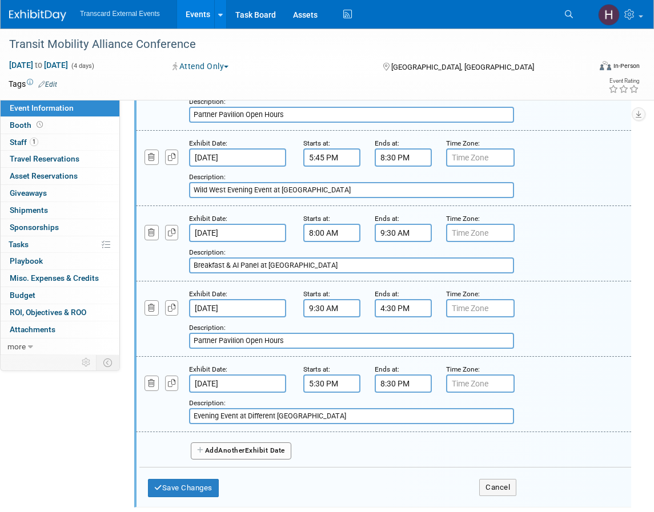
click at [233, 310] on input "Oct 29, 2025" at bounding box center [237, 308] width 97 height 18
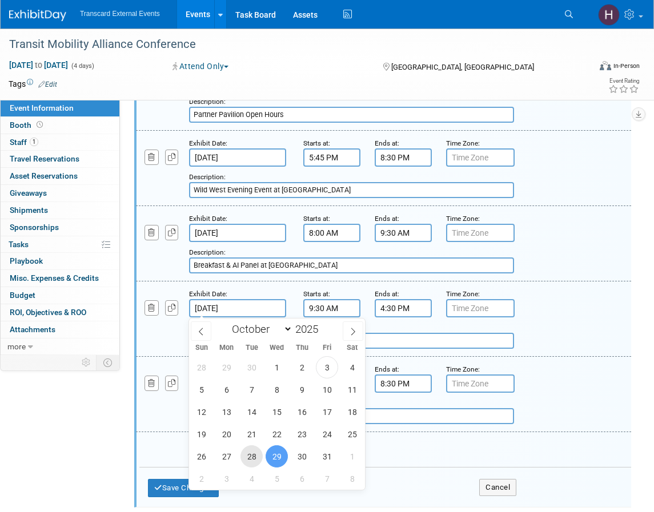
click at [251, 446] on span "28" at bounding box center [251, 456] width 22 height 22
type input "Oct 28, 2025"
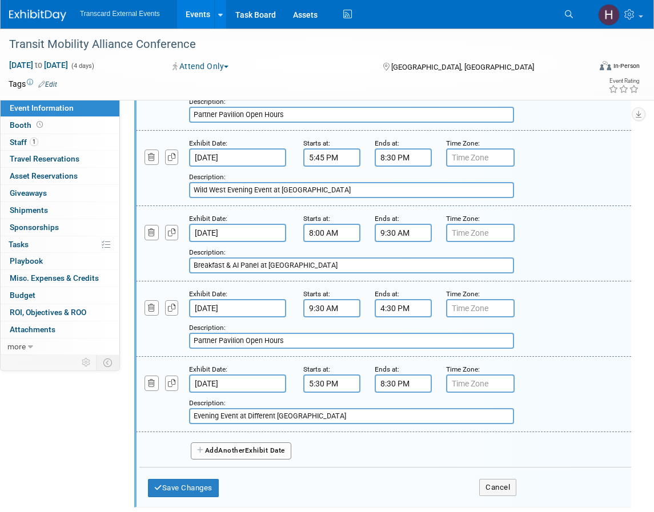
click at [246, 389] on input "Oct 30, 2025" at bounding box center [237, 383] width 97 height 18
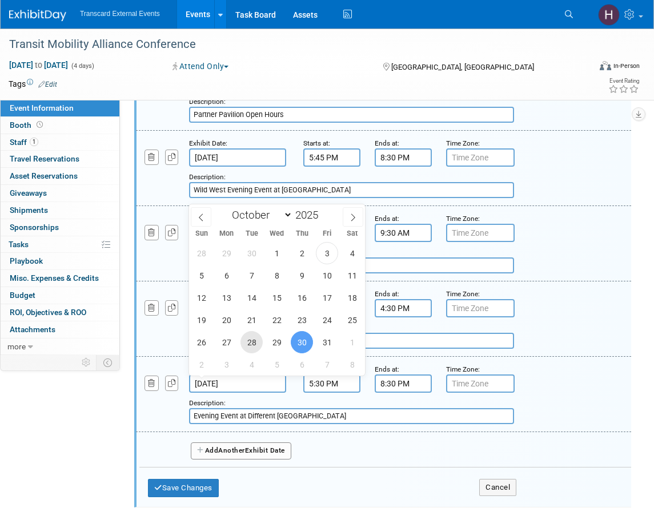
click at [252, 341] on span "28" at bounding box center [251, 342] width 22 height 22
type input "Oct 28, 2025"
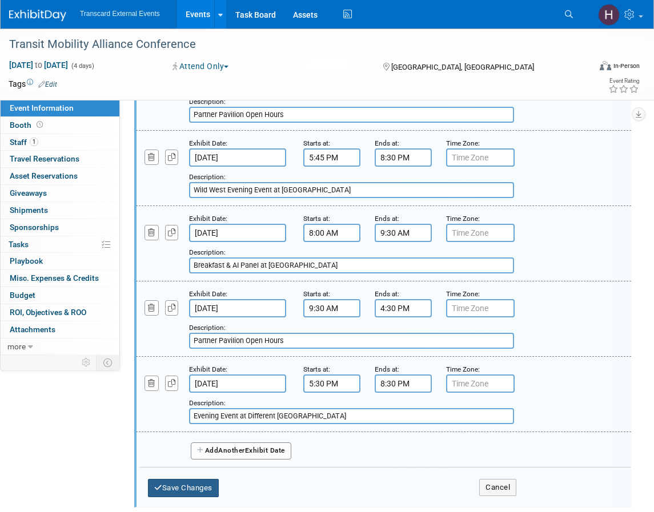
click at [195, 489] on button "Save Changes" at bounding box center [183, 488] width 71 height 18
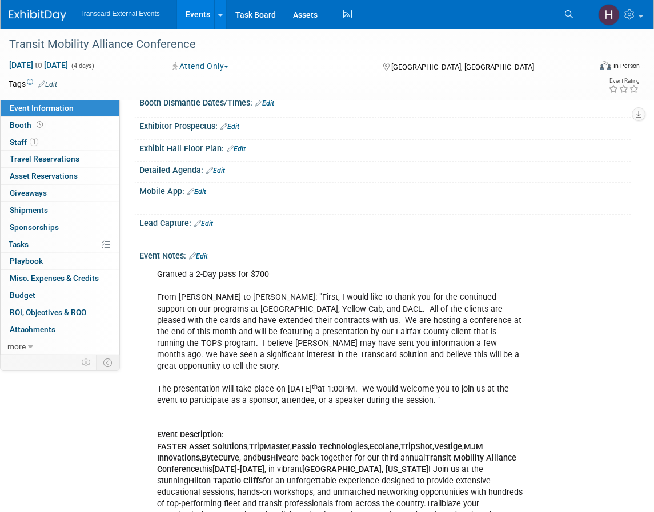
scroll to position [0, 0]
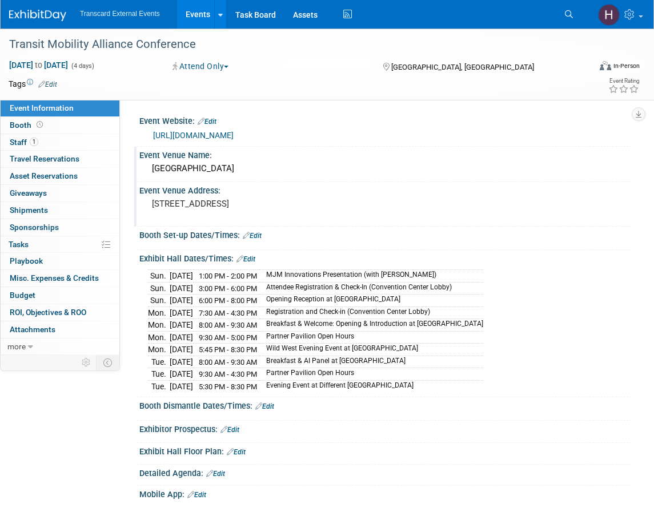
drag, startPoint x: 214, startPoint y: 203, endPoint x: 291, endPoint y: 207, distance: 77.1
click at [291, 207] on pre "11111 N 7th St, Phoenix, AZ 85020" at bounding box center [242, 204] width 180 height 10
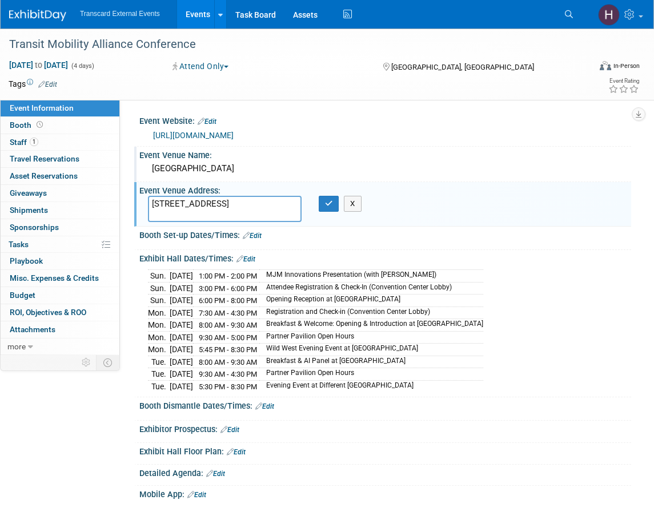
drag, startPoint x: 214, startPoint y: 203, endPoint x: 256, endPoint y: 204, distance: 42.3
click at [256, 204] on textarea "11111 N 7th St, Phoenix, AZ 85020" at bounding box center [225, 209] width 154 height 26
click at [479, 147] on div "Event Venue Name:" at bounding box center [384, 154] width 491 height 14
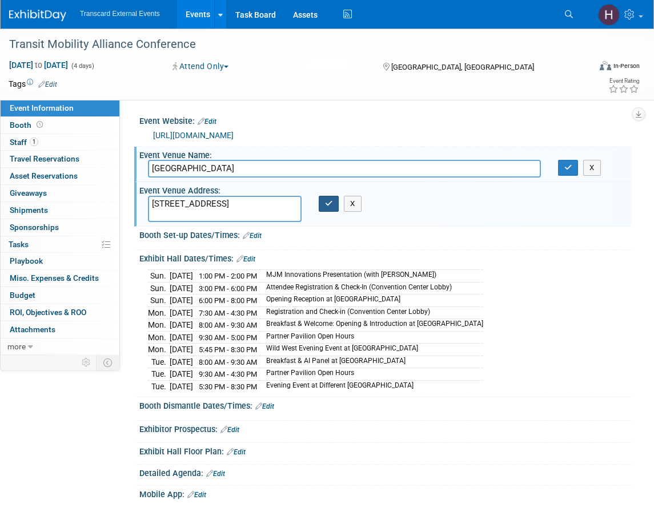
click at [328, 204] on icon "button" at bounding box center [329, 203] width 8 height 7
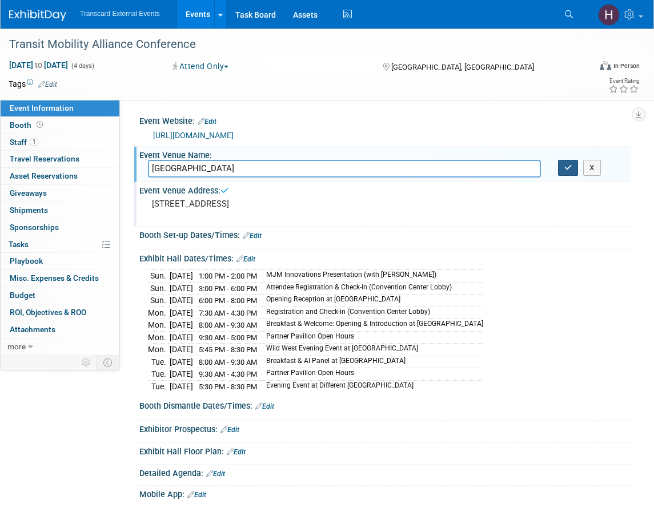
drag, startPoint x: 570, startPoint y: 172, endPoint x: 549, endPoint y: 176, distance: 20.9
click at [570, 171] on button "button" at bounding box center [568, 168] width 21 height 16
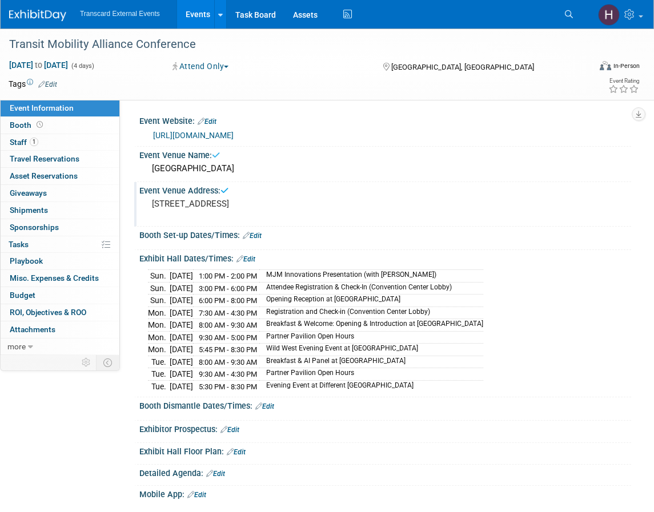
click at [333, 141] on div "https://www.transit-technologies.com/transit-mobility-alliance-conference-2025" at bounding box center [387, 135] width 469 height 13
click at [233, 136] on link "https://www.transit-technologies.com/transit-mobility-alliance-conference-2025" at bounding box center [193, 135] width 80 height 9
